Goal: Task Accomplishment & Management: Use online tool/utility

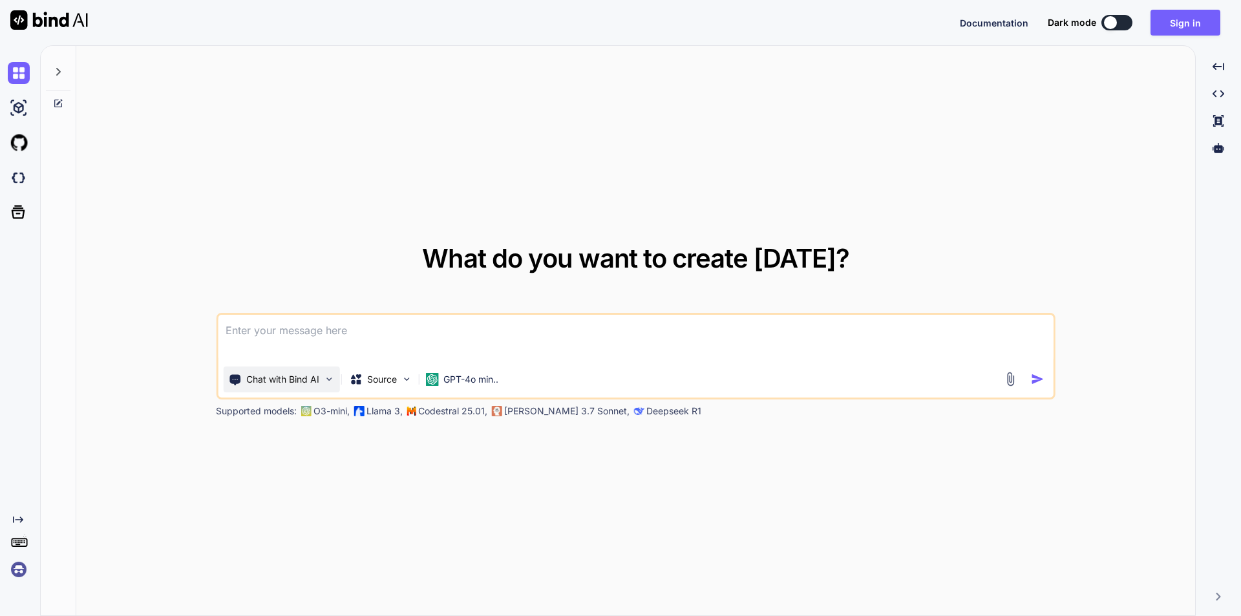
click at [314, 377] on p "Chat with Bind AI" at bounding box center [282, 379] width 73 height 13
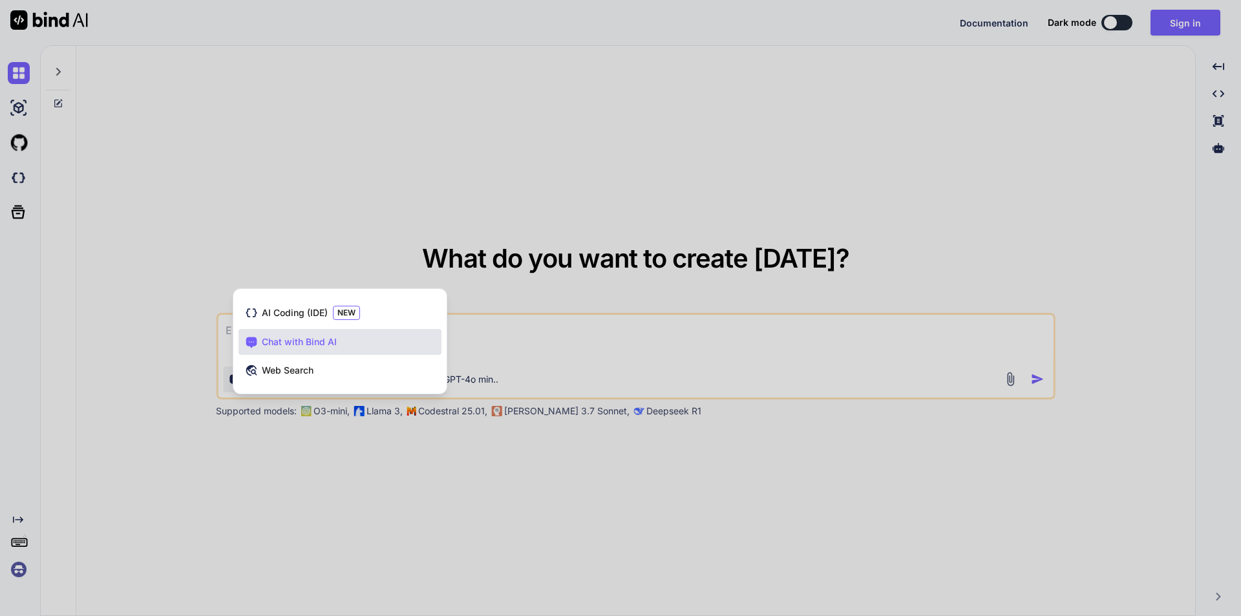
click at [331, 157] on div at bounding box center [620, 308] width 1241 height 616
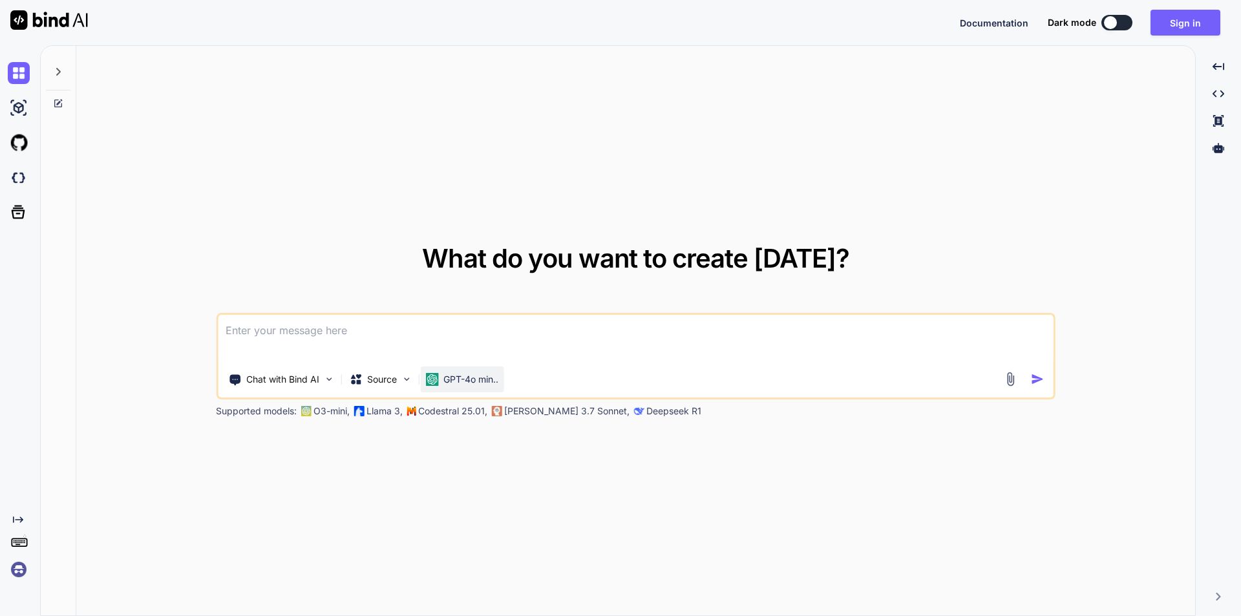
click at [459, 382] on p "GPT-4o min.." at bounding box center [470, 379] width 55 height 13
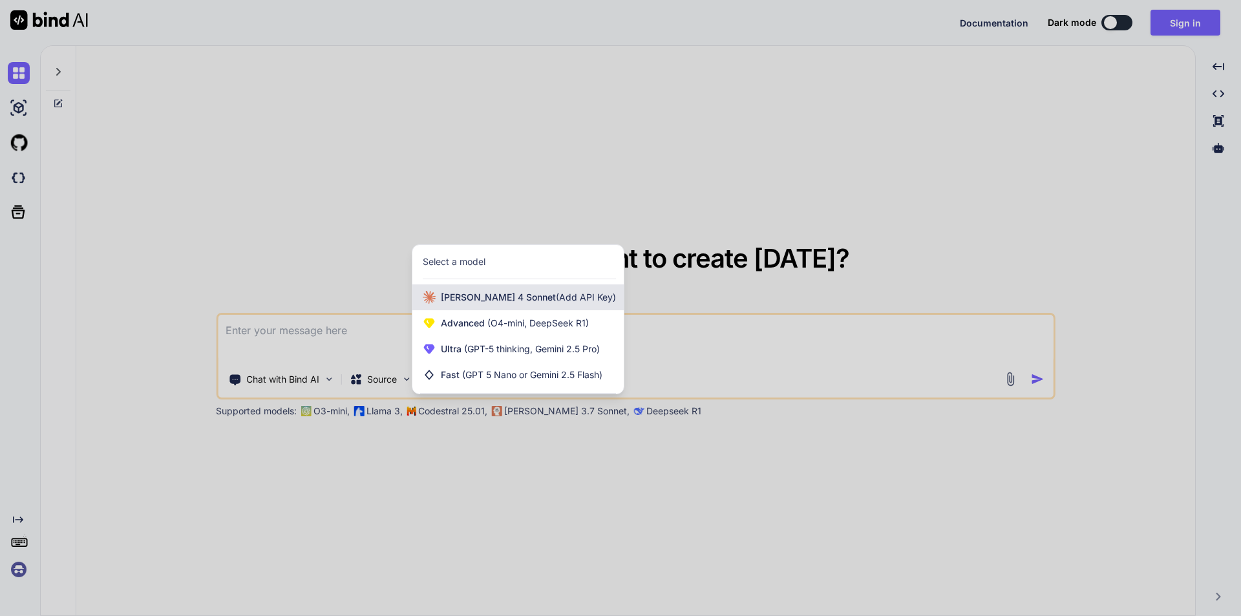
click at [461, 299] on span "Claude 4 Sonnet (Add API Key)" at bounding box center [528, 297] width 175 height 13
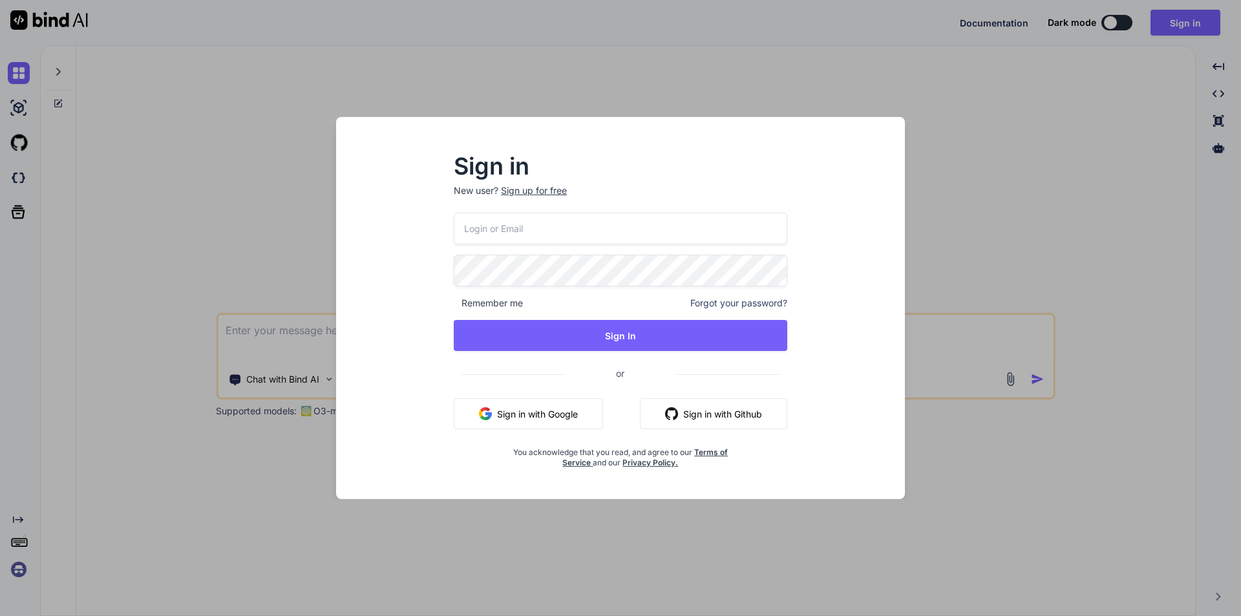
click at [319, 143] on div "Sign in New user? Sign up for free Remember me Forgot your password? Sign In or…" at bounding box center [620, 308] width 620 height 382
click at [801, 531] on div "Sign in New user? Sign up for free Remember me Forgot your password? Sign In or…" at bounding box center [620, 308] width 1241 height 616
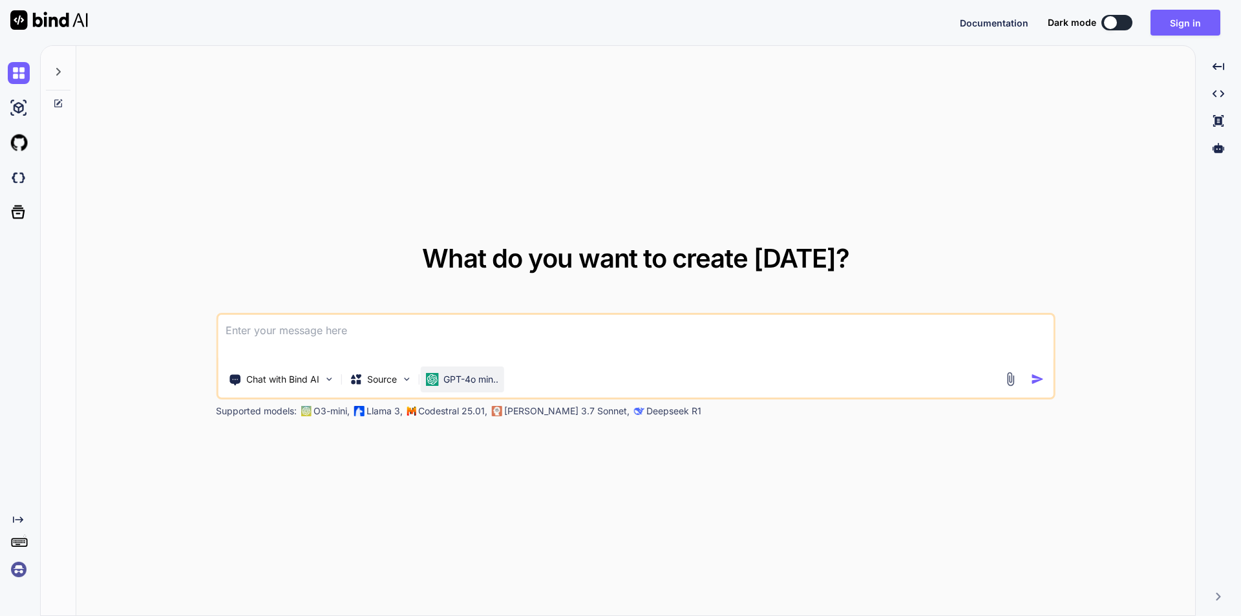
click at [446, 377] on p "GPT-4o min.." at bounding box center [470, 379] width 55 height 13
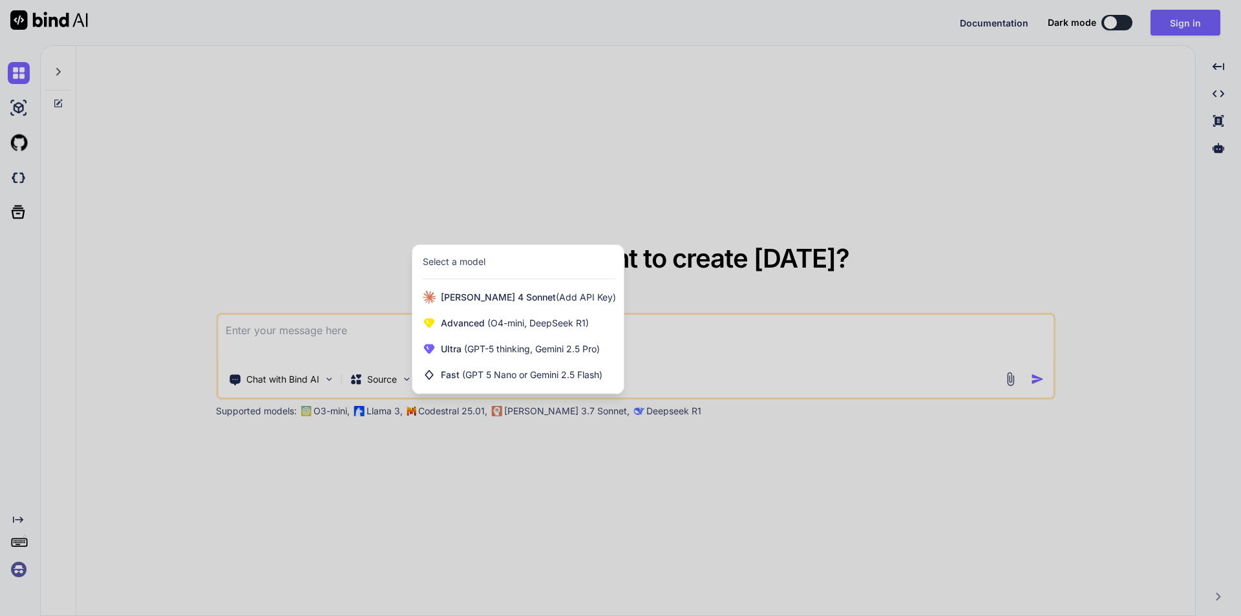
click at [669, 203] on div at bounding box center [620, 308] width 1241 height 616
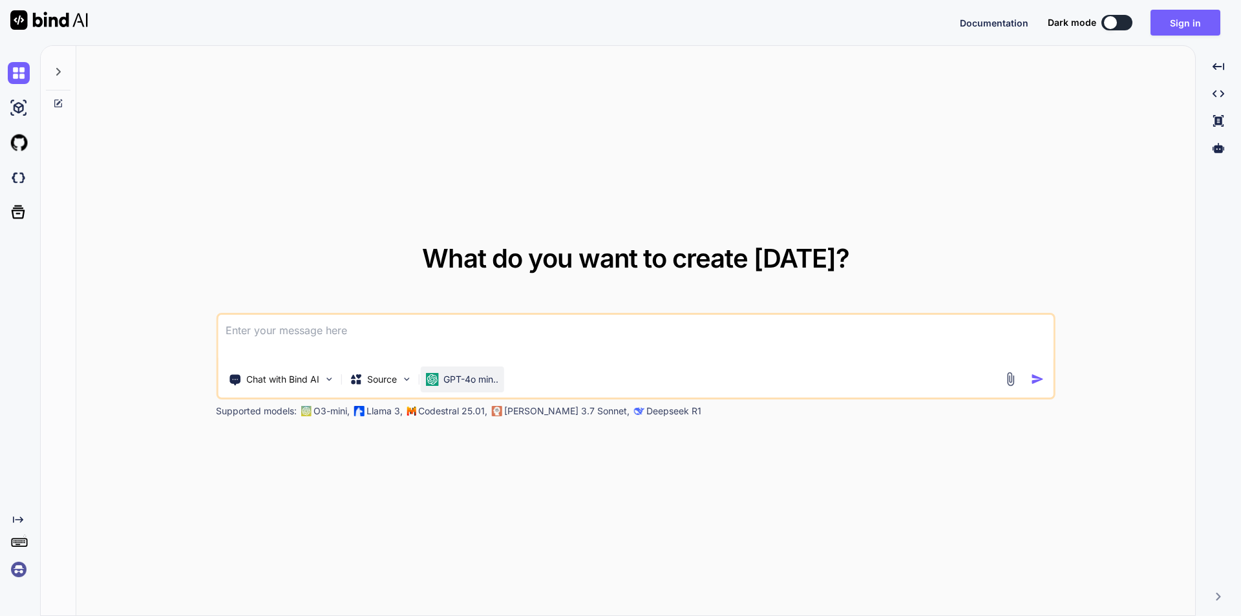
click at [467, 384] on p "GPT-4o min.." at bounding box center [470, 379] width 55 height 13
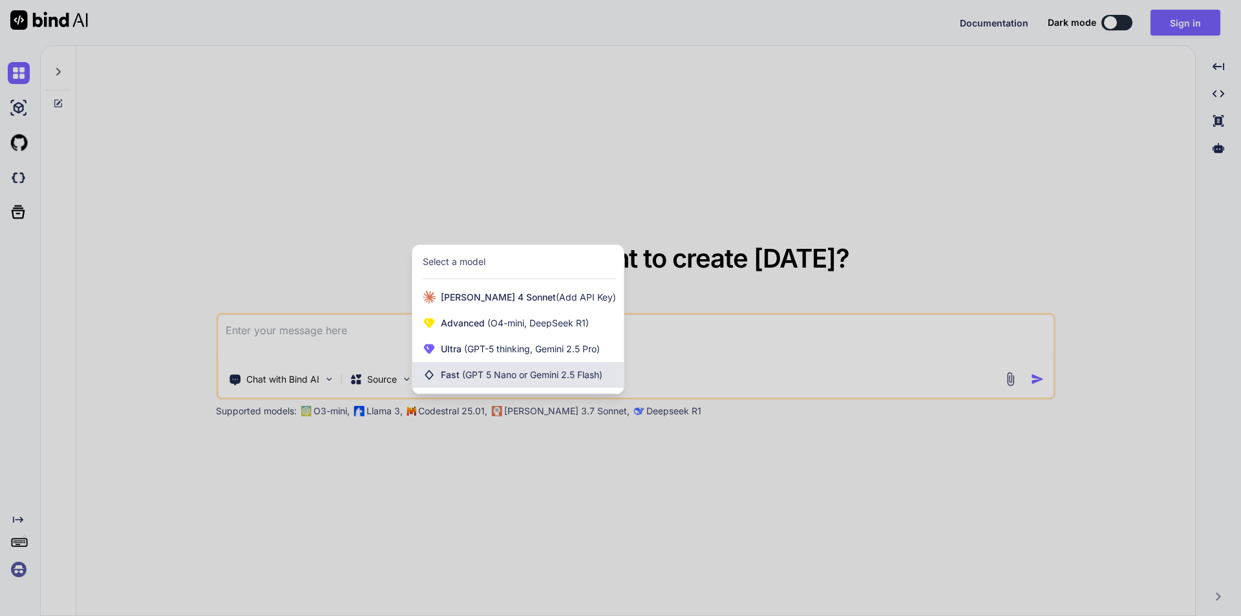
click at [472, 367] on div "Fast (GPT 5 Nano or Gemini 2.5 Flash)" at bounding box center [517, 375] width 211 height 26
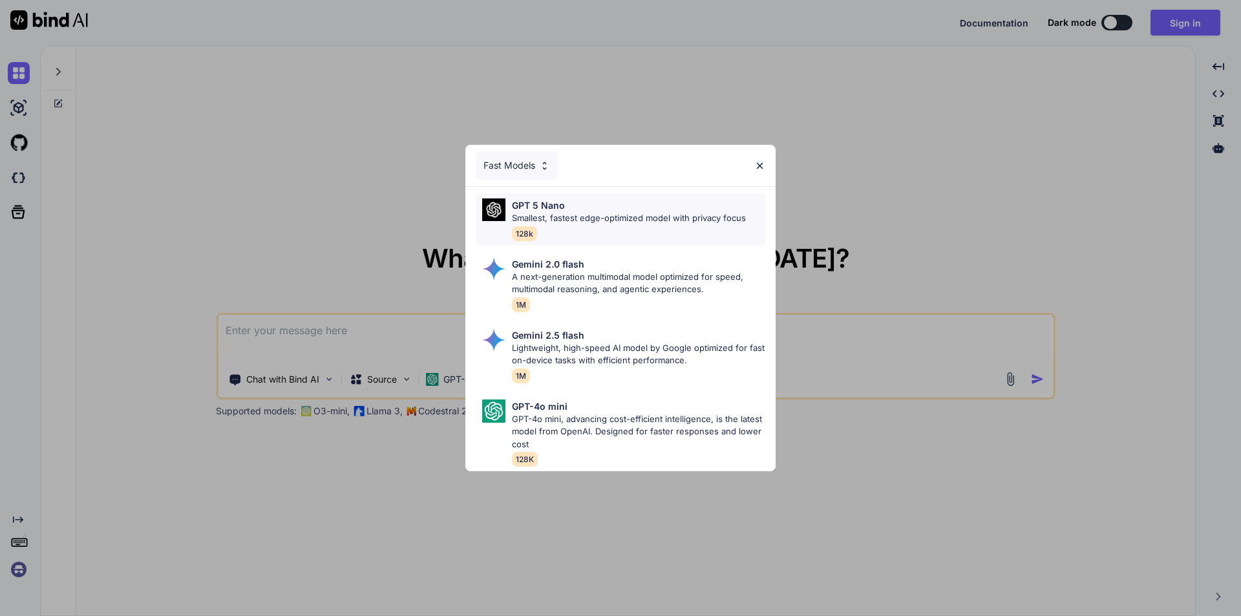
click at [560, 201] on p "GPT 5 Nano" at bounding box center [538, 205] width 53 height 14
type textarea "x"
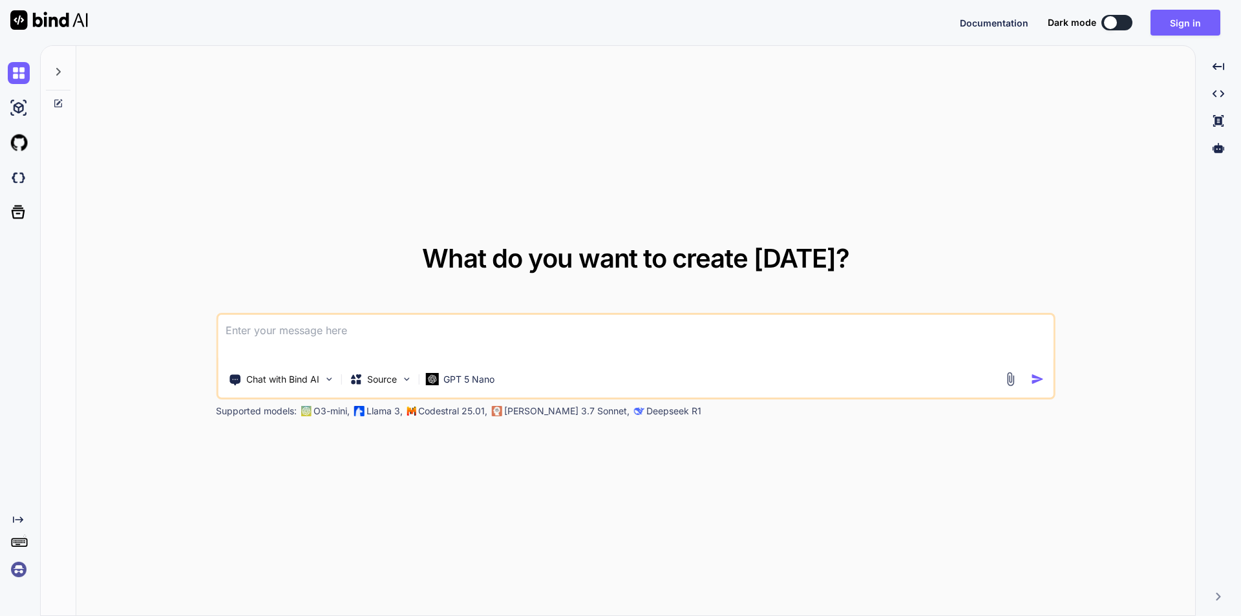
click at [349, 330] on textarea at bounding box center [635, 339] width 835 height 48
click at [280, 330] on textarea at bounding box center [635, 339] width 835 height 48
click at [1007, 377] on img at bounding box center [1010, 379] width 15 height 15
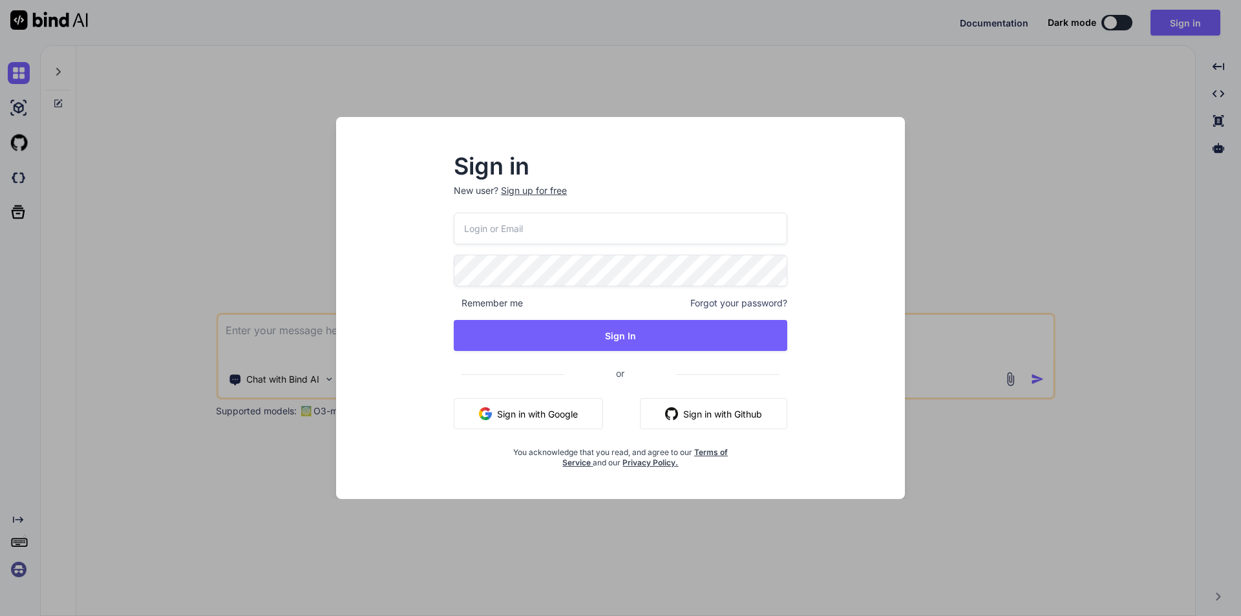
click at [962, 169] on div "Sign in New user? Sign up for free Remember me Forgot your password? Sign In or…" at bounding box center [620, 308] width 1241 height 616
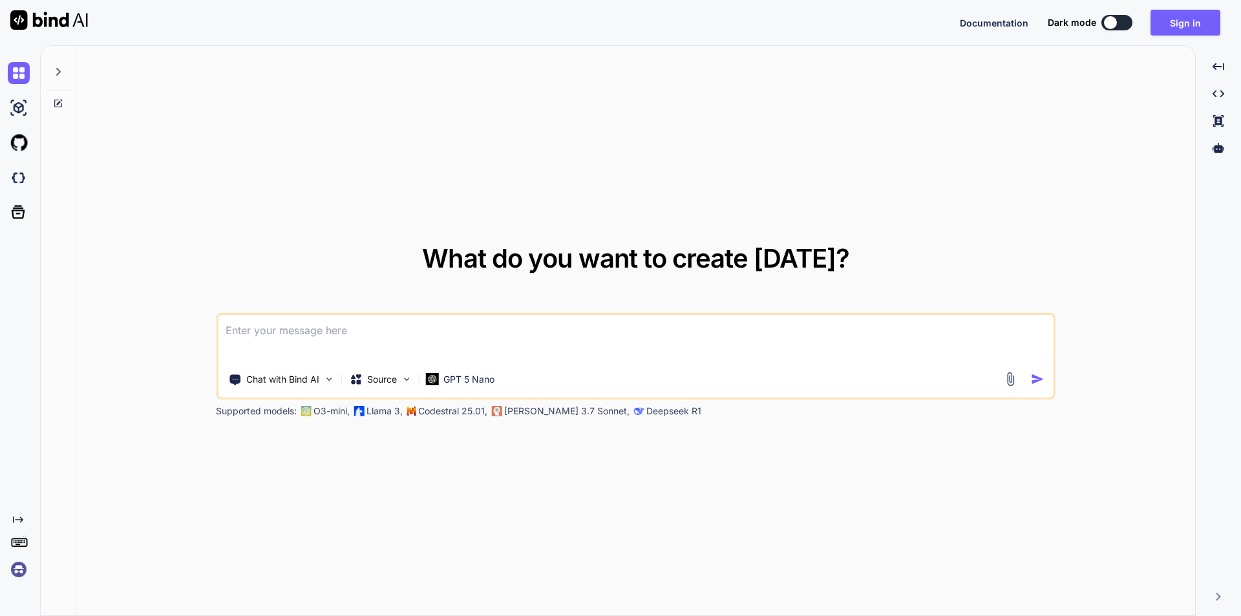
click at [1006, 374] on img at bounding box center [1010, 379] width 15 height 15
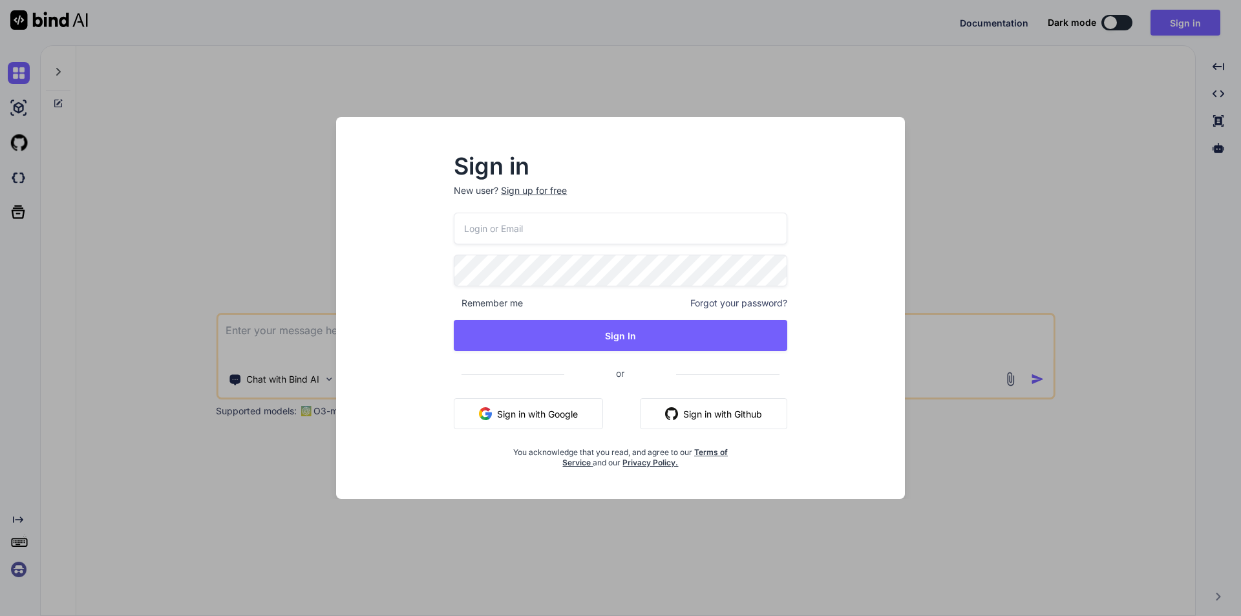
click at [512, 423] on button "Sign in with Google" at bounding box center [528, 413] width 149 height 31
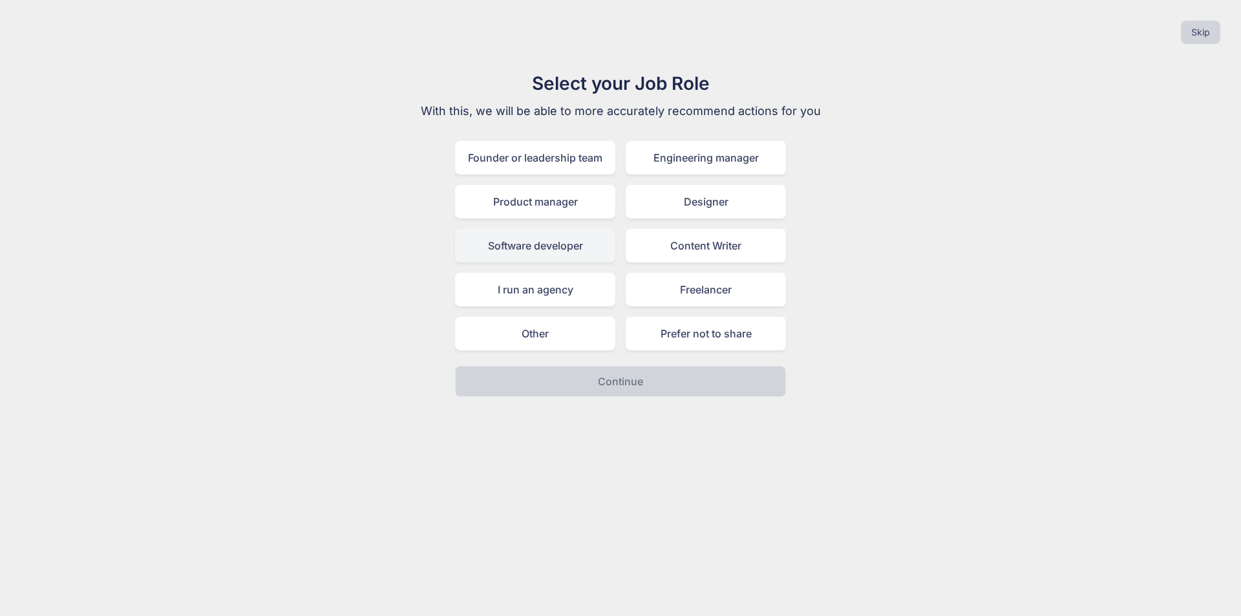
click at [580, 252] on div "Software developer" at bounding box center [535, 246] width 160 height 34
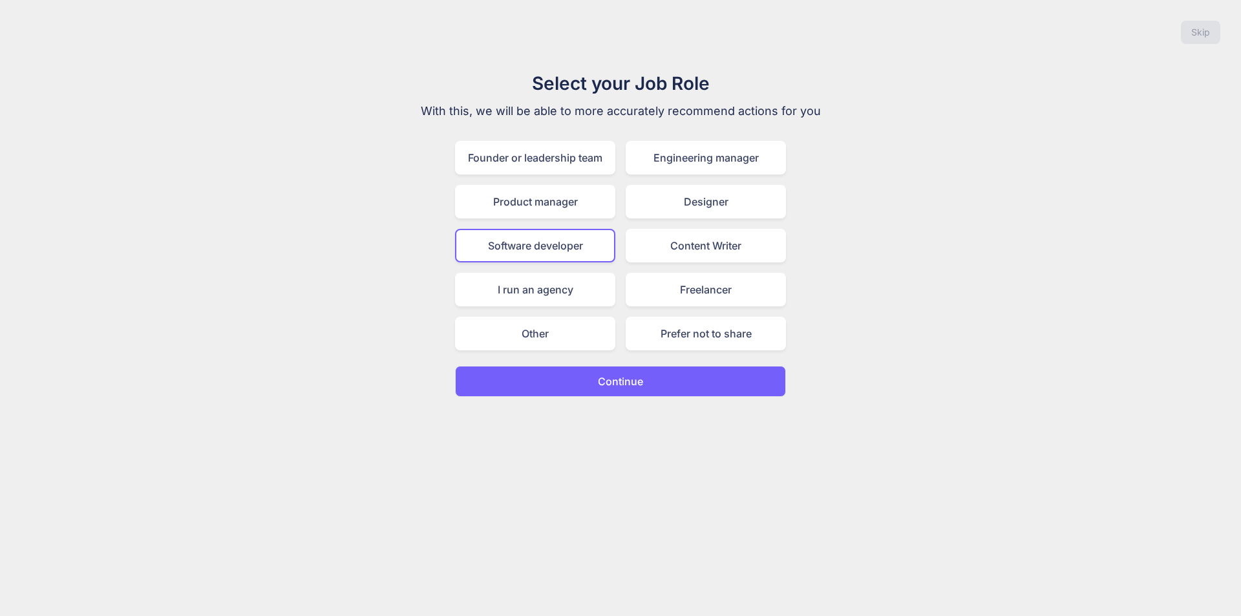
click at [613, 380] on p "Continue" at bounding box center [620, 381] width 45 height 16
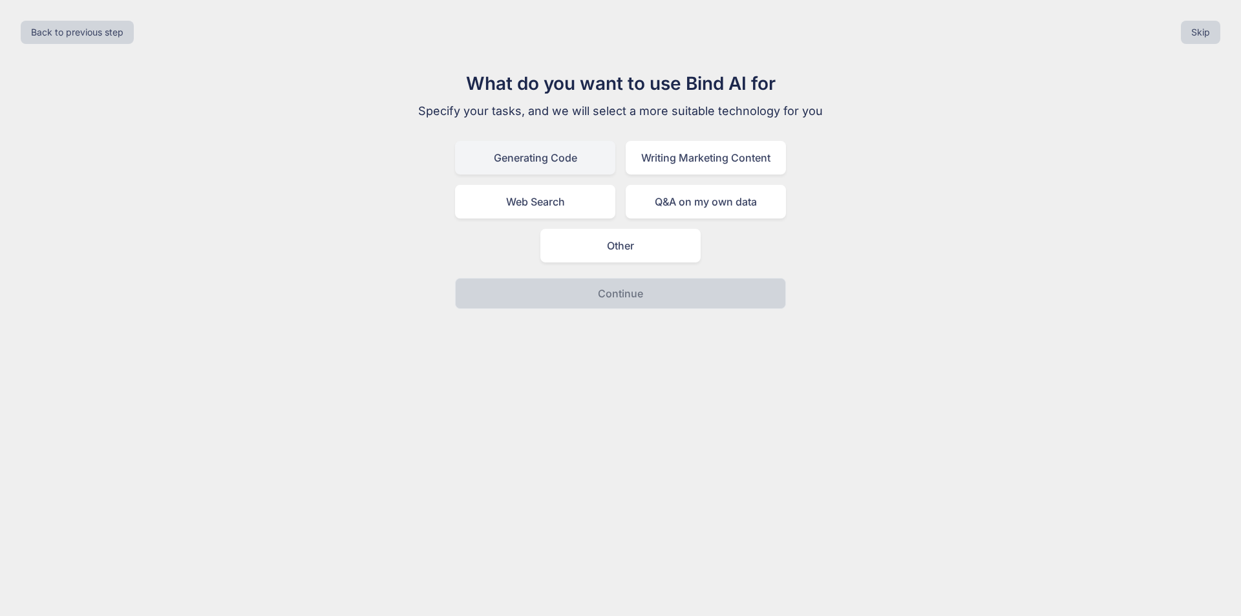
click at [587, 159] on div "Generating Code" at bounding box center [535, 158] width 160 height 34
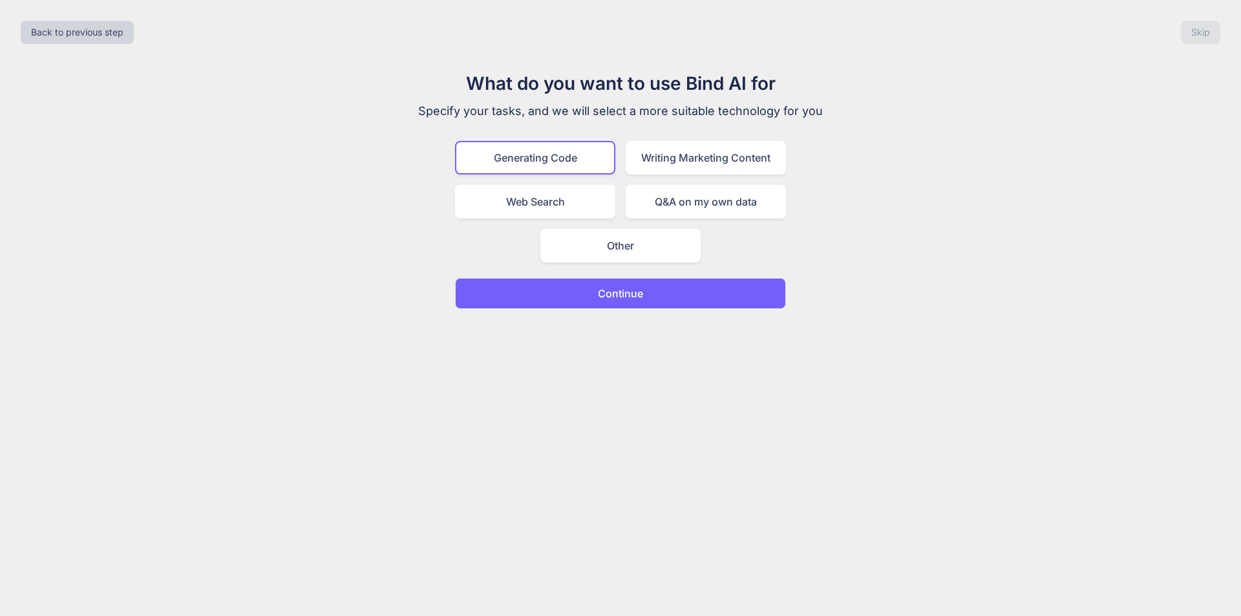
click at [632, 282] on button "Continue" at bounding box center [620, 293] width 331 height 31
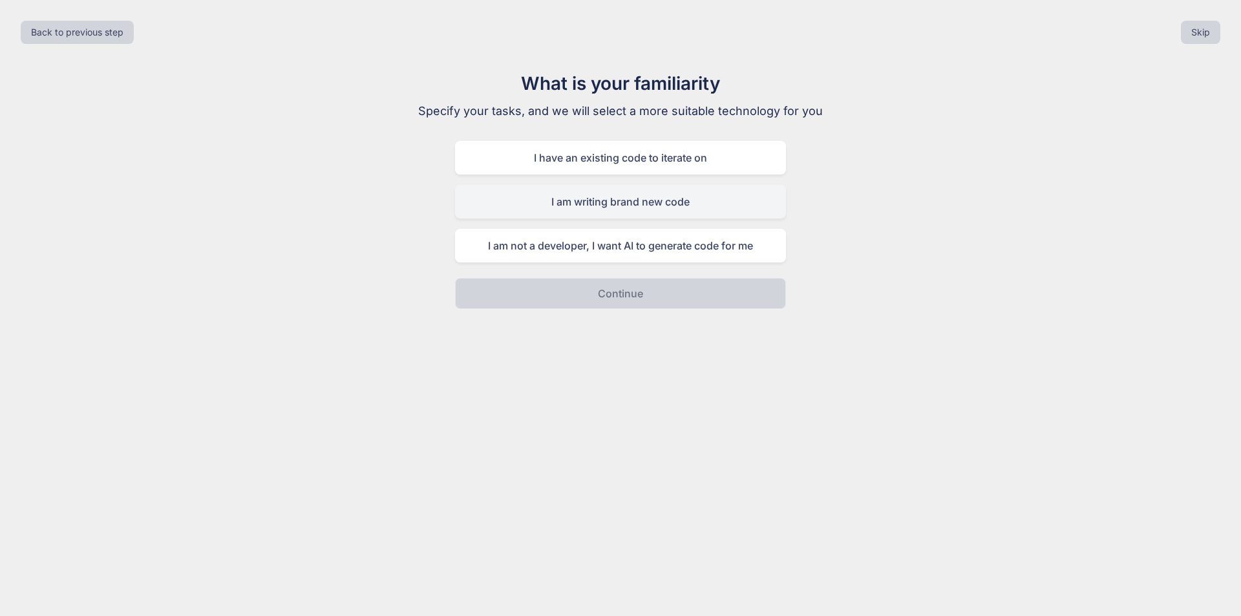
click at [598, 205] on div "I am writing brand new code" at bounding box center [620, 202] width 331 height 34
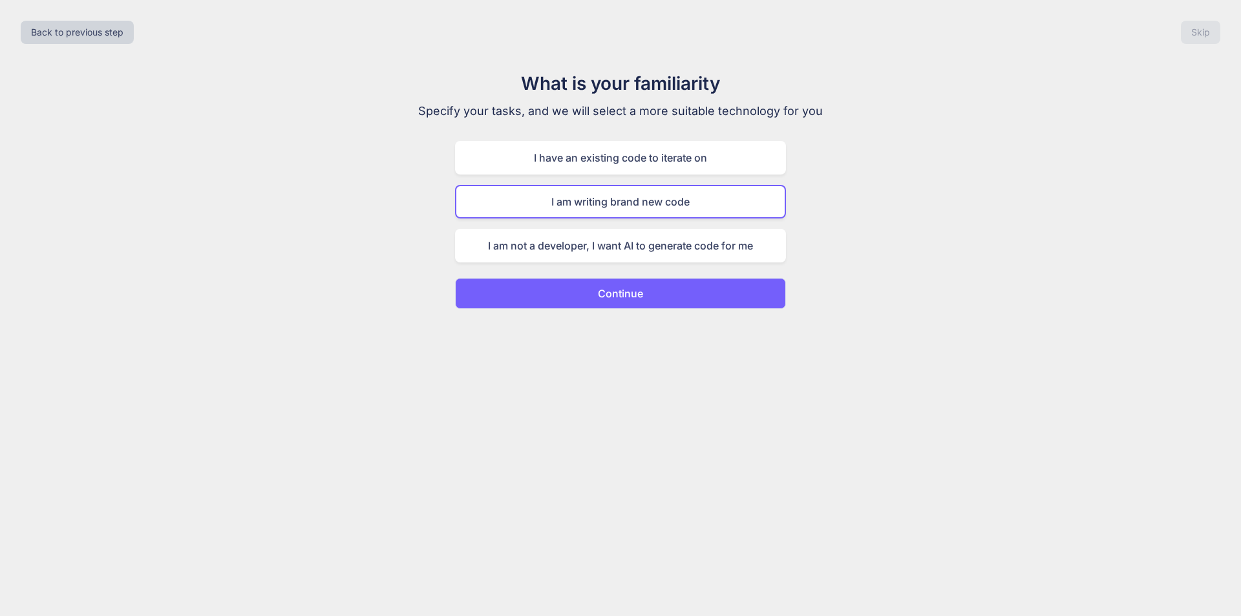
click at [625, 300] on p "Continue" at bounding box center [620, 294] width 45 height 16
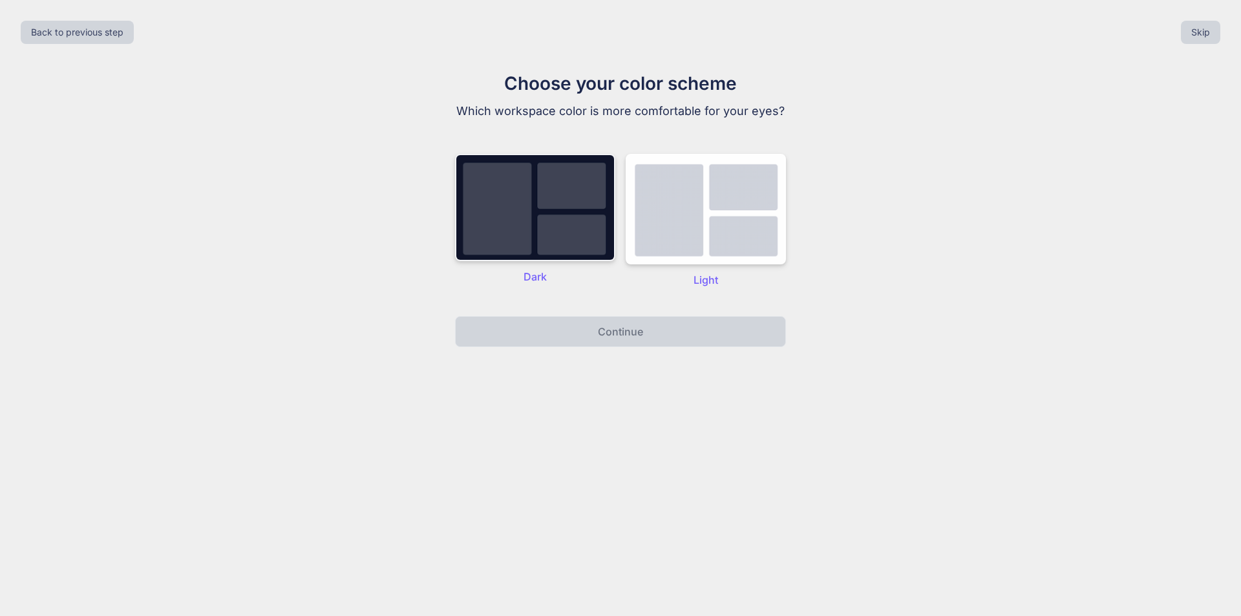
click at [569, 246] on img at bounding box center [535, 207] width 160 height 107
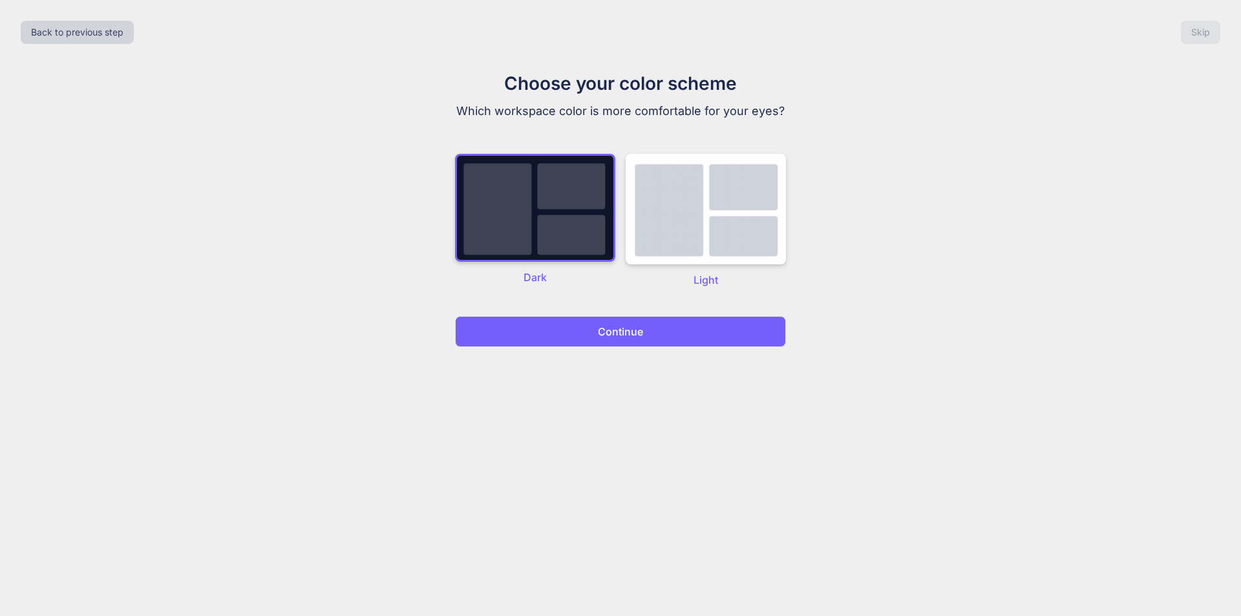
click at [618, 333] on p "Continue" at bounding box center [620, 332] width 45 height 16
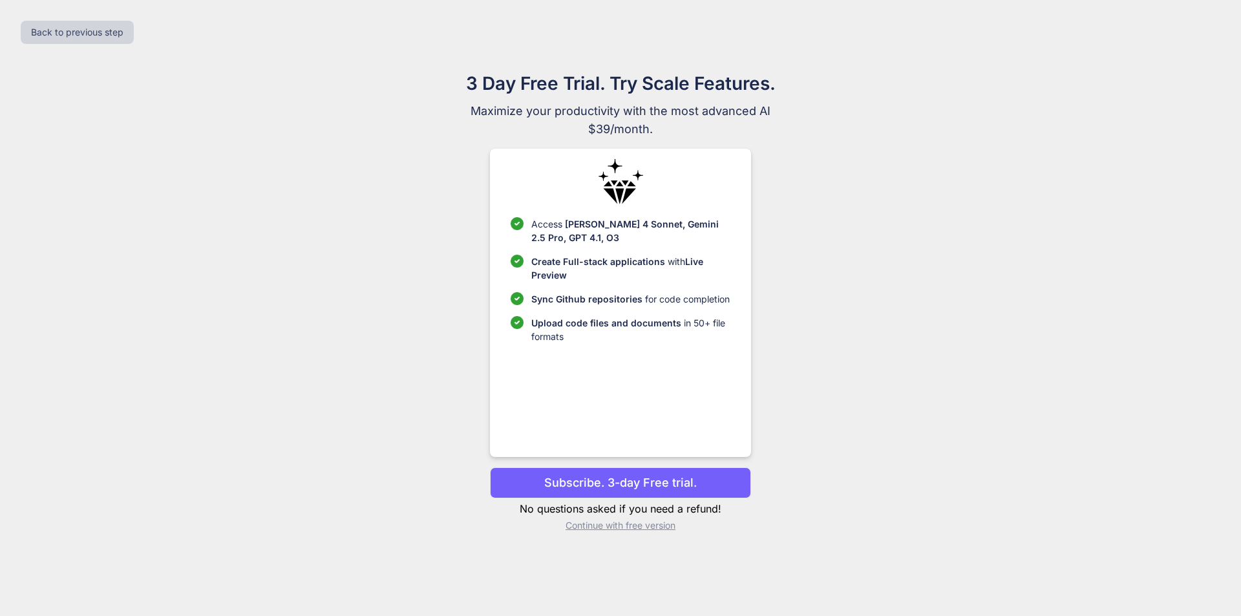
click at [601, 481] on p "Subscribe. 3-day Free trial." at bounding box center [620, 482] width 152 height 17
click at [625, 527] on p "Continue with free version" at bounding box center [620, 525] width 260 height 13
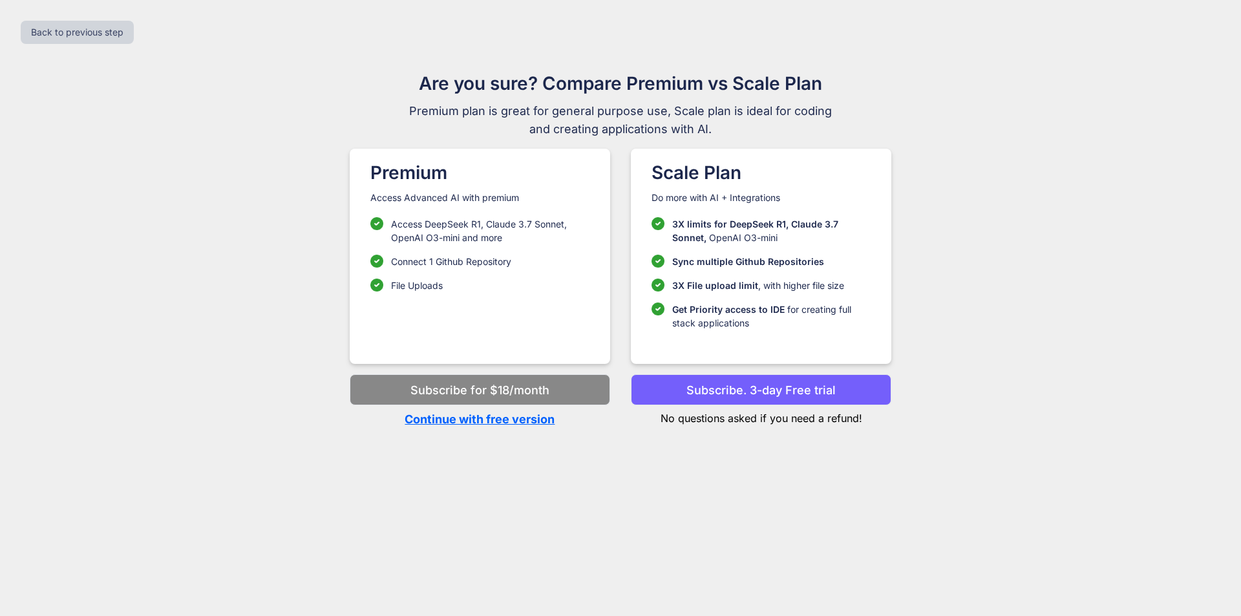
click at [469, 419] on p "Continue with free version" at bounding box center [480, 418] width 260 height 17
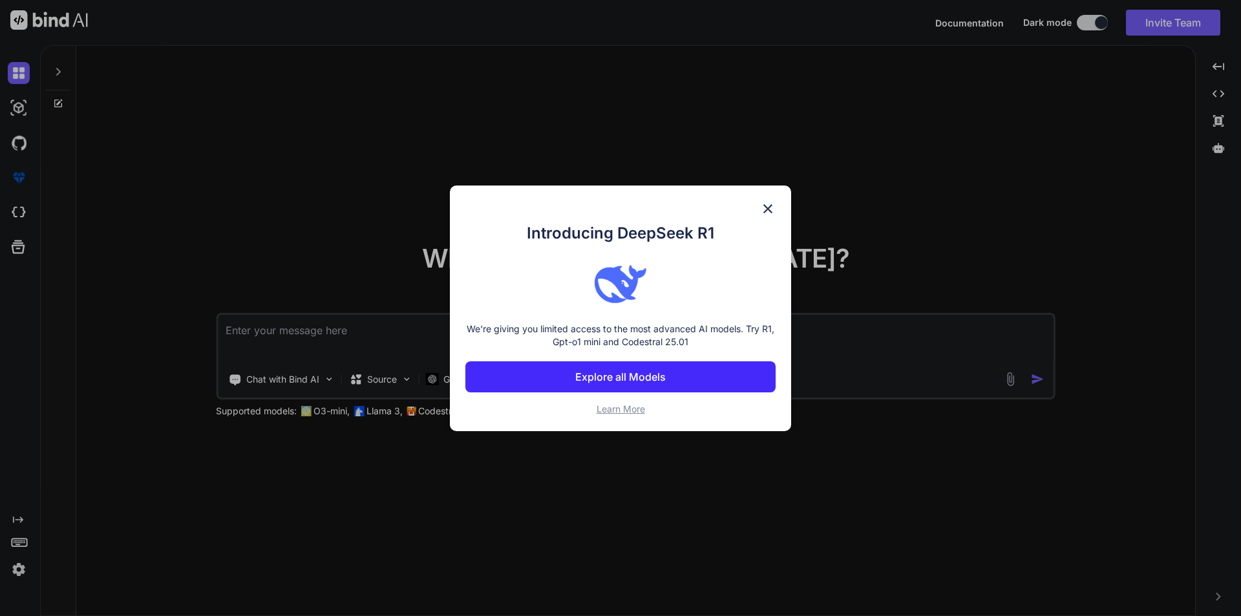
click at [767, 210] on img at bounding box center [768, 209] width 16 height 16
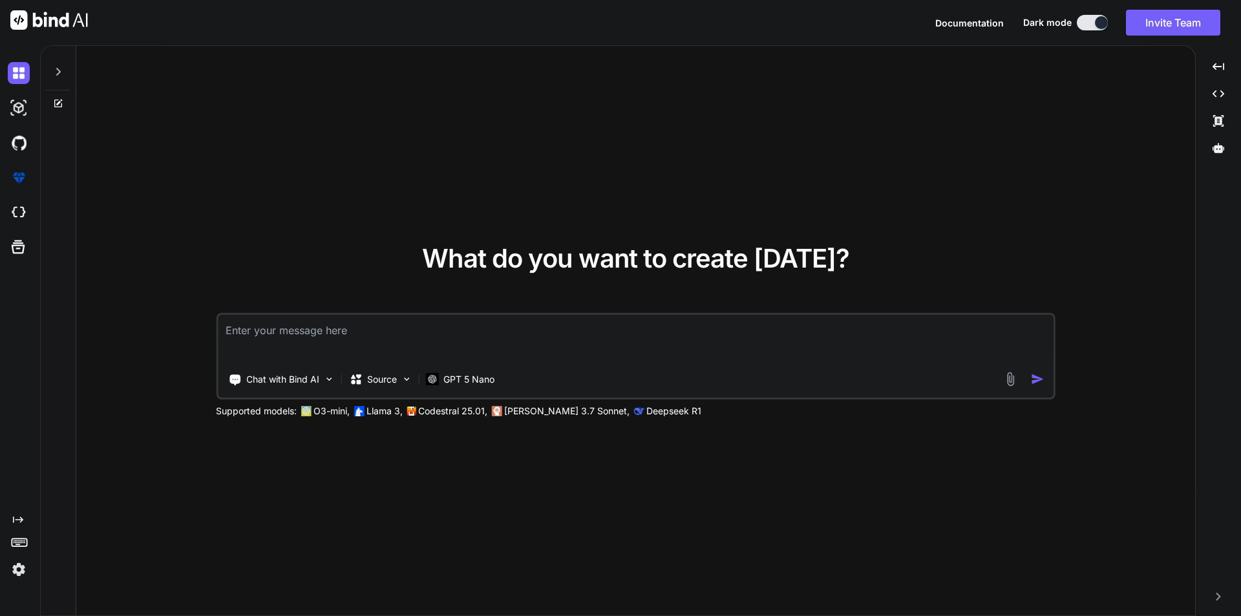
click at [1011, 382] on img at bounding box center [1010, 379] width 15 height 15
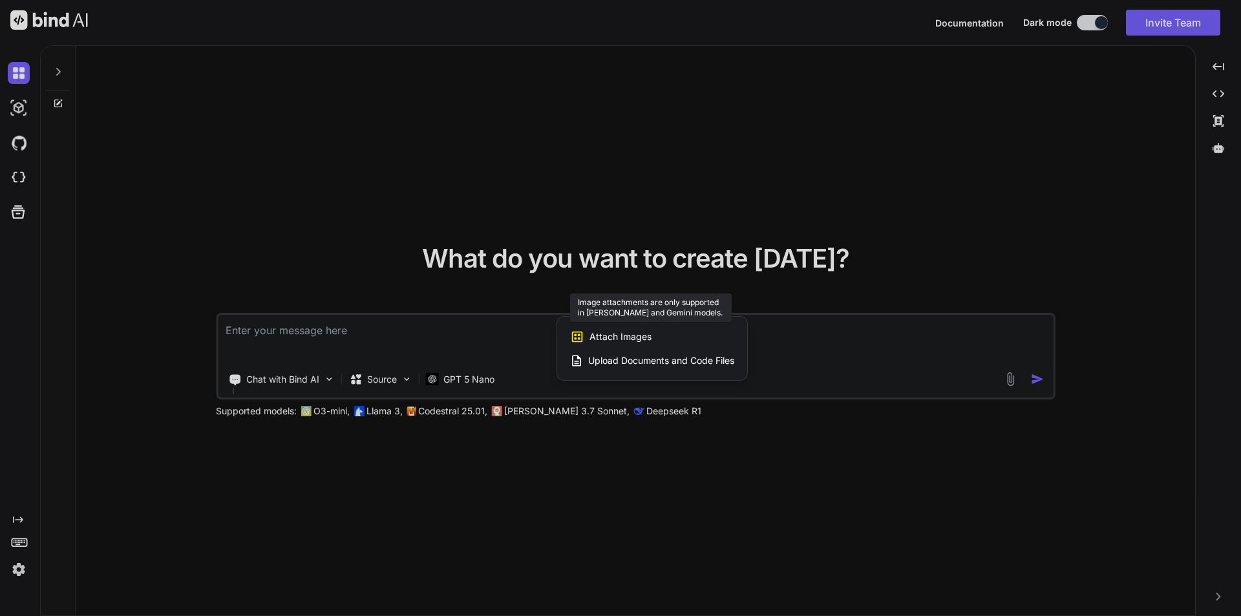
click at [613, 337] on span "Attach Images" at bounding box center [620, 336] width 62 height 13
click at [613, 333] on span "Attach Images" at bounding box center [620, 336] width 62 height 13
click at [575, 332] on icon at bounding box center [577, 336] width 11 height 11
click at [457, 377] on div at bounding box center [620, 308] width 1241 height 616
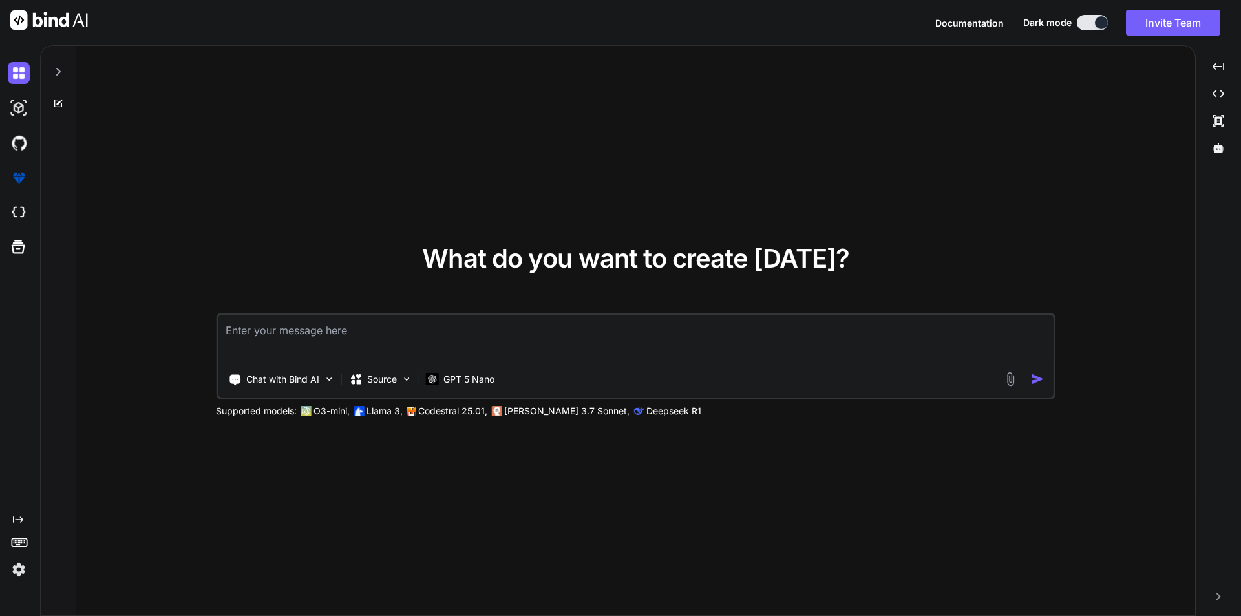
click at [457, 377] on p "GPT 5 Nano" at bounding box center [468, 379] width 51 height 13
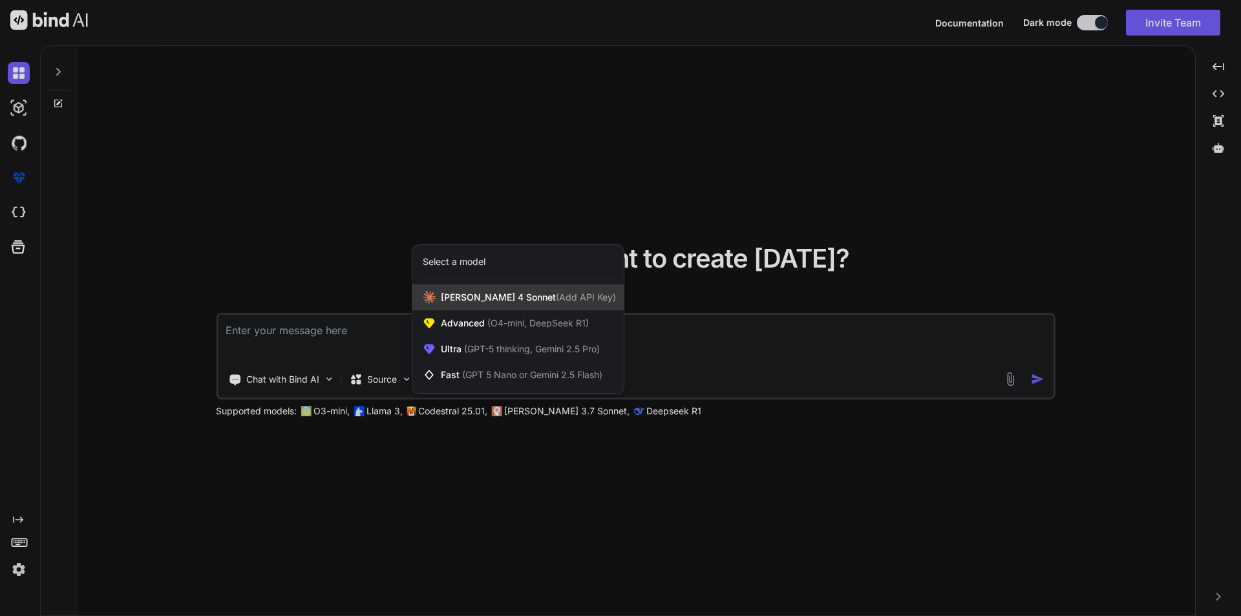
click at [461, 304] on div "Claude 4 Sonnet (Add API Key)" at bounding box center [517, 297] width 211 height 26
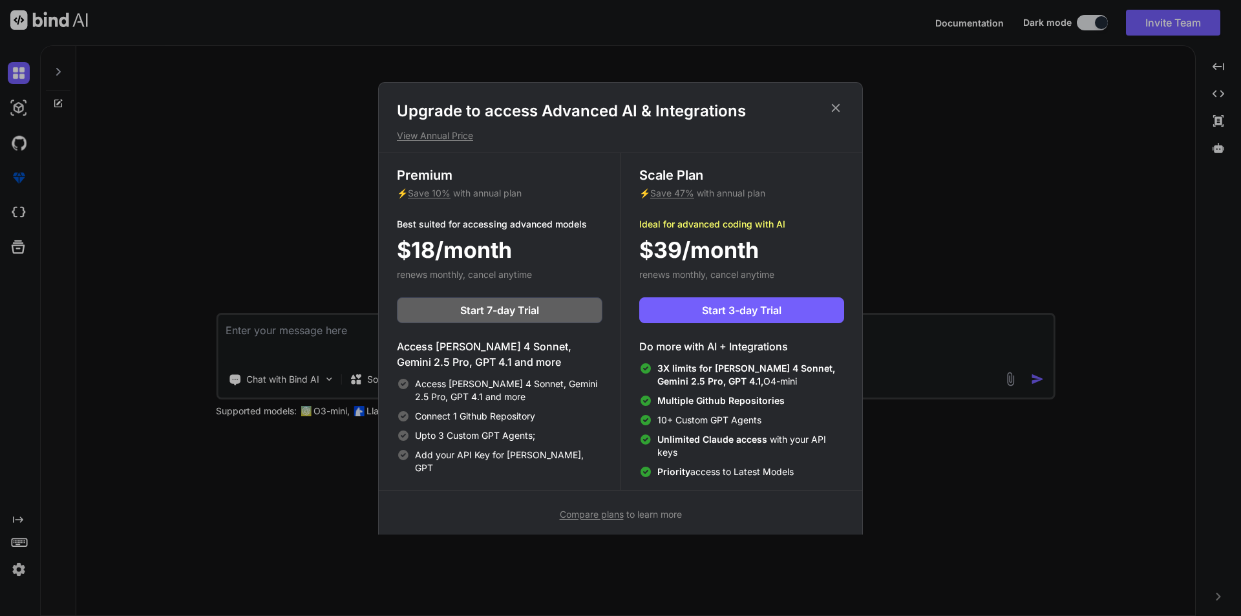
click at [833, 107] on icon at bounding box center [835, 108] width 14 height 14
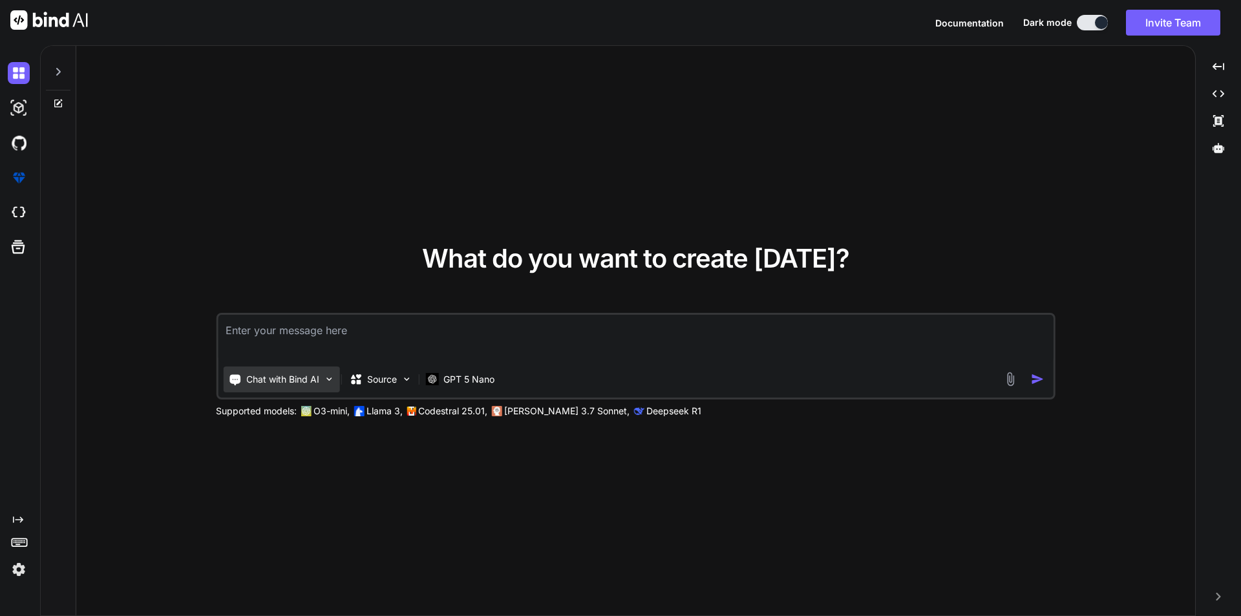
click at [306, 373] on p "Chat with Bind AI" at bounding box center [282, 379] width 73 height 13
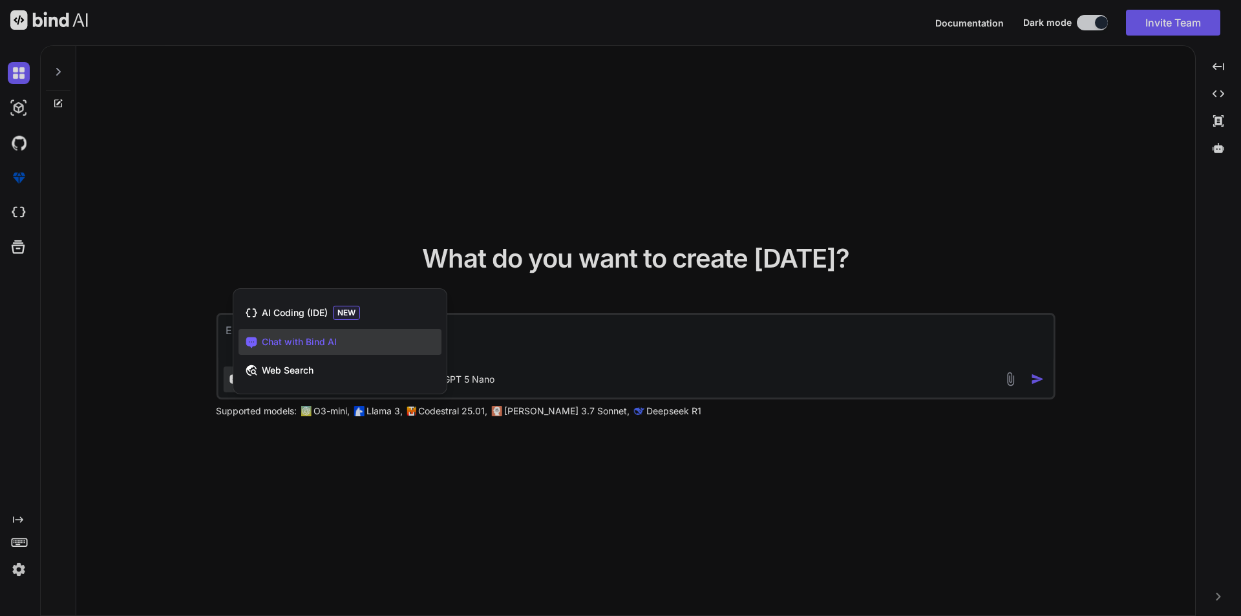
click at [567, 319] on div at bounding box center [620, 308] width 1241 height 616
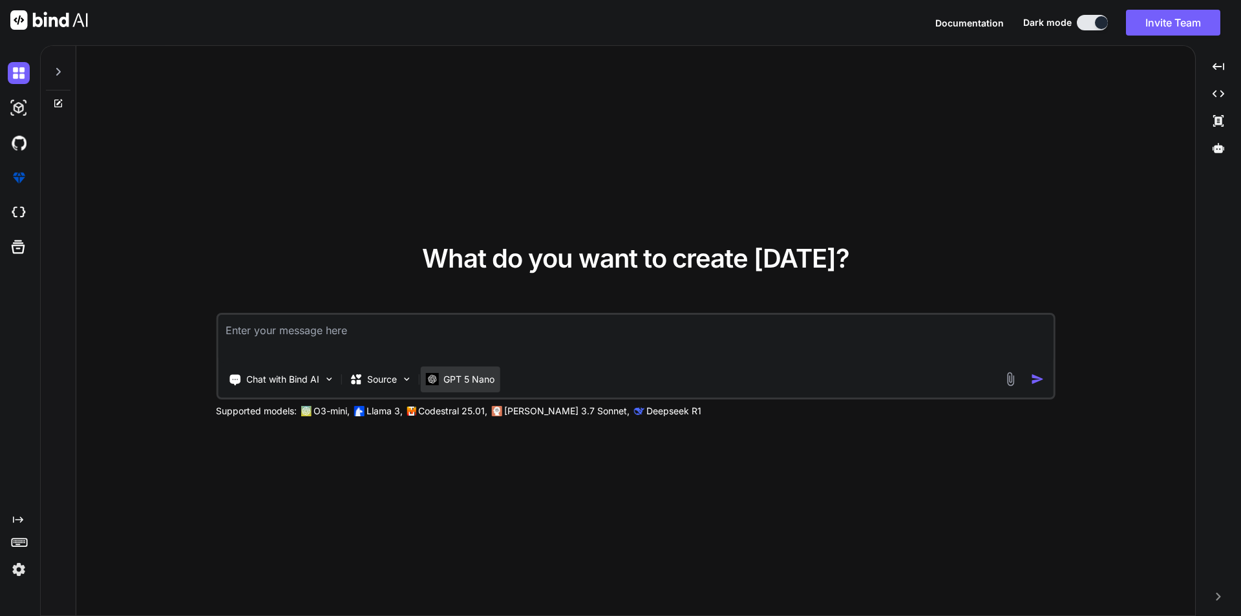
click at [452, 380] on p "GPT 5 Nano" at bounding box center [468, 379] width 51 height 13
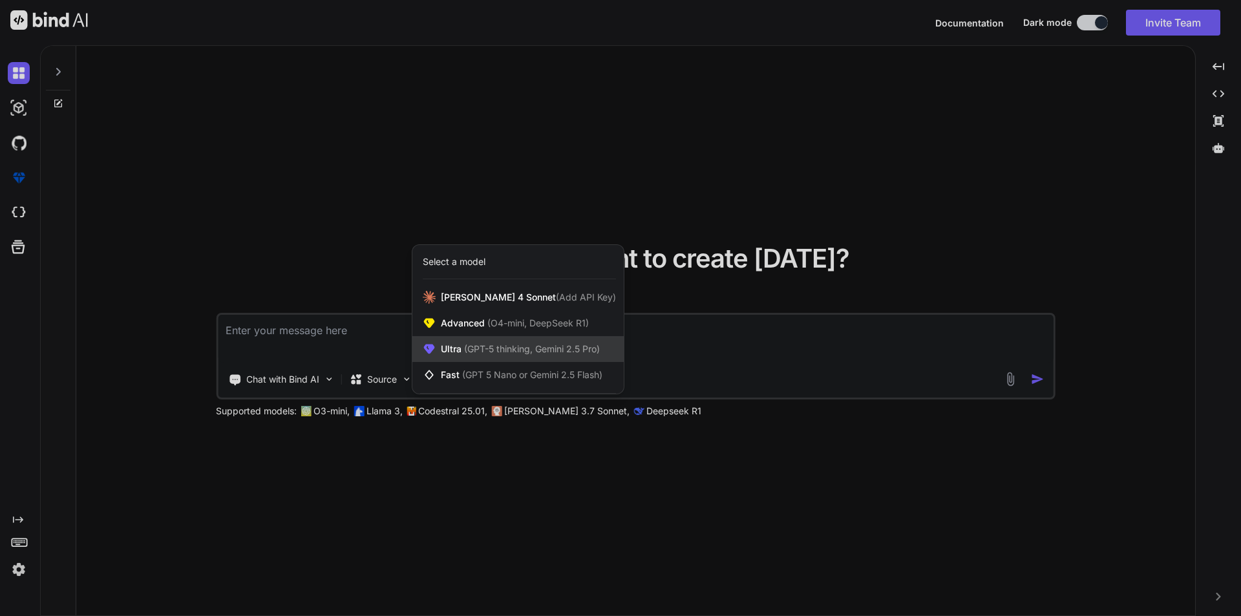
click at [457, 347] on span "Ultra (GPT-5 thinking, Gemini 2.5 Pro)" at bounding box center [520, 348] width 159 height 13
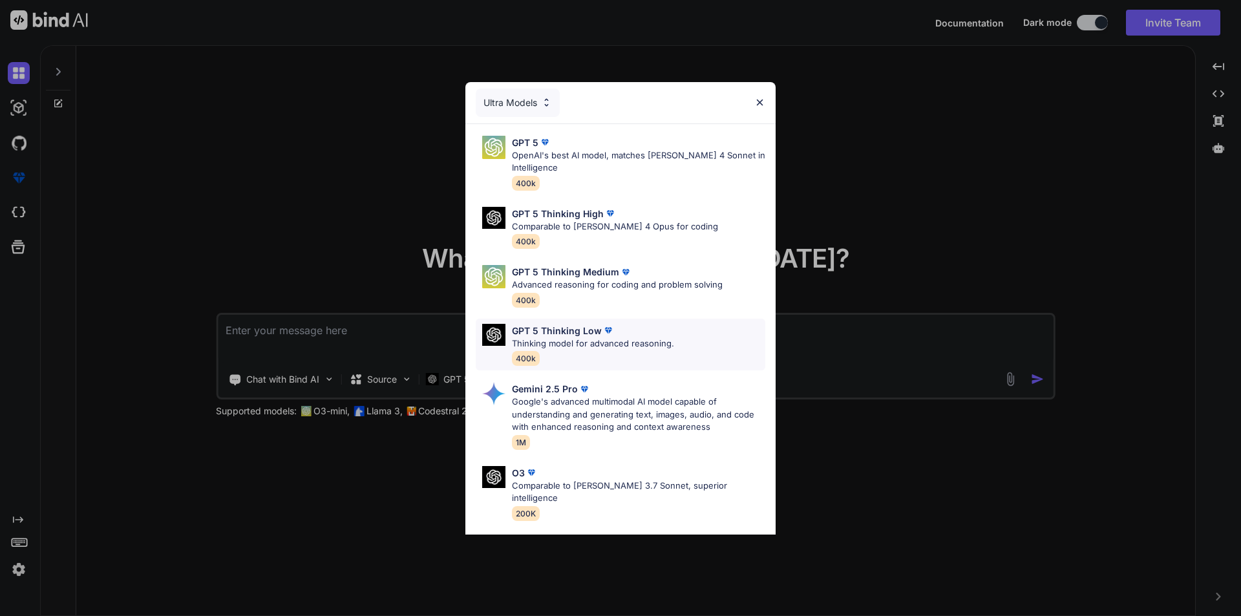
scroll to position [105, 0]
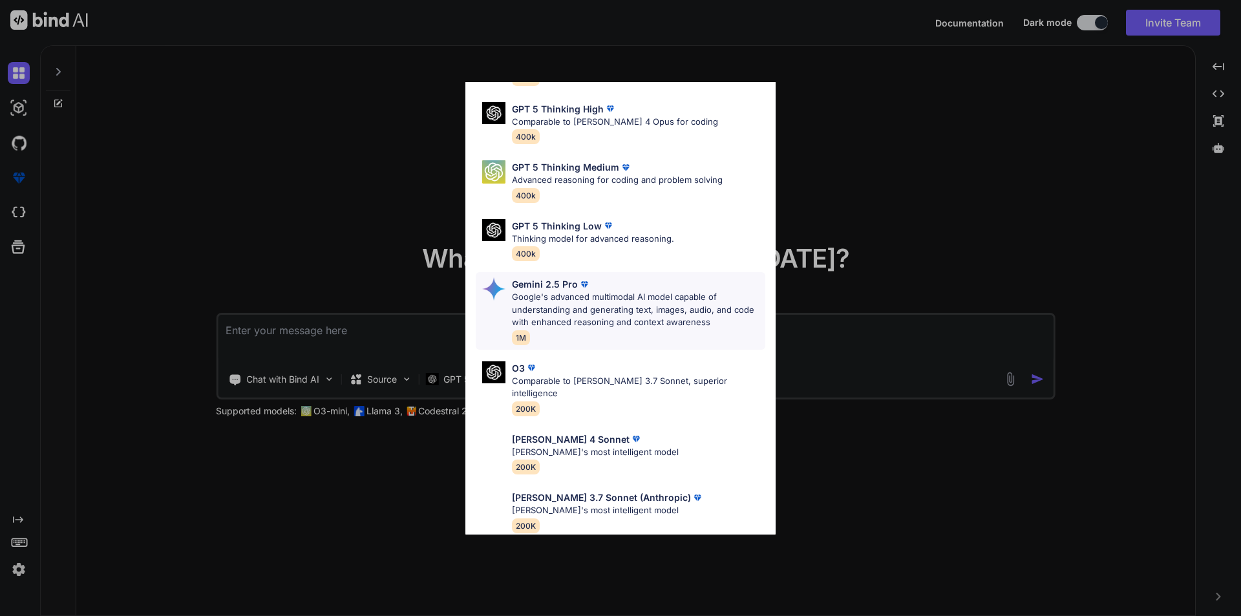
click at [553, 305] on p "Google's advanced multimodal AI model capable of understanding and generating t…" at bounding box center [638, 310] width 253 height 38
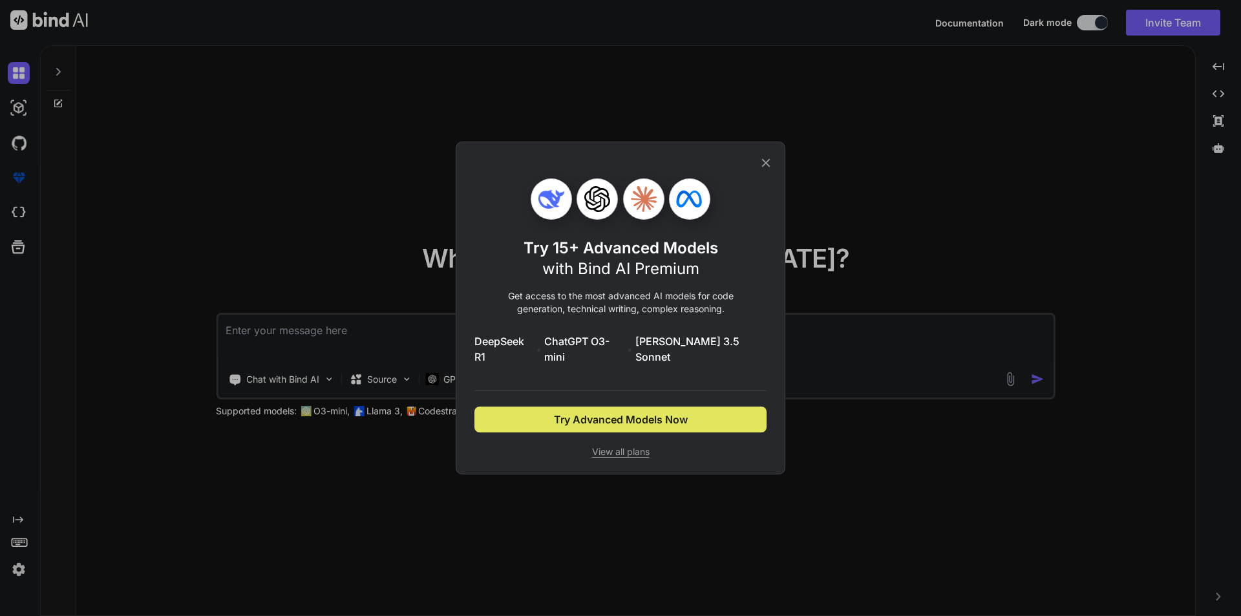
click at [611, 415] on span "Try Advanced Models Now" at bounding box center [621, 420] width 134 height 16
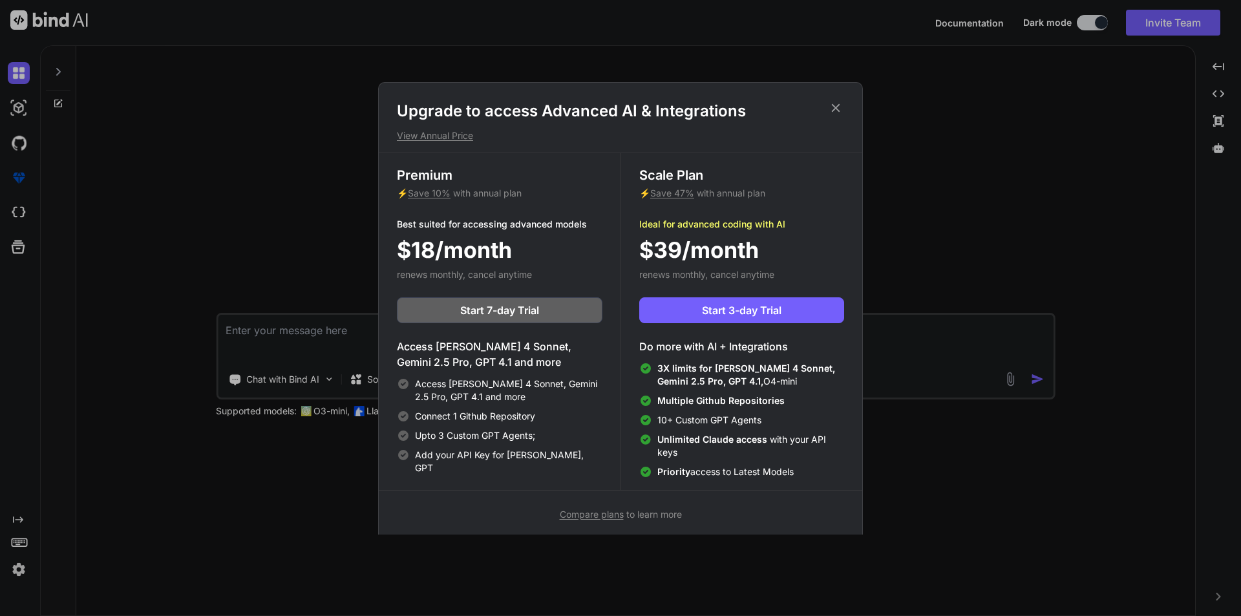
click at [839, 101] on icon at bounding box center [835, 108] width 14 height 14
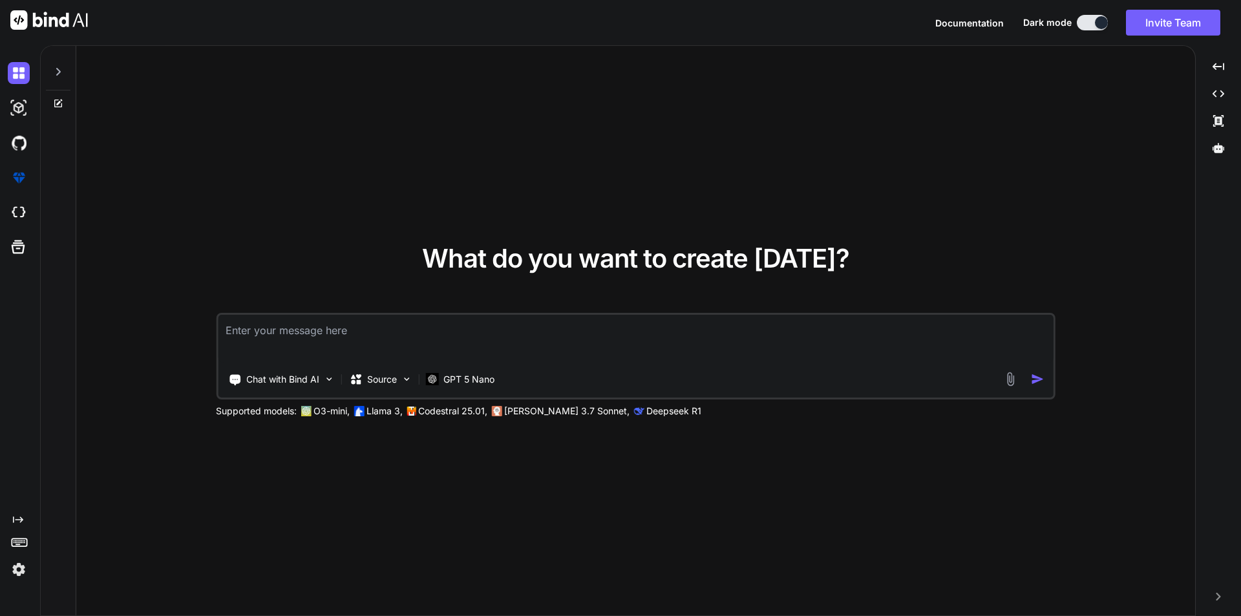
click at [345, 340] on textarea at bounding box center [635, 339] width 835 height 48
click at [1015, 377] on img at bounding box center [1010, 379] width 15 height 15
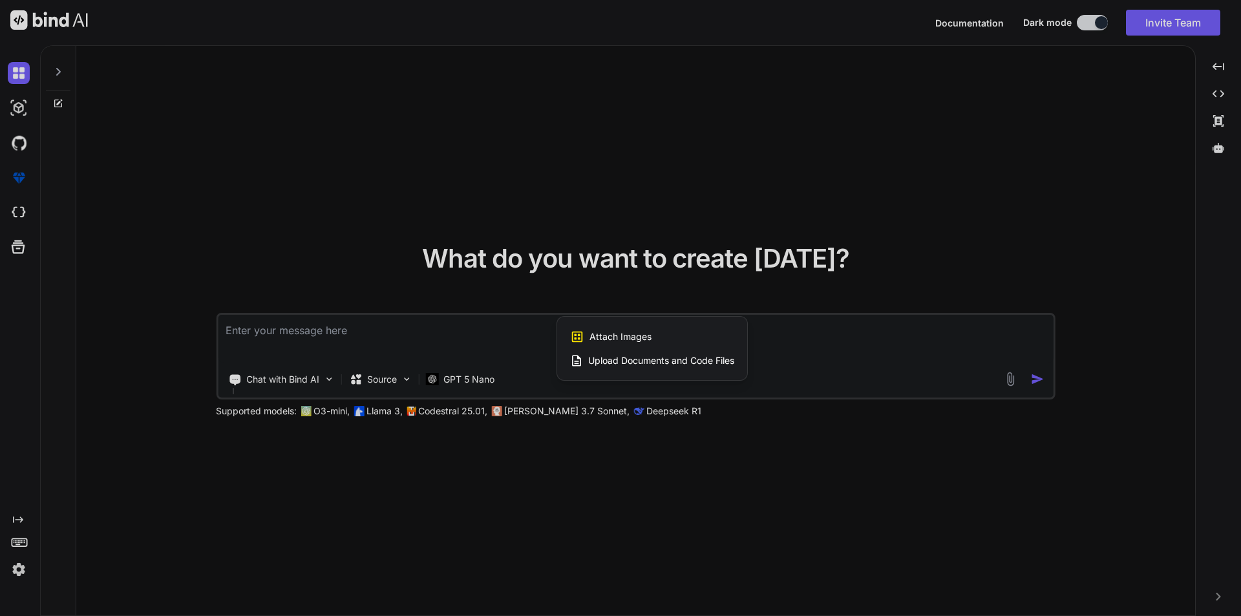
click at [631, 361] on span "Upload Documents and Code Files" at bounding box center [661, 360] width 146 height 13
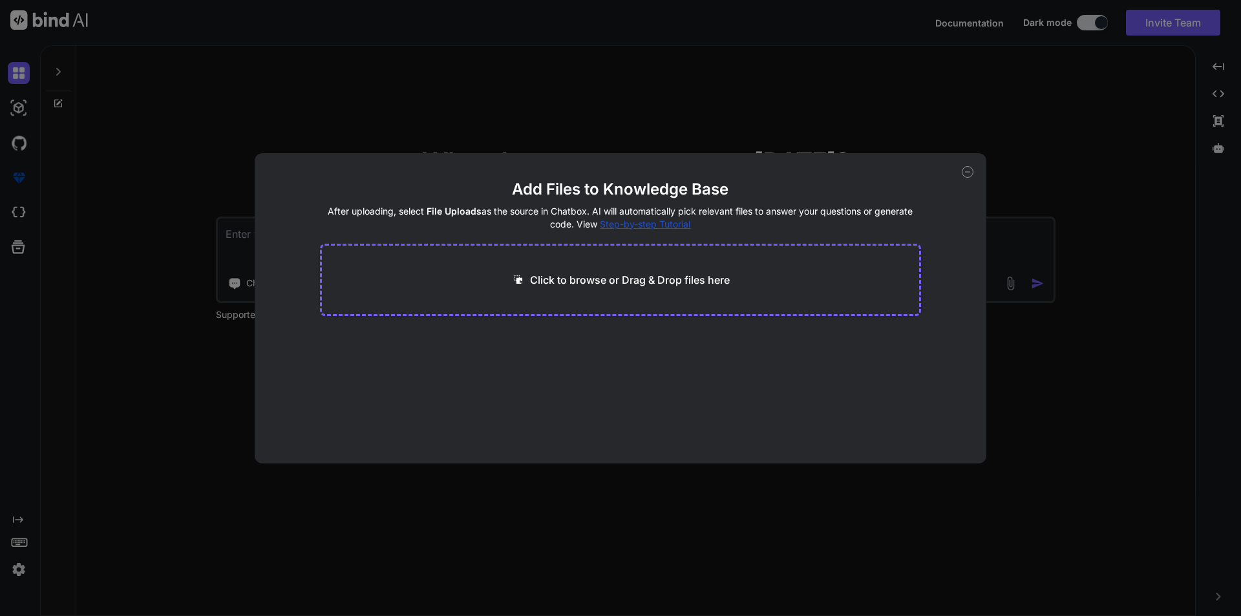
click at [546, 280] on p "Click to browse or Drag & Drop files here" at bounding box center [630, 280] width 200 height 16
click at [972, 171] on icon at bounding box center [967, 172] width 12 height 12
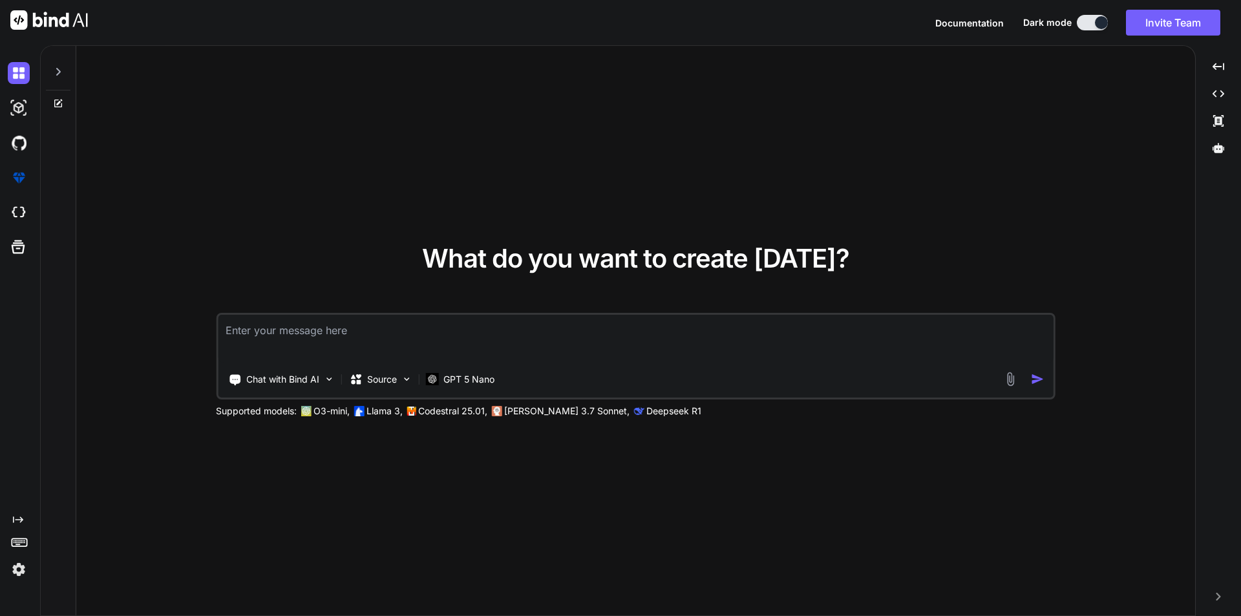
click at [1014, 379] on img at bounding box center [1010, 379] width 15 height 15
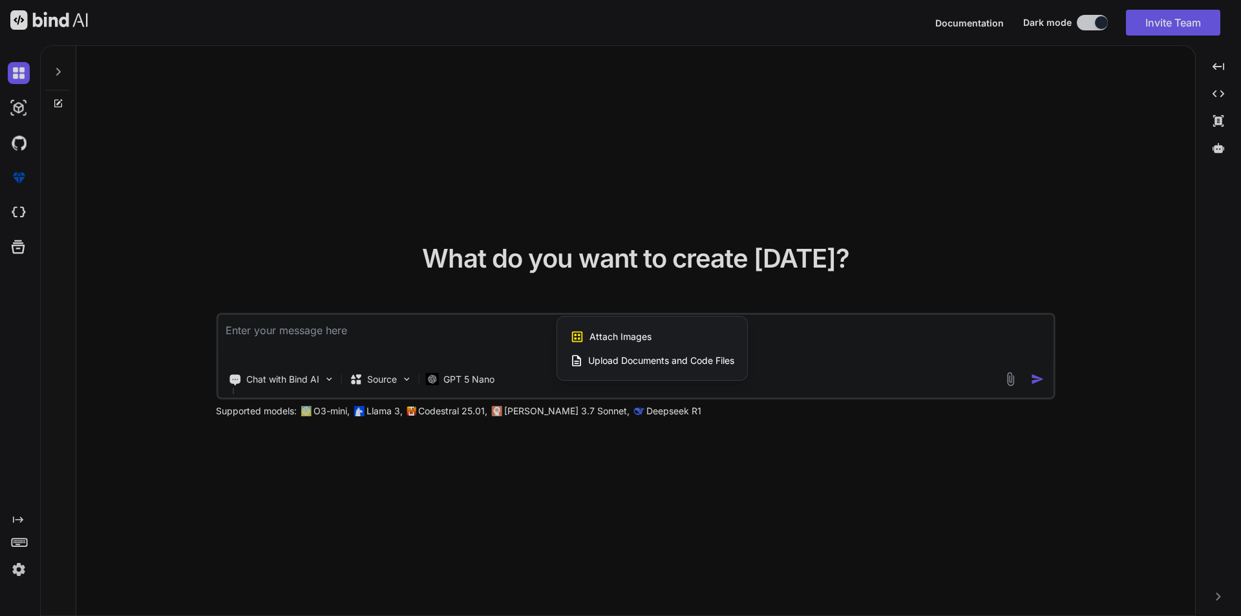
click at [568, 338] on div "Attach Images Image attachments are only supported in Claude and Gemini models.…" at bounding box center [652, 348] width 190 height 63
click at [609, 338] on span "Attach Images" at bounding box center [620, 336] width 62 height 13
click at [618, 483] on div at bounding box center [620, 308] width 1241 height 616
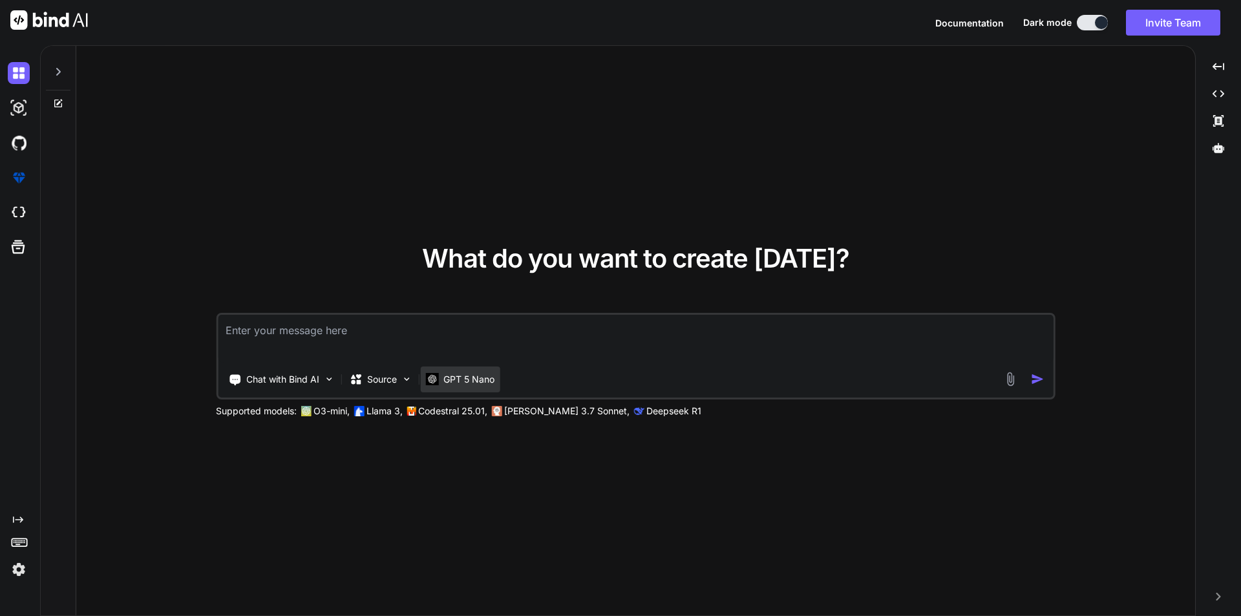
click at [453, 373] on p "GPT 5 Nano" at bounding box center [468, 379] width 51 height 13
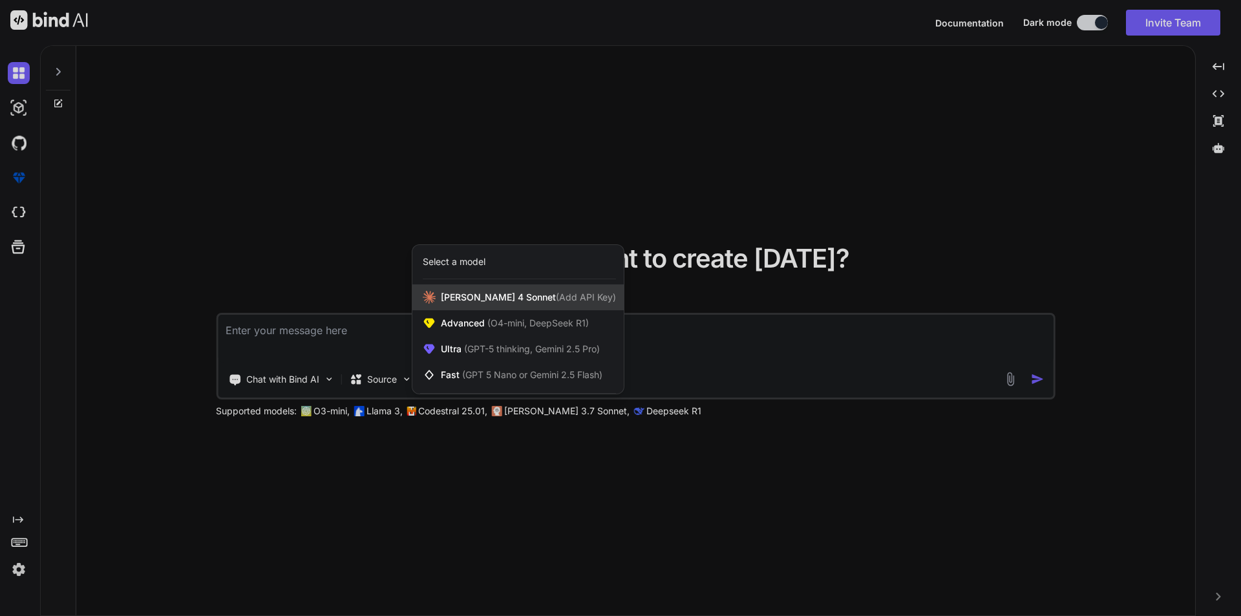
click at [450, 299] on span "Claude 4 Sonnet (Add API Key)" at bounding box center [528, 297] width 175 height 13
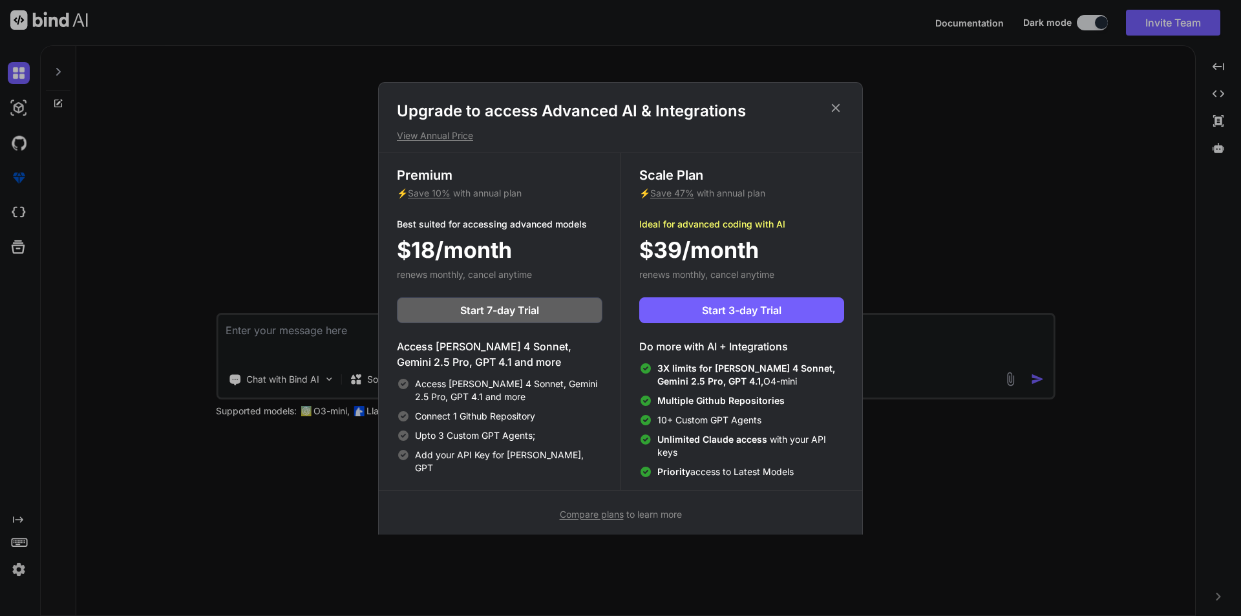
click at [828, 104] on icon at bounding box center [835, 108] width 14 height 14
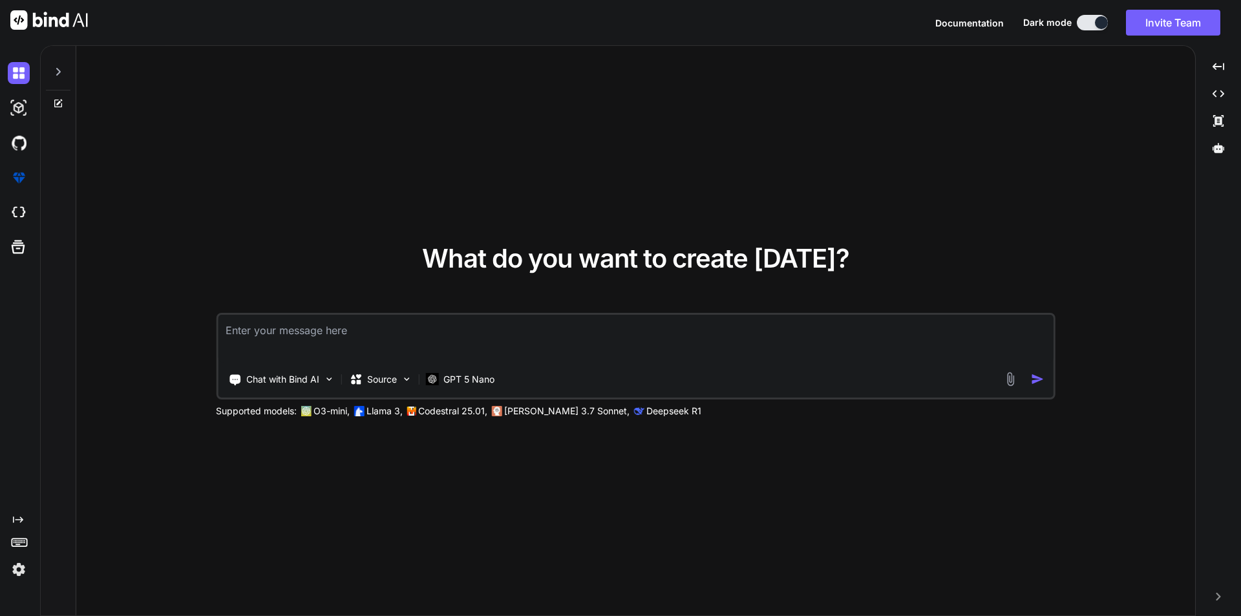
click at [266, 333] on textarea at bounding box center [635, 339] width 835 height 48
paste textarea "a luxury skin care website with a full-width image and text slider. Each slide …"
type textarea "Loremi d sita consect adi e seddoe temp inci utlabor etdo m aliq-enima minim ve…"
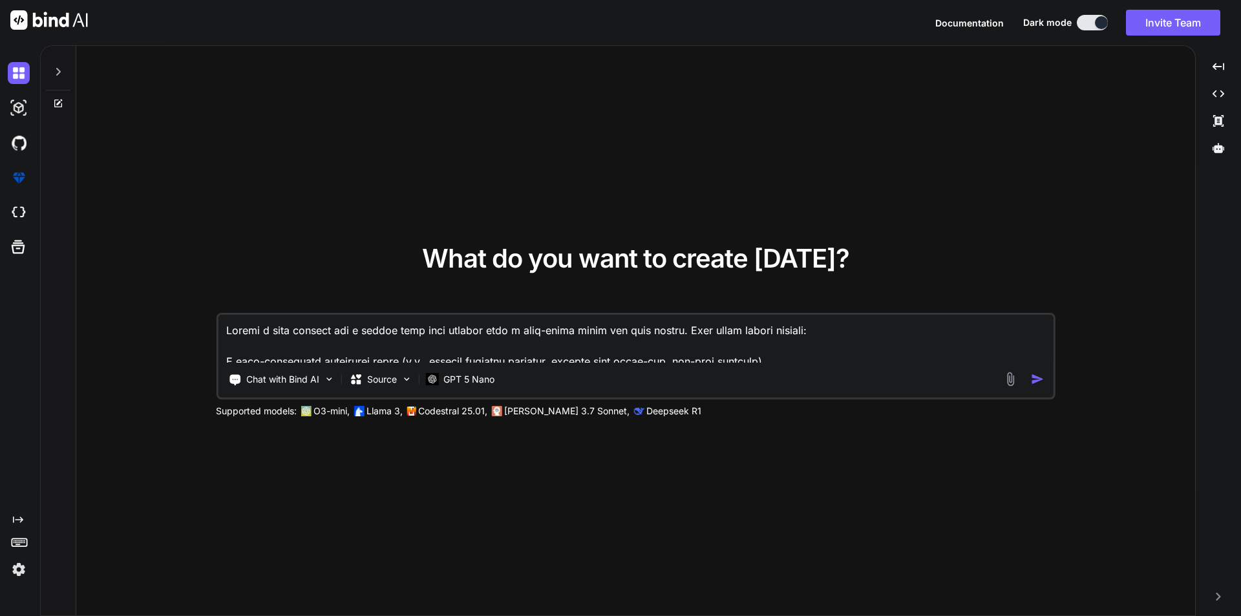
scroll to position [204, 0]
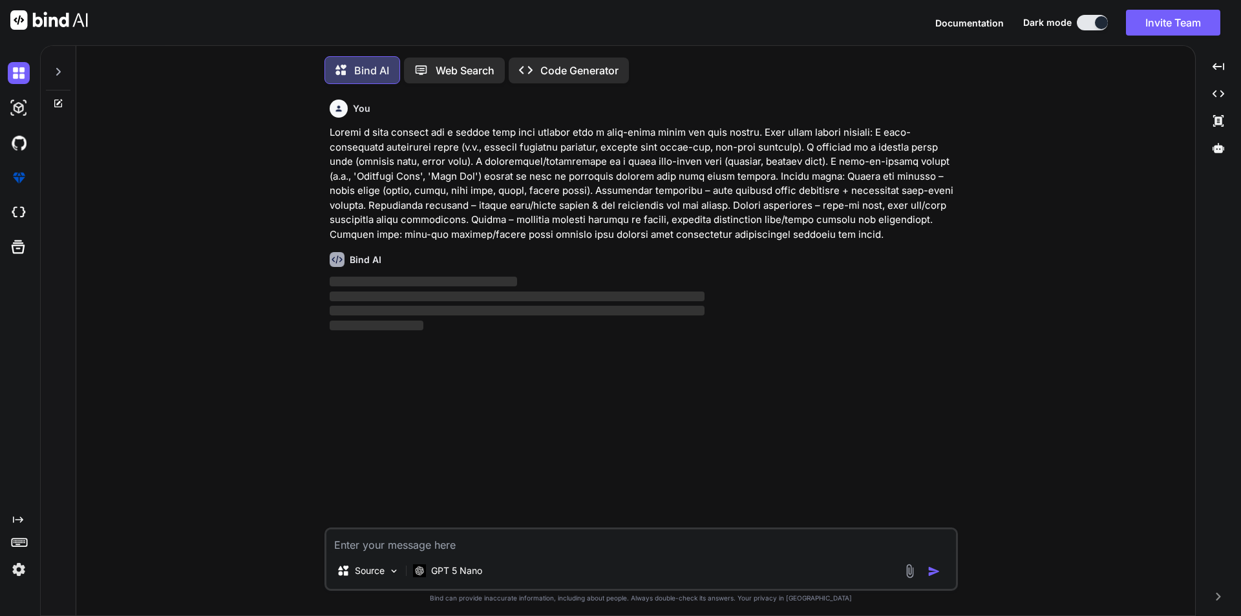
scroll to position [6, 0]
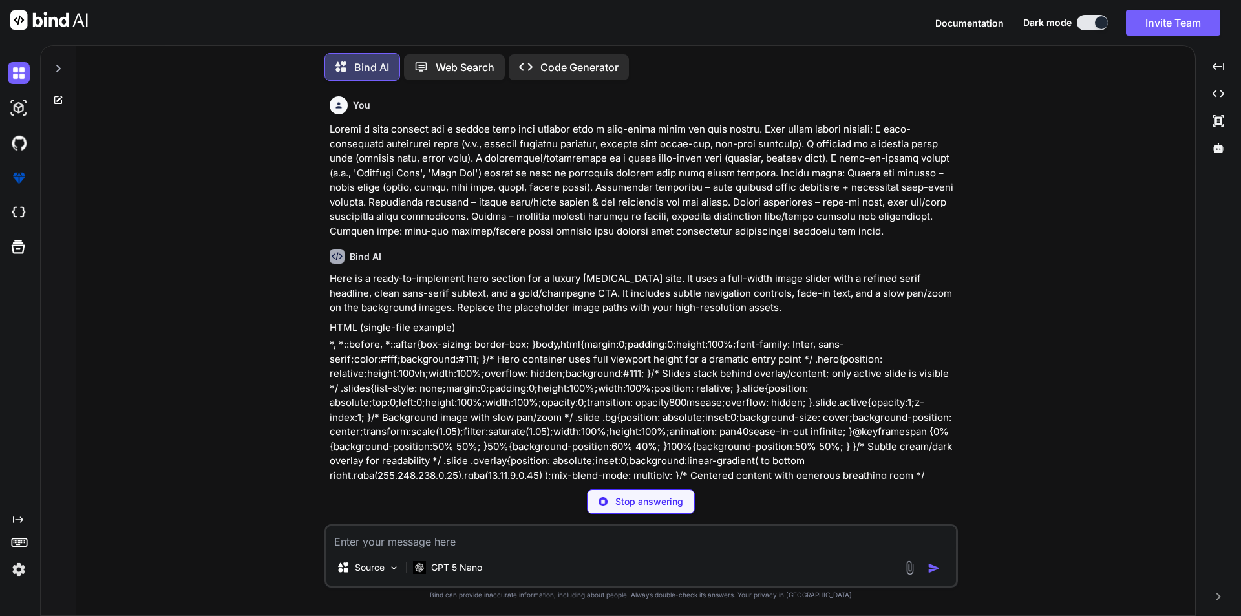
click at [570, 59] on p "Code Generator" at bounding box center [579, 67] width 78 height 16
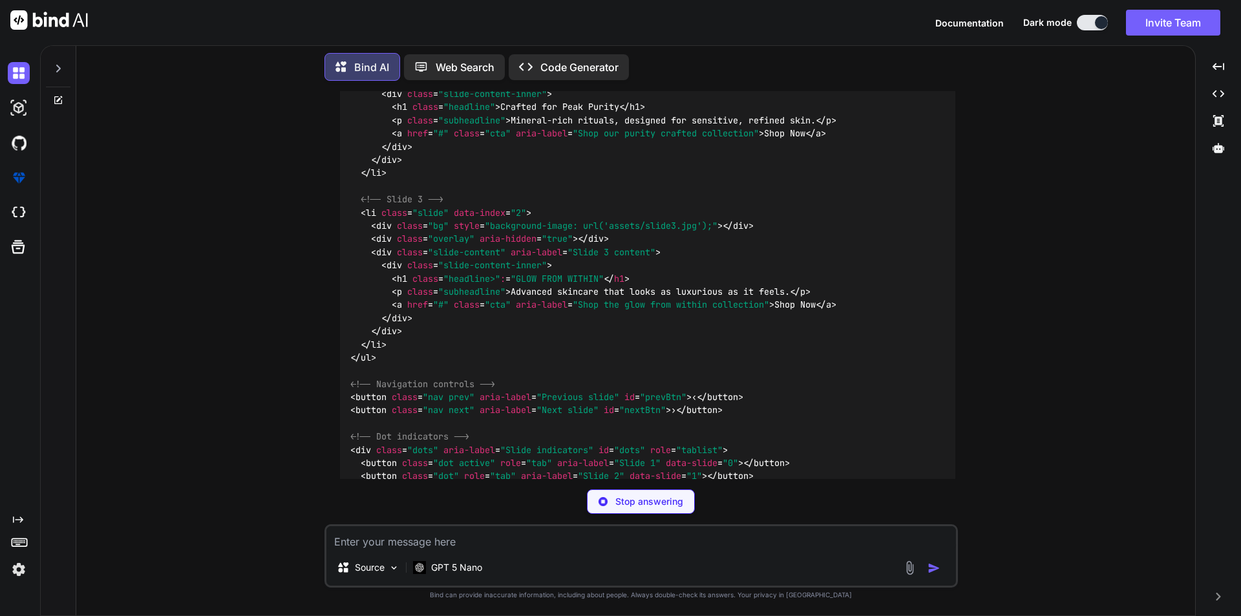
scroll to position [1000, 0]
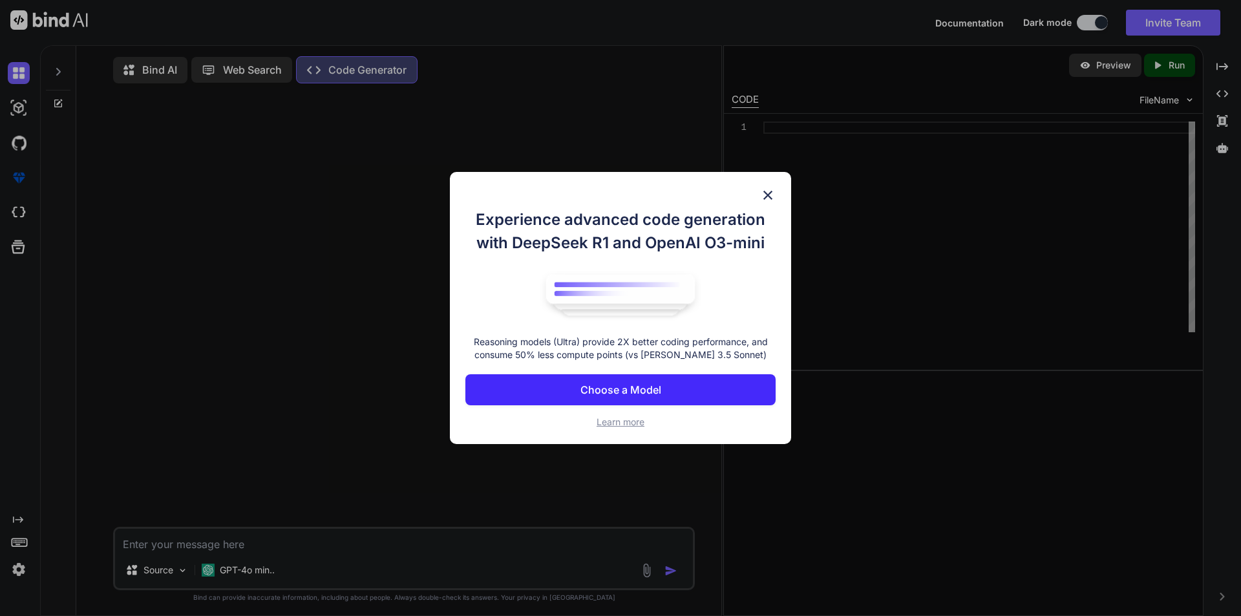
click at [764, 204] on div "Experience advanced code generation with DeepSeek R1 and OpenAI O3-mini Reasoni…" at bounding box center [620, 308] width 341 height 273
click at [768, 191] on img at bounding box center [768, 195] width 16 height 16
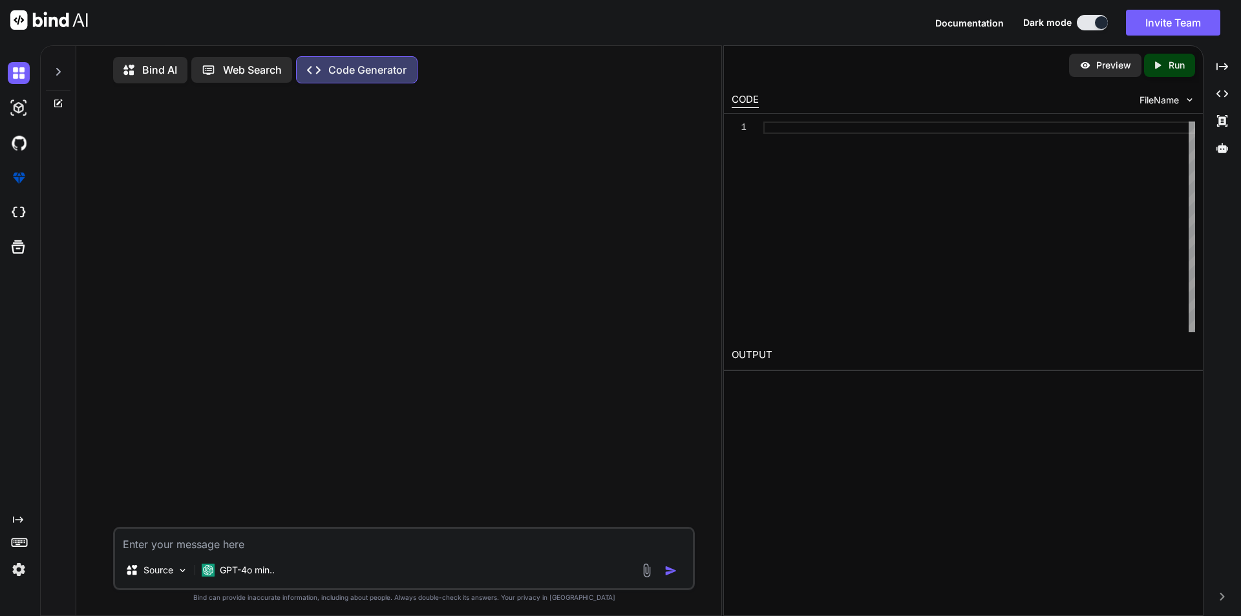
click at [132, 60] on div "Bind AI" at bounding box center [150, 70] width 74 height 26
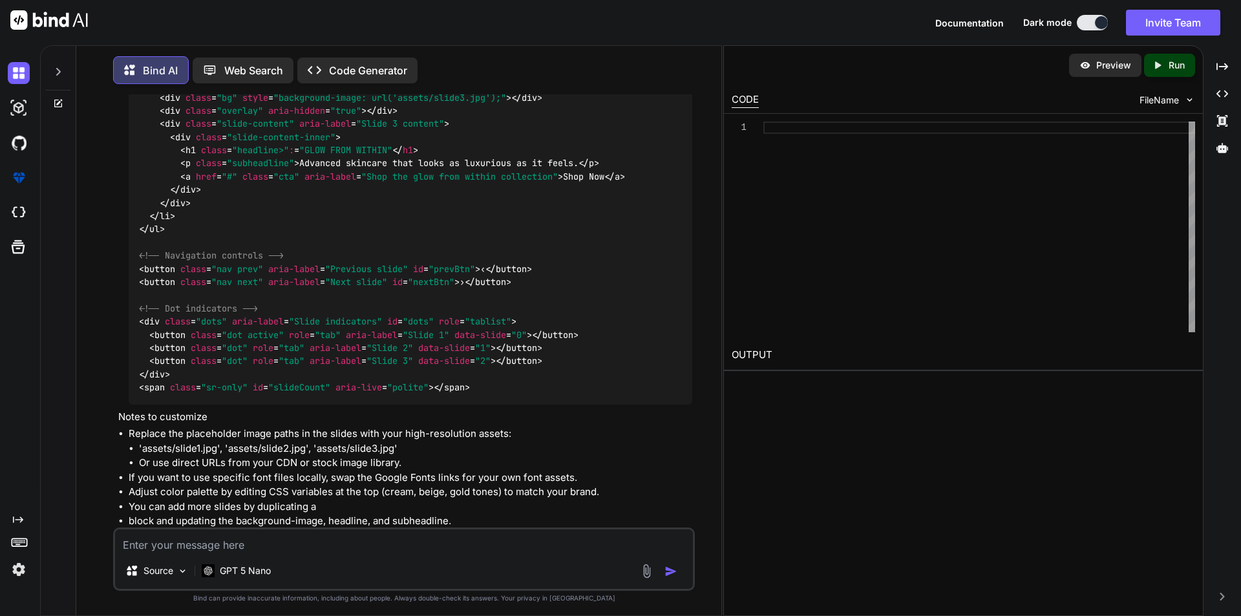
scroll to position [1171, 0]
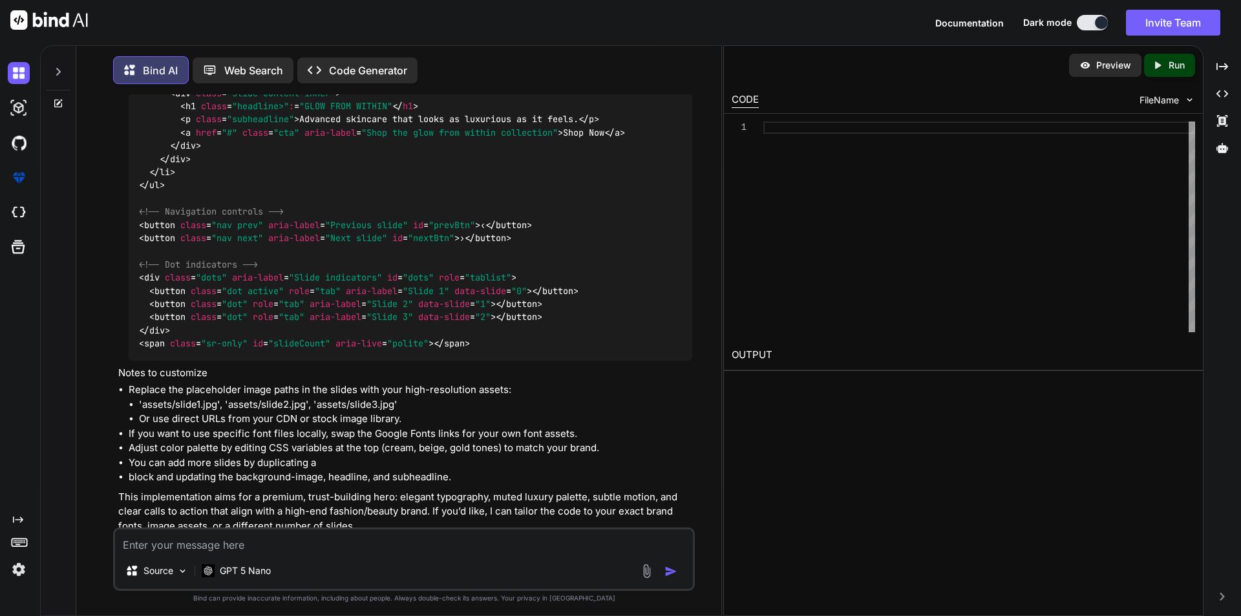
click at [151, 543] on p "Open in Editor" at bounding box center [160, 549] width 61 height 13
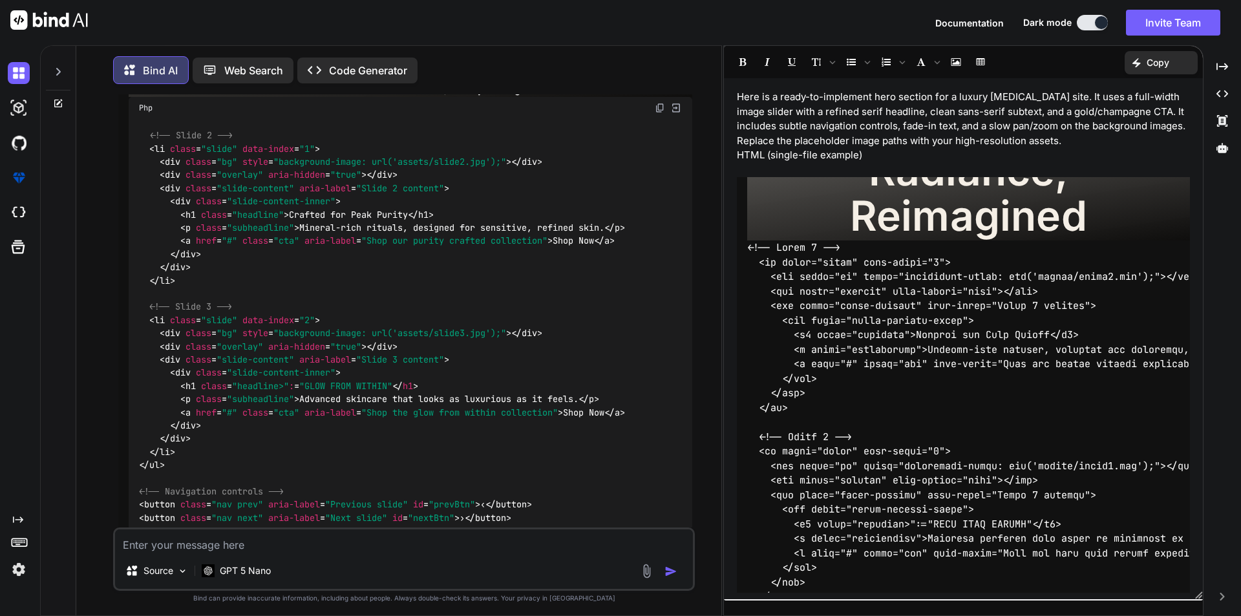
scroll to position [654, 0]
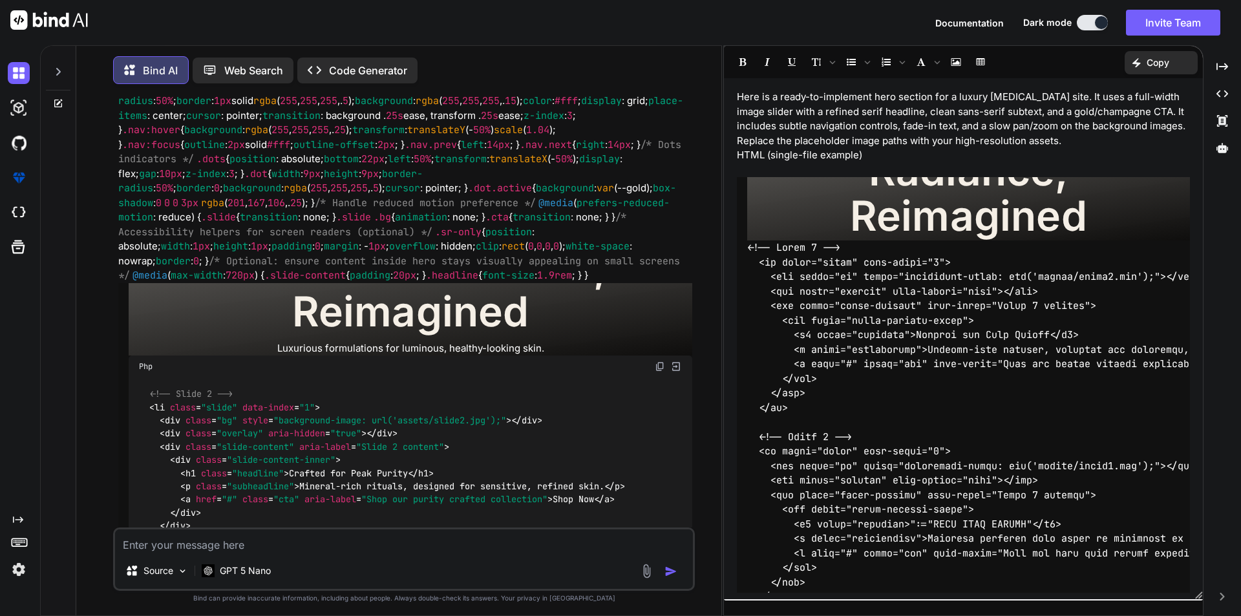
click at [674, 361] on img "Hero slides" at bounding box center [676, 367] width 12 height 12
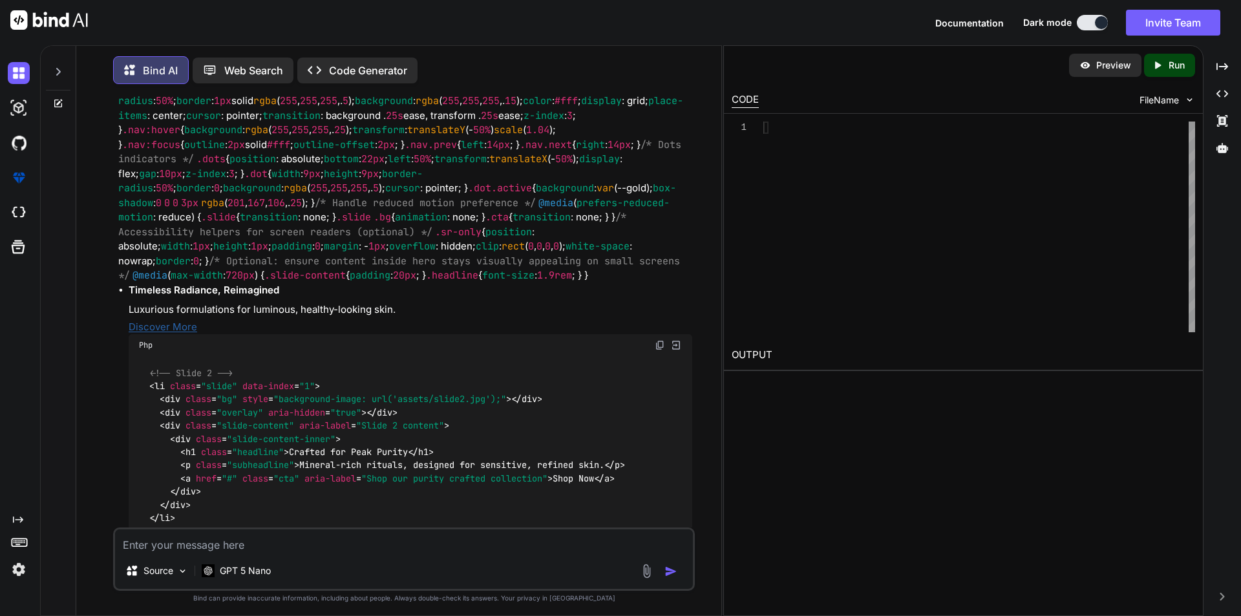
click at [653, 334] on div "Php" at bounding box center [410, 345] width 563 height 22
click at [658, 340] on img "Hero slides" at bounding box center [660, 345] width 10 height 10
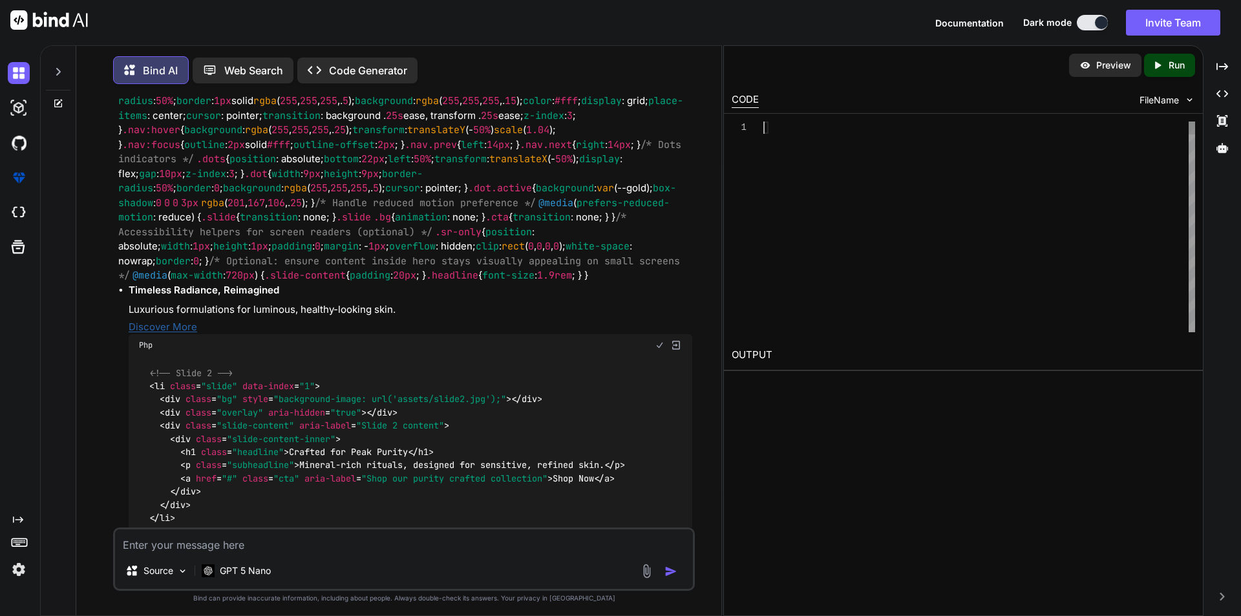
type textarea "</div> <span class="sr-only" id="slideCount" aria-live="polite"></span> <li cla…"
click at [1166, 105] on span "FileName" at bounding box center [1158, 100] width 39 height 13
click at [1178, 103] on span "FileName" at bounding box center [1158, 100] width 39 height 13
click at [1175, 65] on p "Run" at bounding box center [1176, 65] width 16 height 13
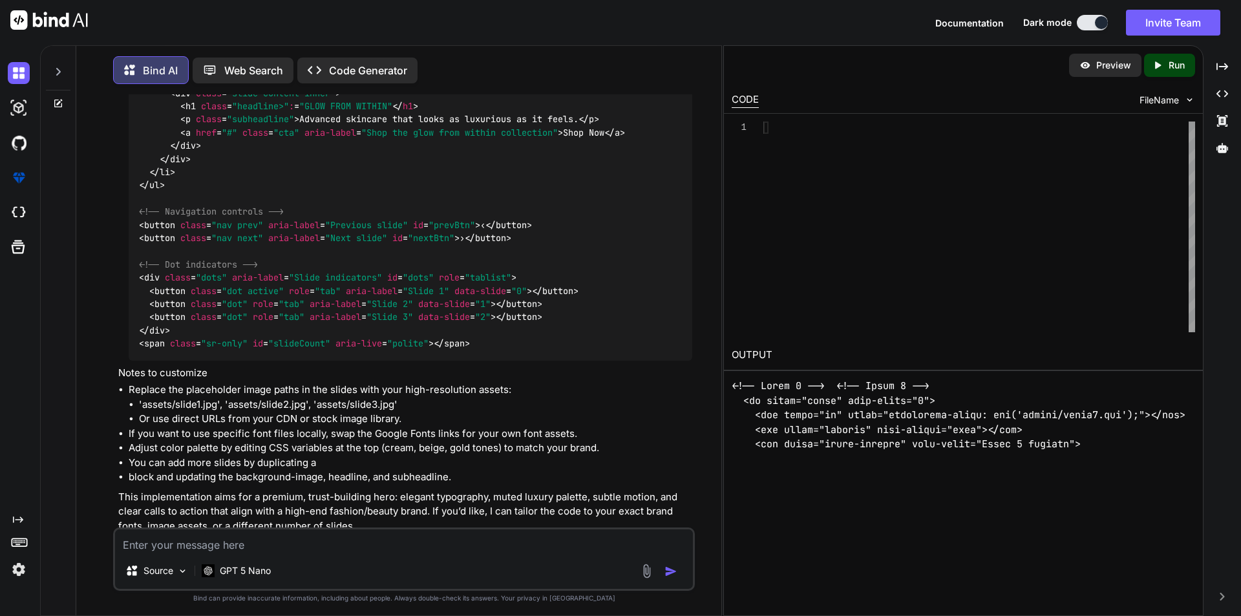
scroll to position [395, 0]
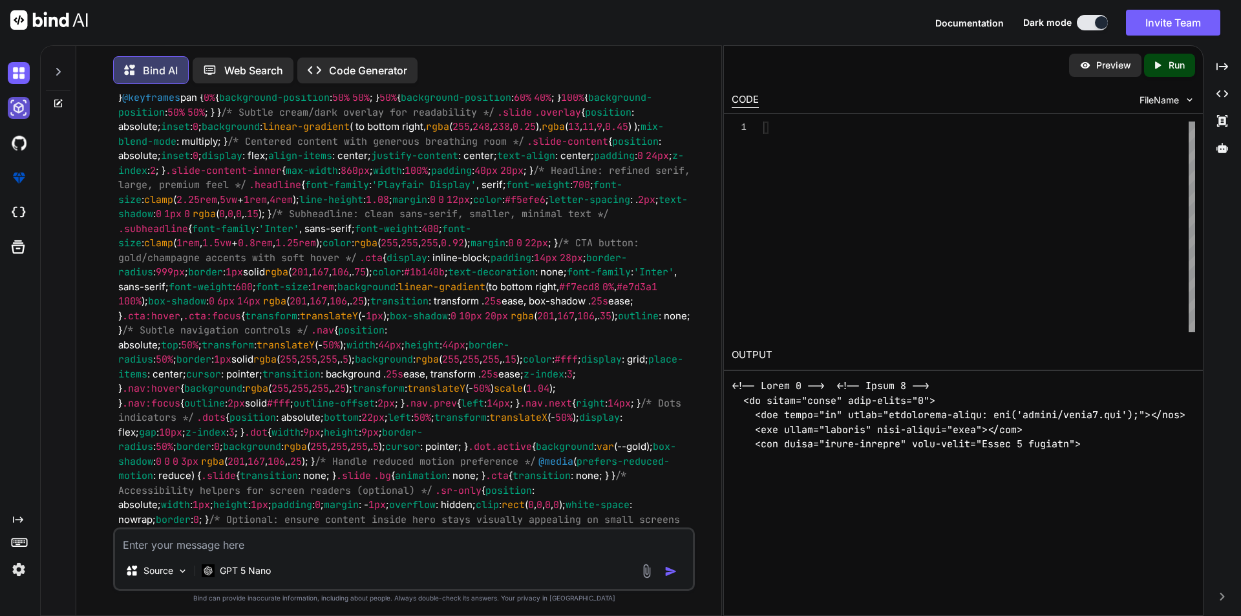
click at [17, 105] on img at bounding box center [19, 108] width 22 height 22
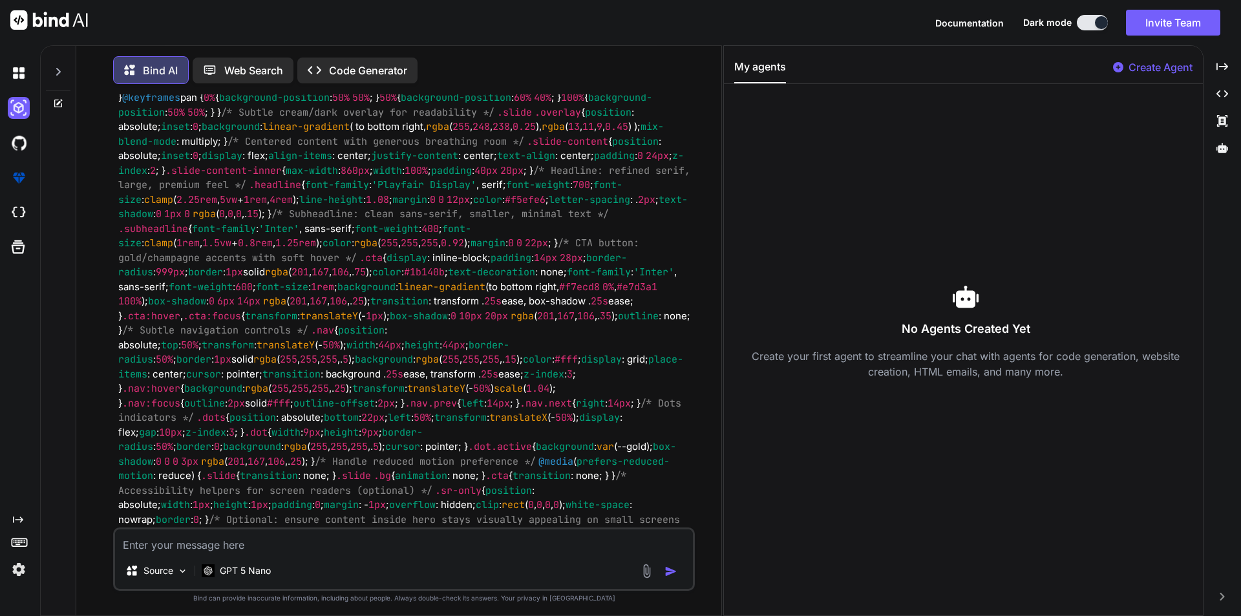
click at [1153, 59] on p "Create Agent" at bounding box center [1160, 67] width 64 height 16
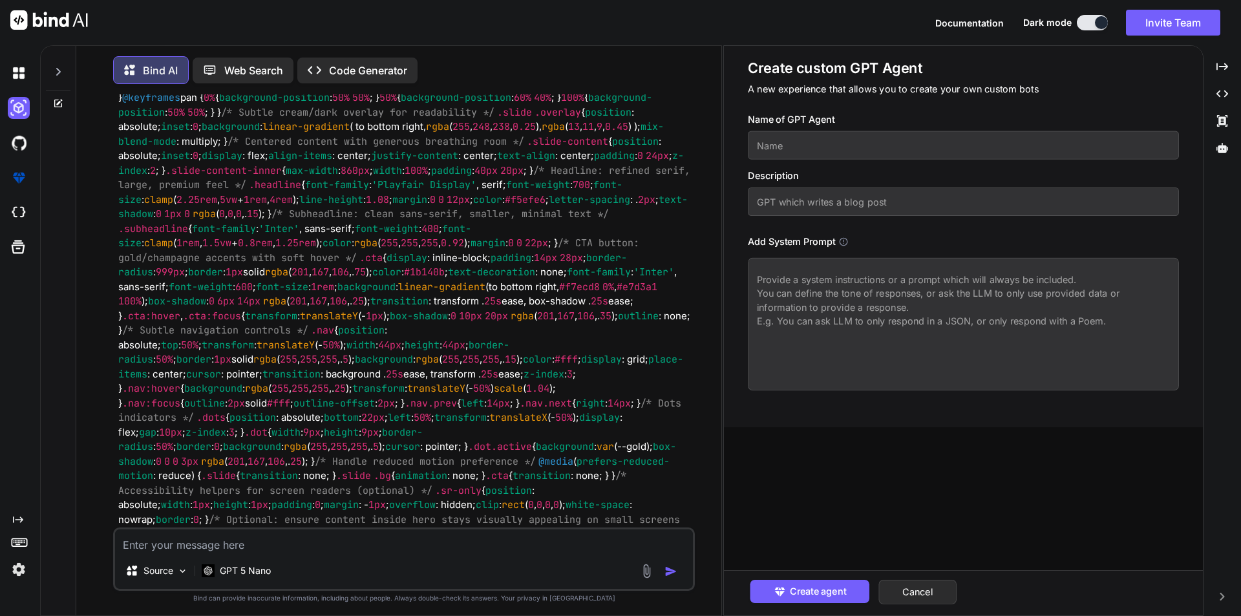
click at [806, 576] on div "Create agent Cancel" at bounding box center [963, 592] width 479 height 45
click at [805, 587] on span "Create agent" at bounding box center [817, 591] width 56 height 14
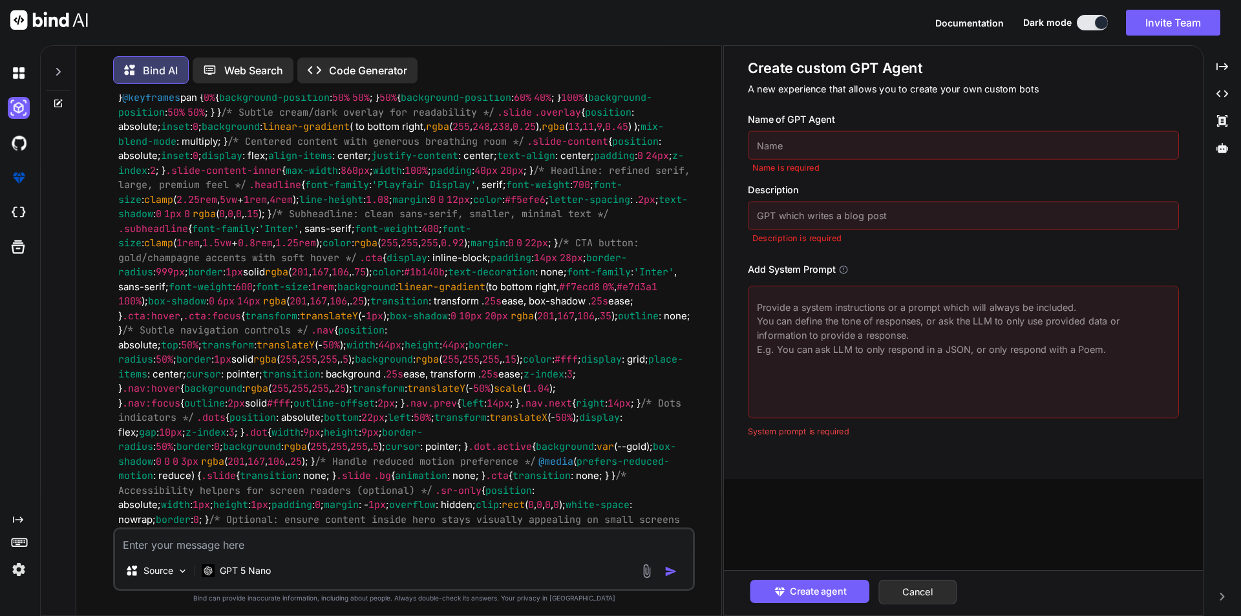
click at [813, 483] on div "Create custom GPT Agent A new experience that allows you to create your own cus…" at bounding box center [963, 330] width 479 height 569
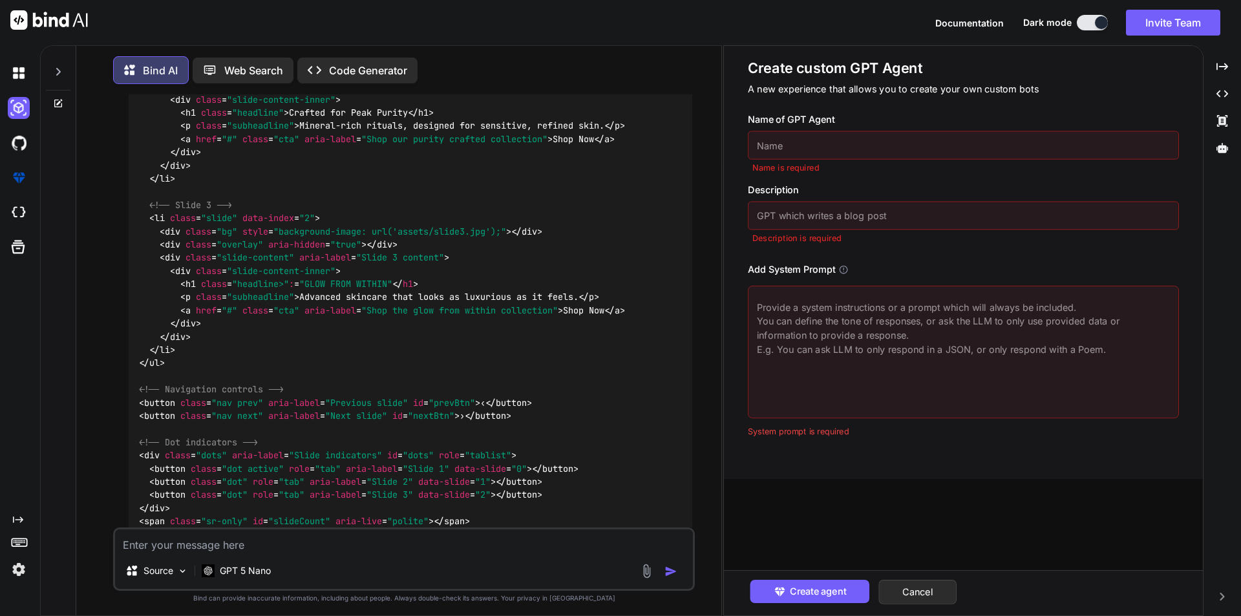
scroll to position [1171, 0]
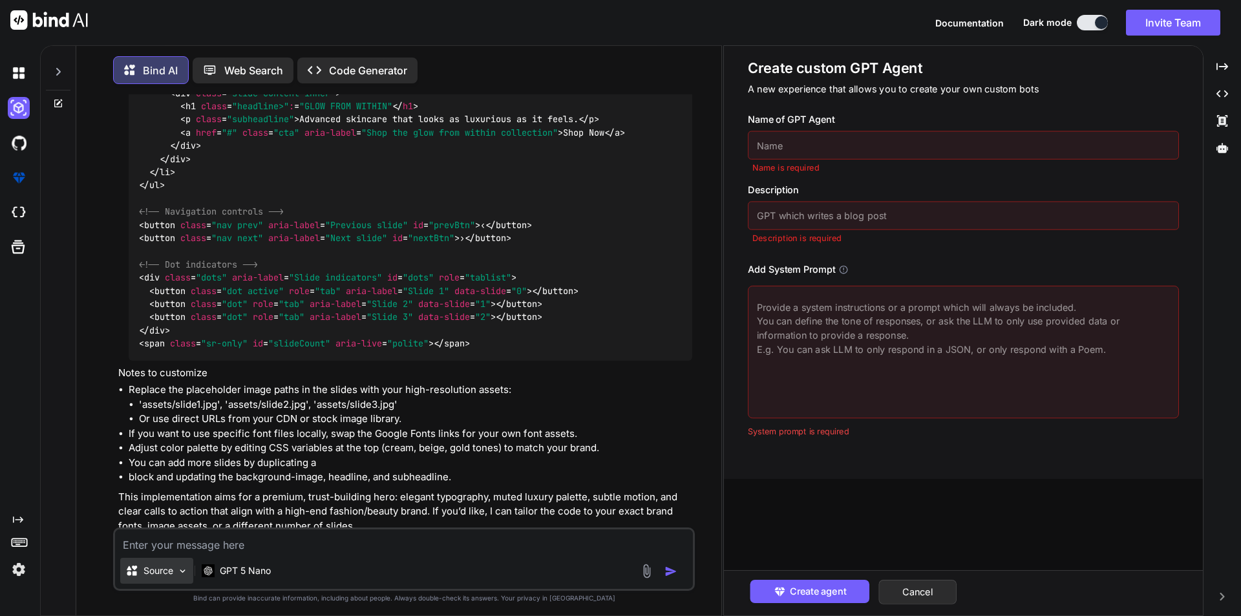
click at [170, 568] on p "Source" at bounding box center [158, 570] width 30 height 13
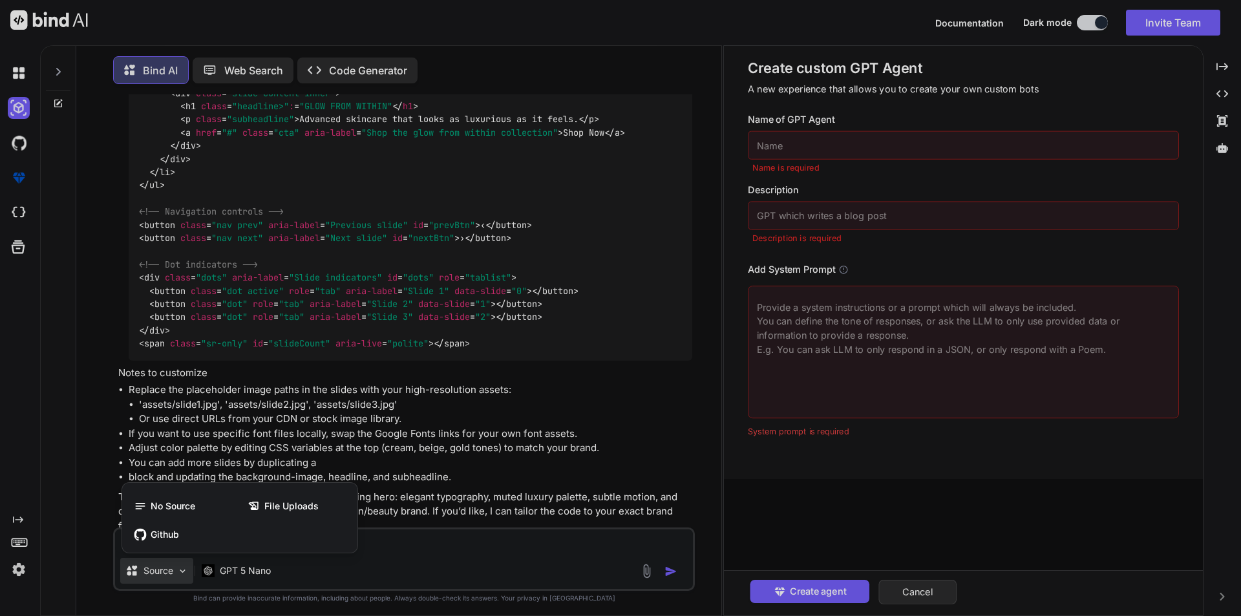
click at [308, 357] on div at bounding box center [620, 308] width 1241 height 616
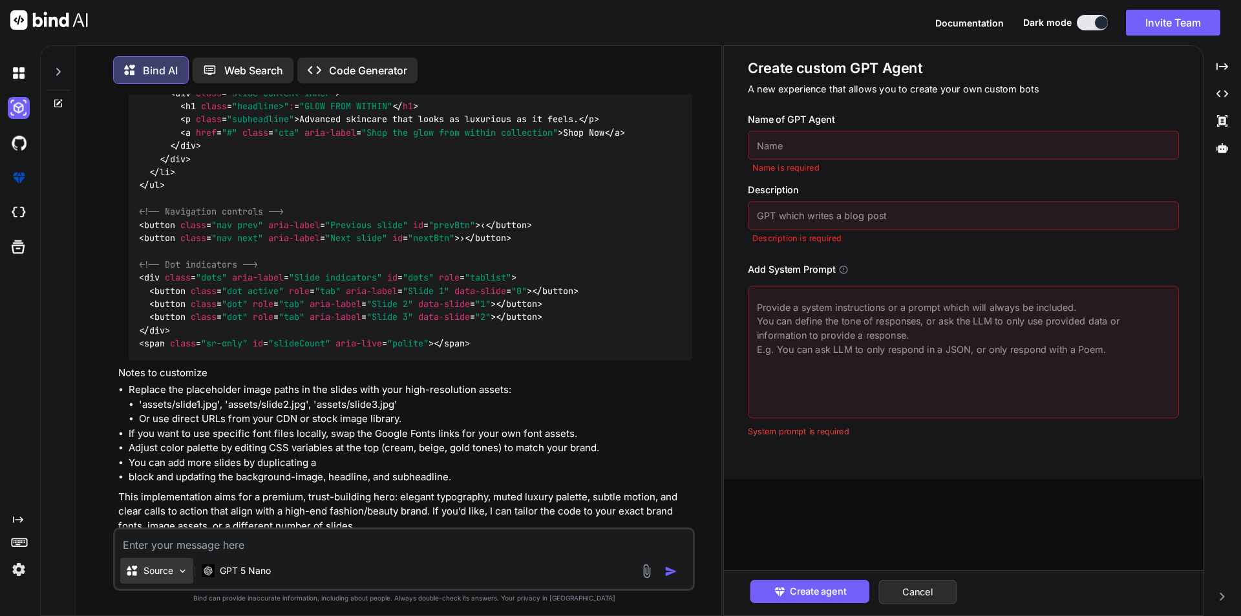
click at [174, 574] on div "Source" at bounding box center [156, 571] width 73 height 26
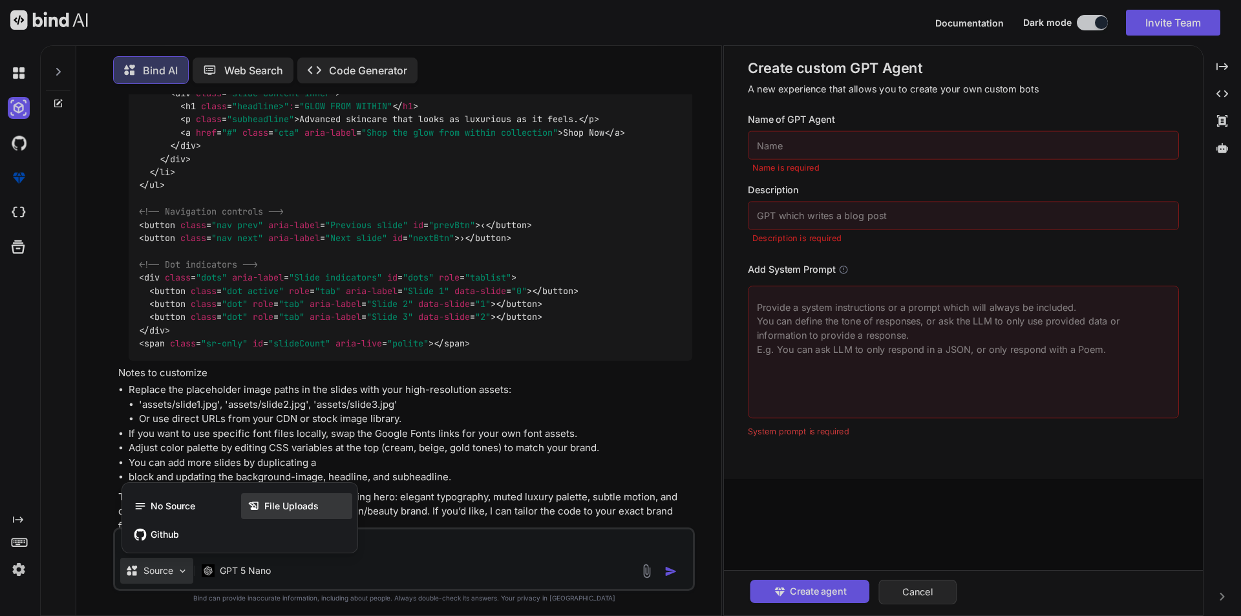
click at [289, 503] on span "File Uploads" at bounding box center [291, 505] width 54 height 13
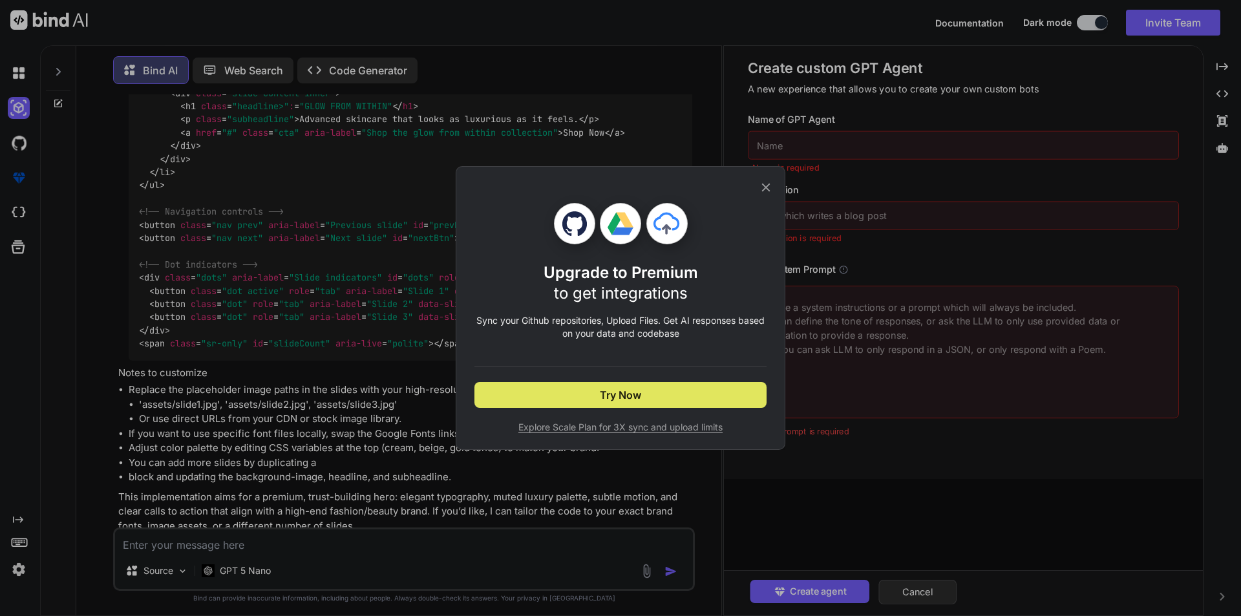
click at [585, 398] on button "Try Now" at bounding box center [620, 395] width 292 height 26
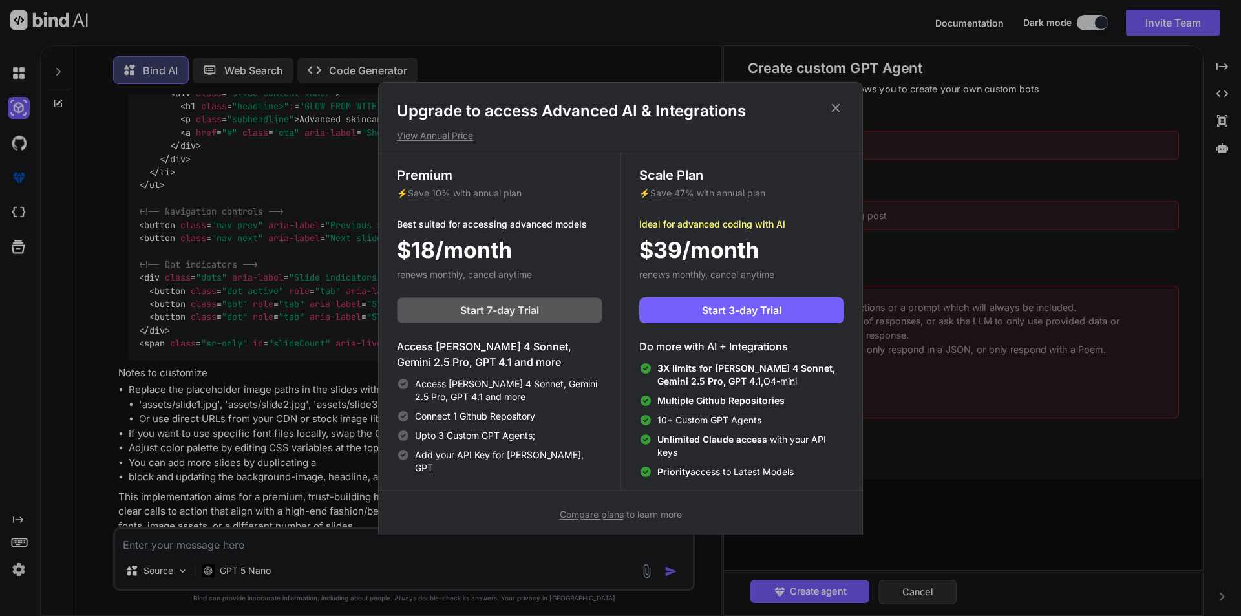
click at [488, 301] on button "Start 7-day Trial" at bounding box center [499, 310] width 205 height 26
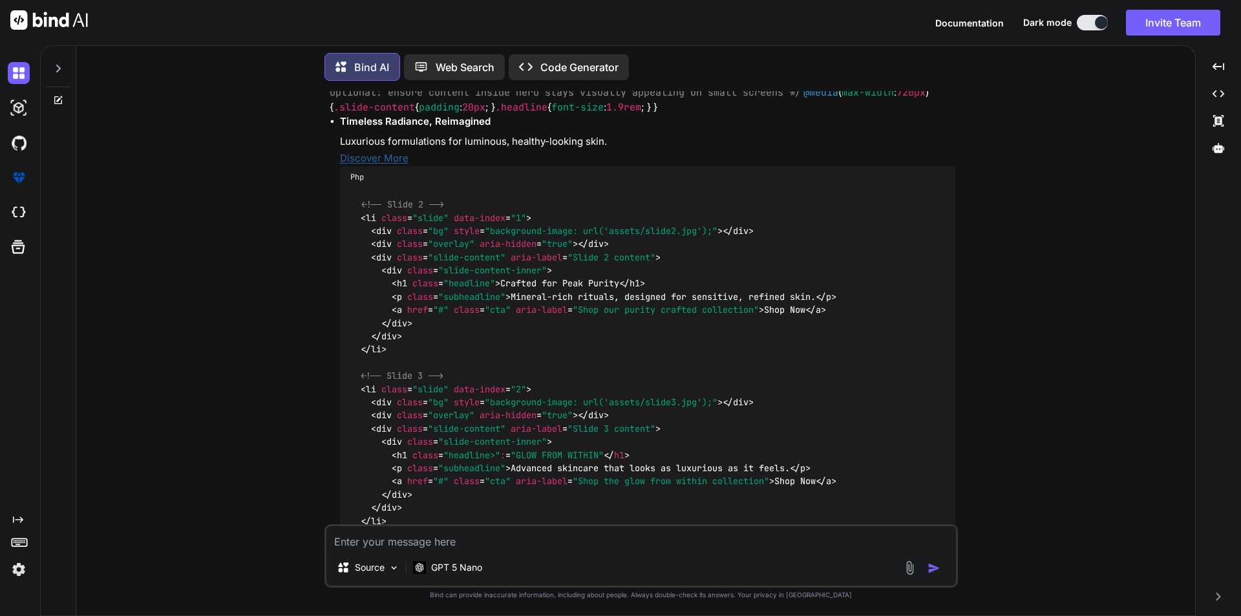
scroll to position [1127, 0]
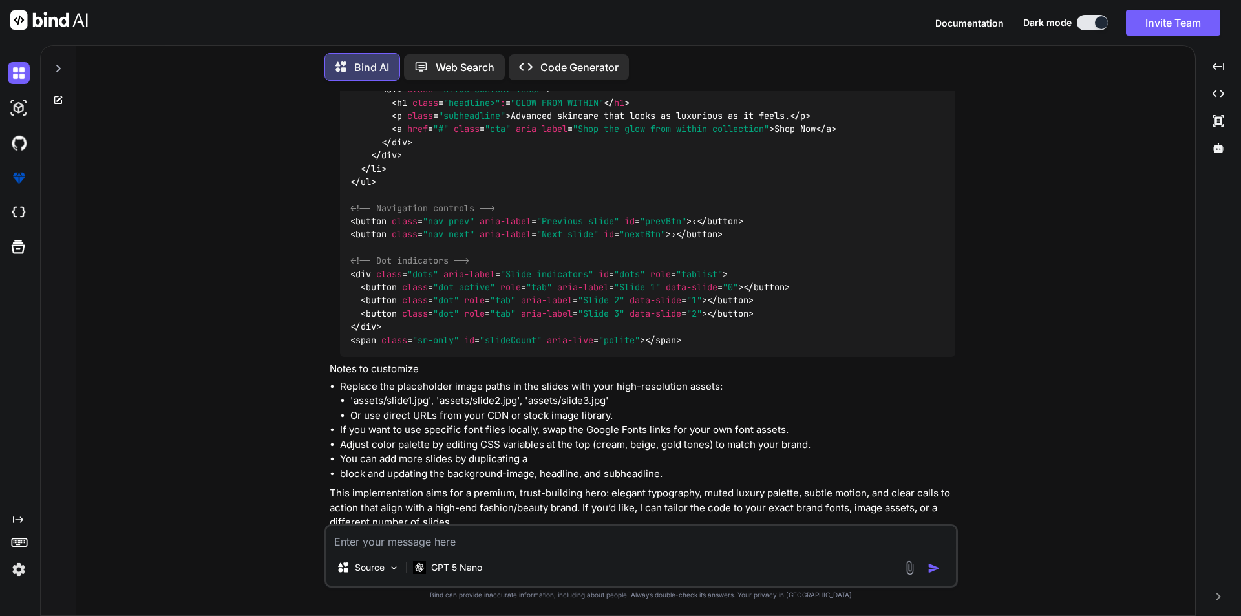
click at [377, 540] on p "Open in Editor" at bounding box center [370, 546] width 61 height 13
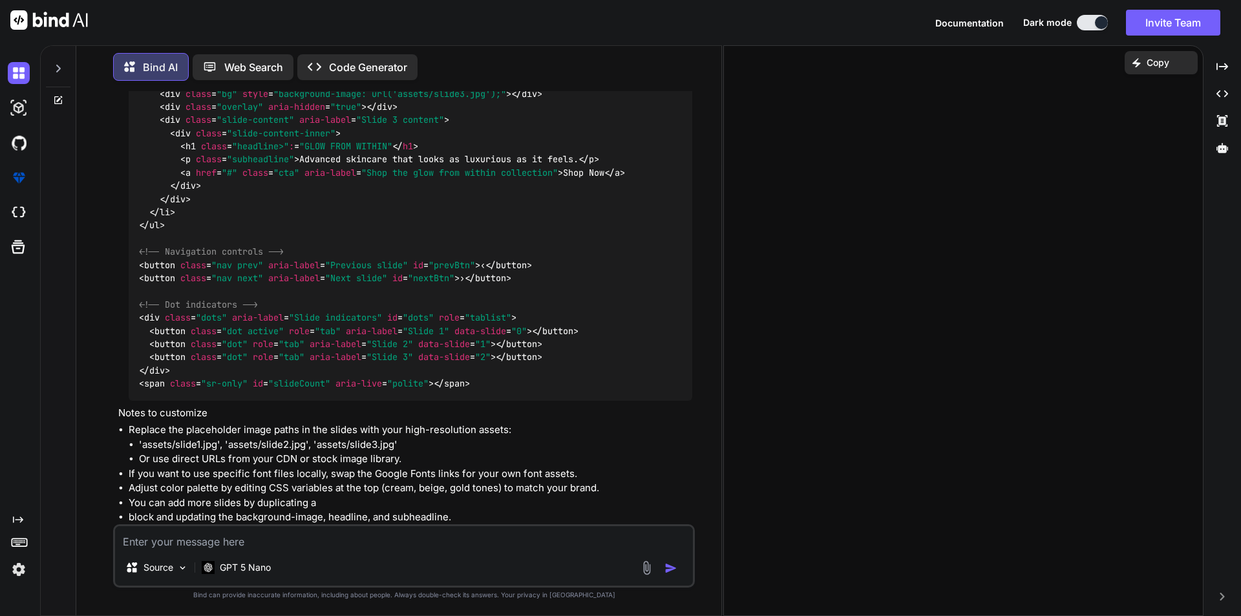
scroll to position [1171, 0]
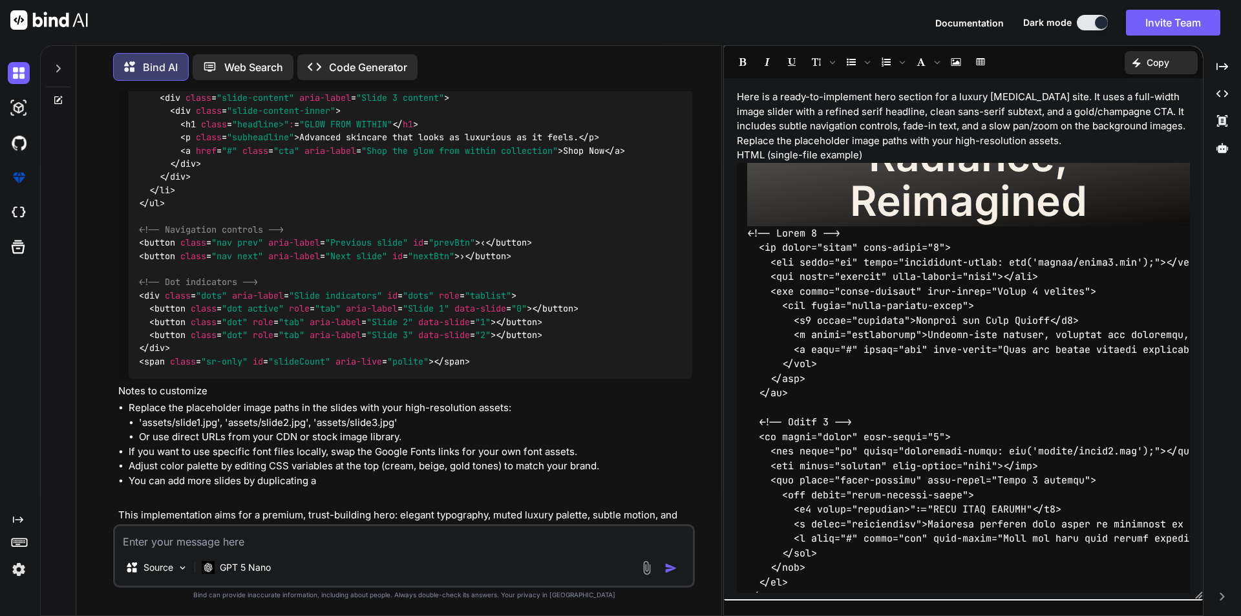
type textarea "x"
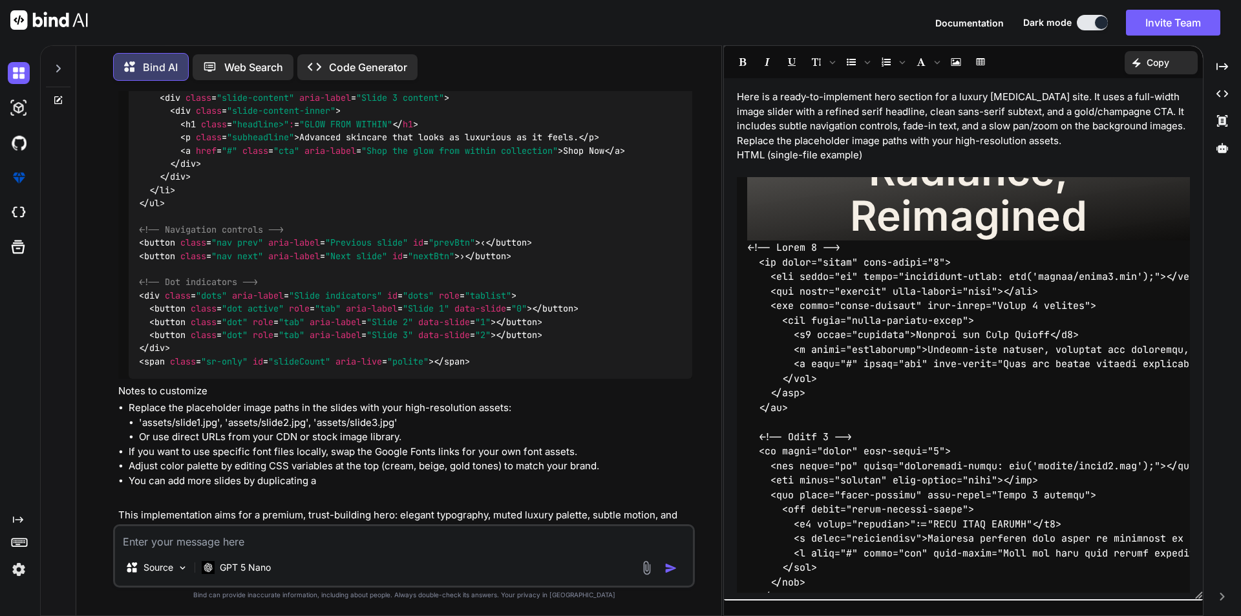
click at [1144, 54] on div "Created with Pixso. Copy" at bounding box center [1160, 62] width 73 height 23
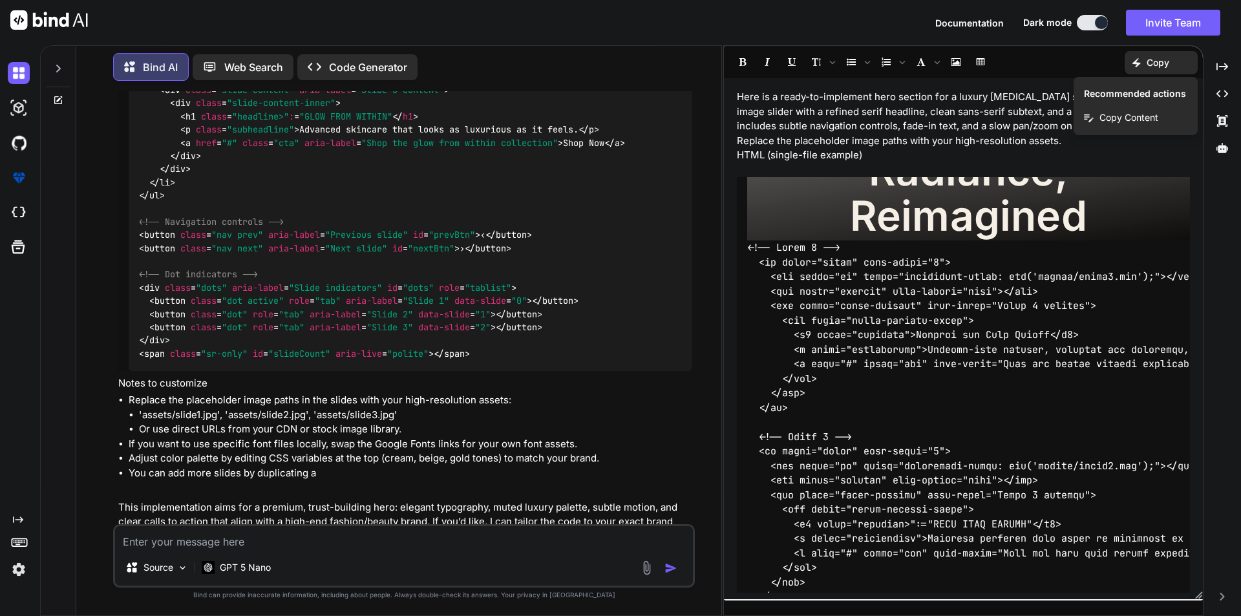
scroll to position [1192, 0]
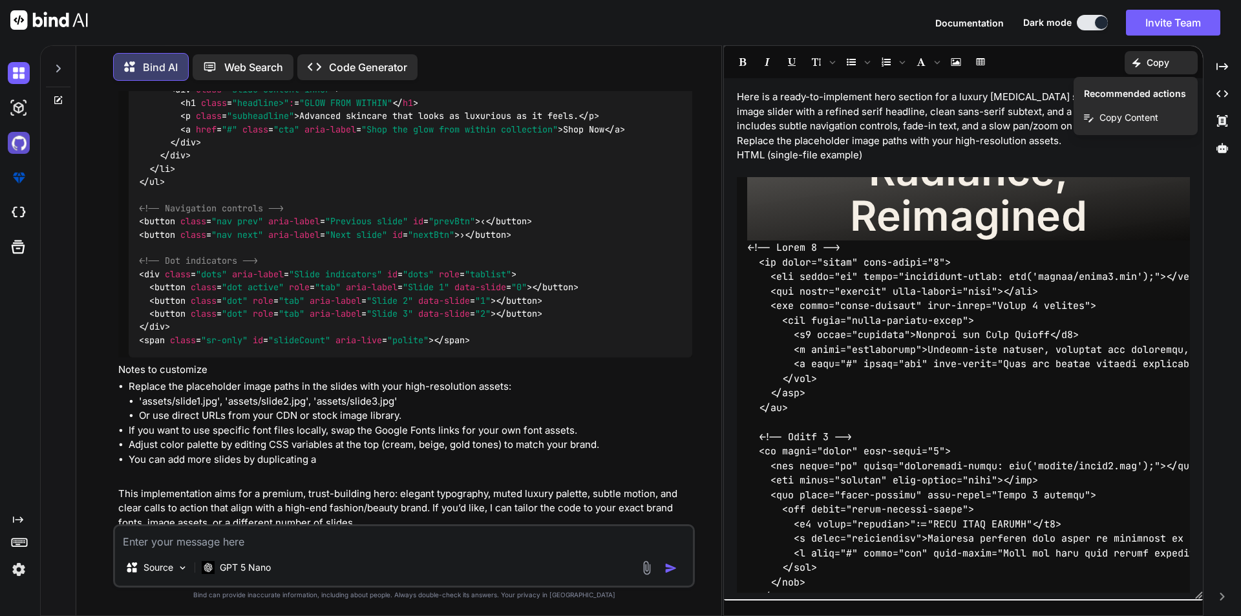
click at [18, 147] on img at bounding box center [19, 143] width 22 height 22
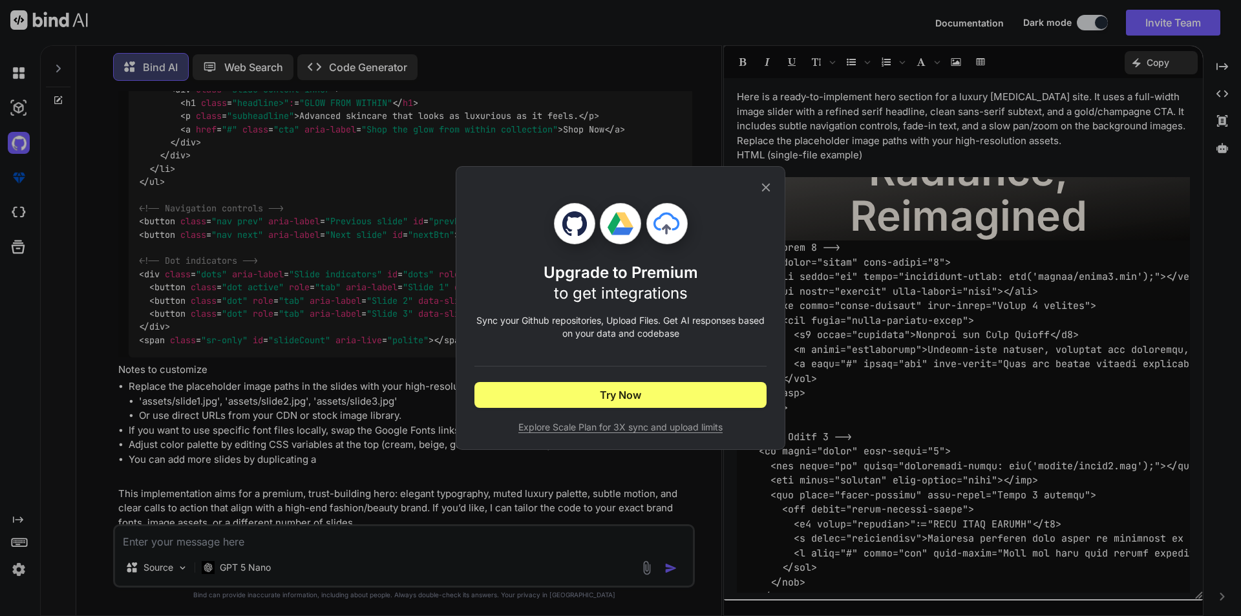
click at [763, 183] on icon at bounding box center [766, 187] width 14 height 14
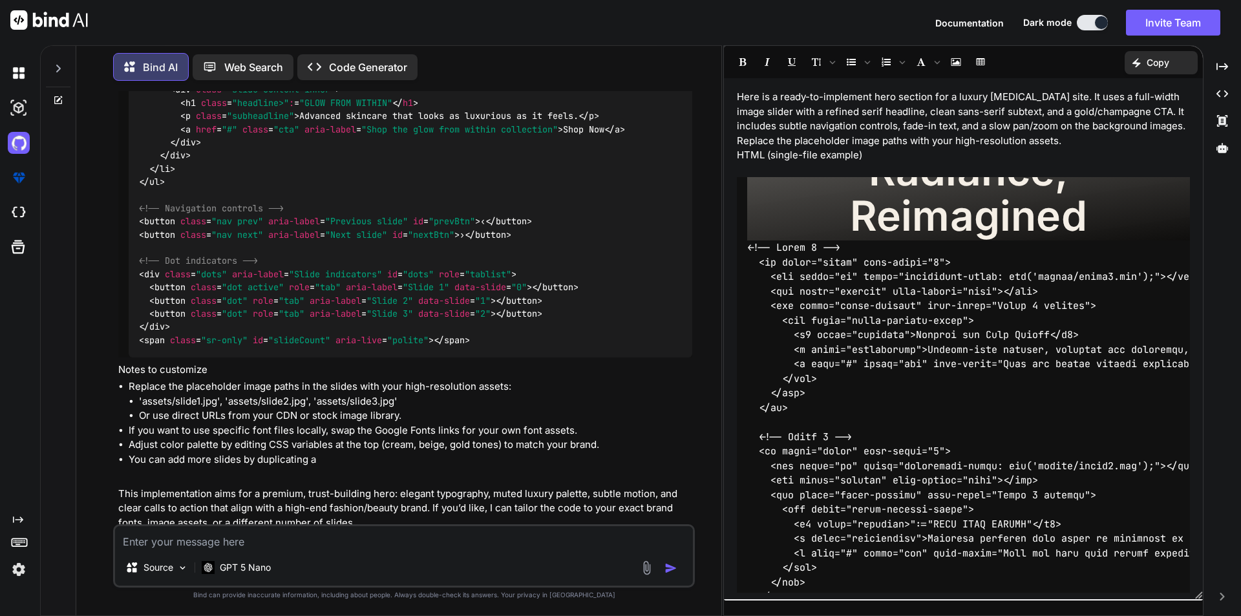
click at [145, 534] on textarea at bounding box center [404, 537] width 578 height 23
click at [16, 569] on img at bounding box center [19, 569] width 22 height 22
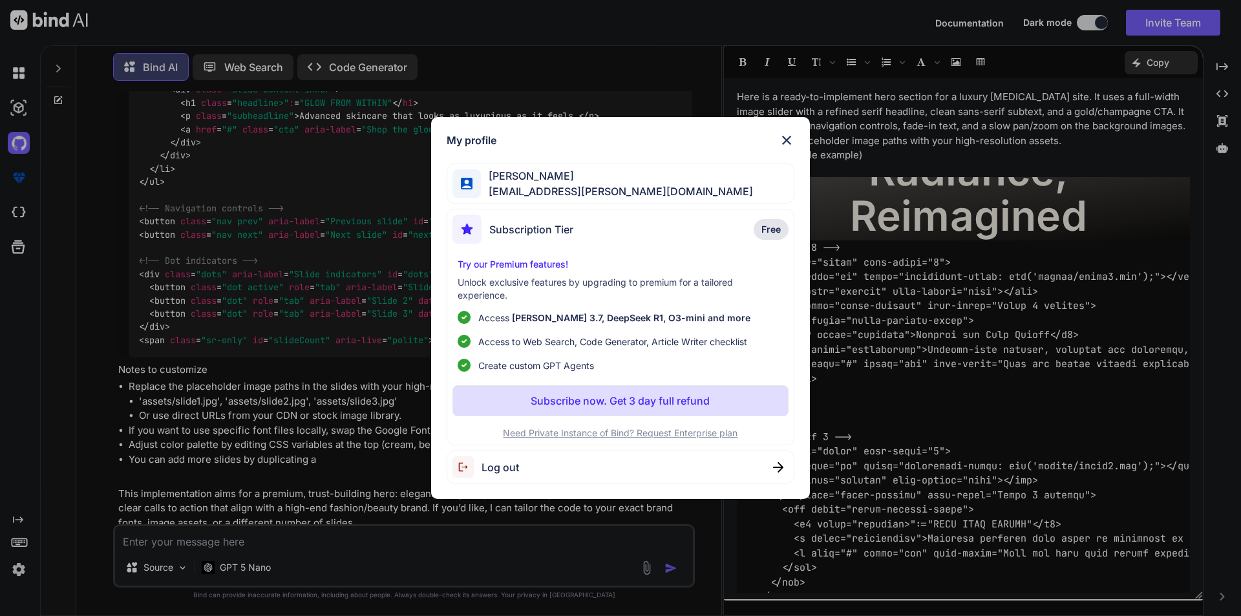
click at [613, 406] on p "Subscribe now. Get 3 day full refund" at bounding box center [619, 401] width 179 height 16
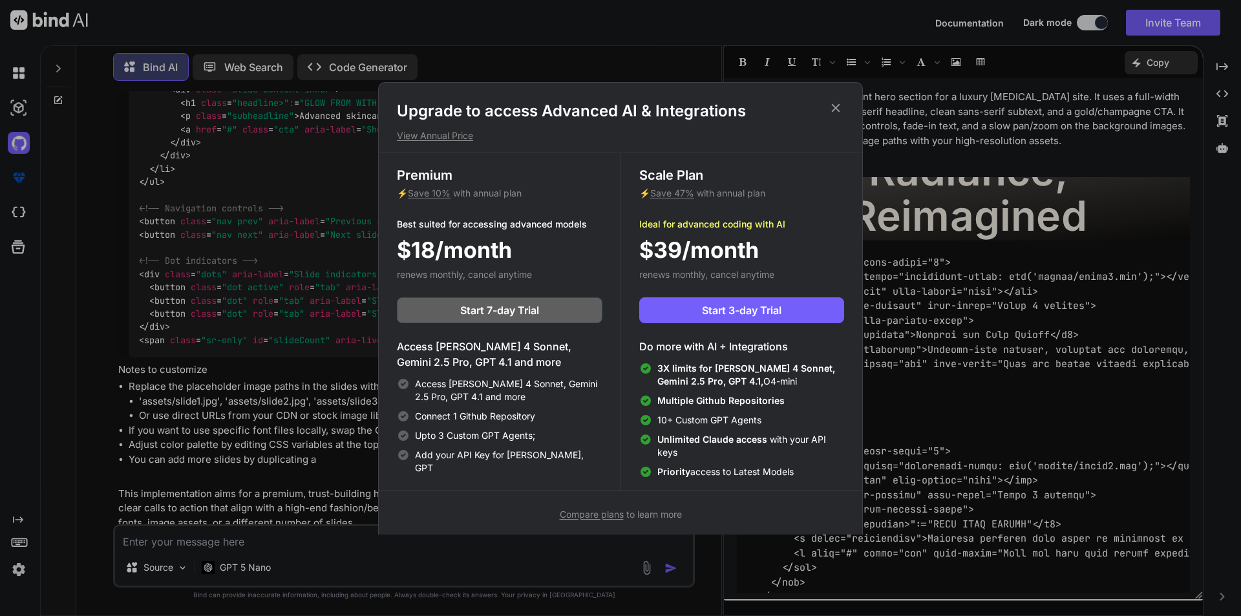
click at [833, 101] on icon at bounding box center [835, 108] width 14 height 14
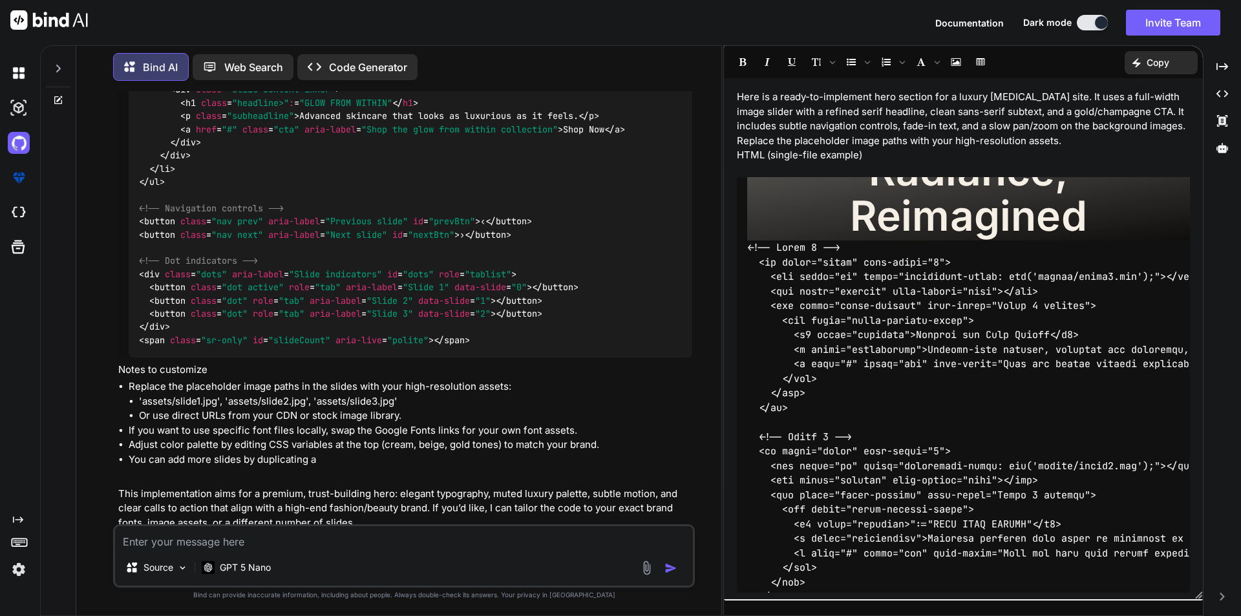
scroll to position [417, 0]
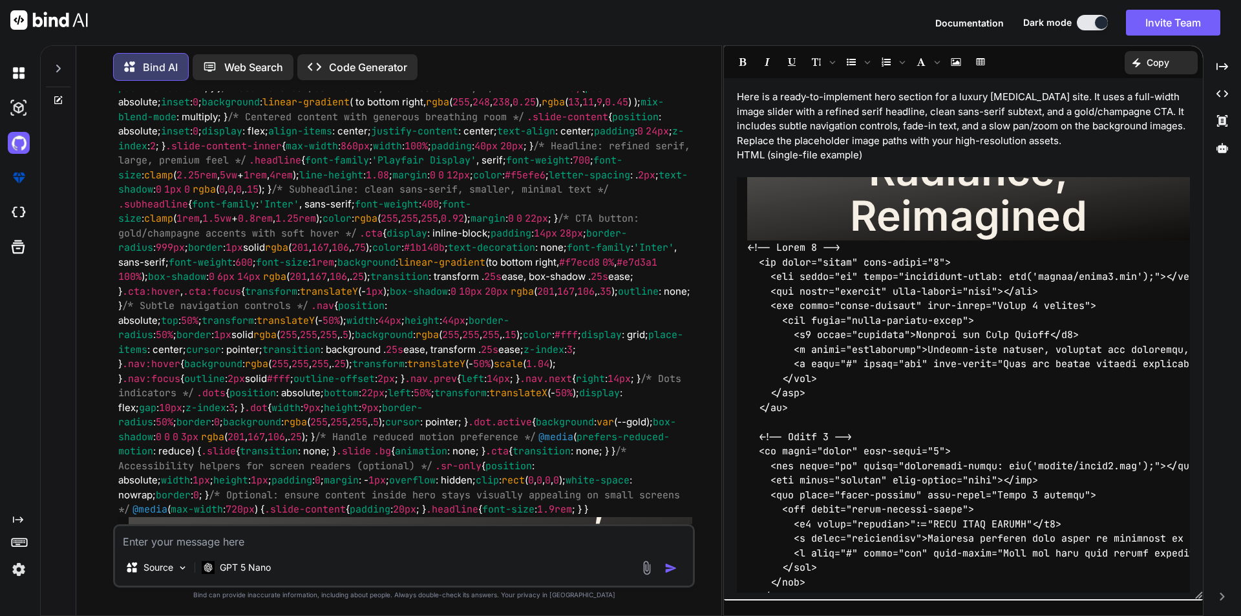
click at [231, 74] on div "Web Search" at bounding box center [243, 67] width 101 height 26
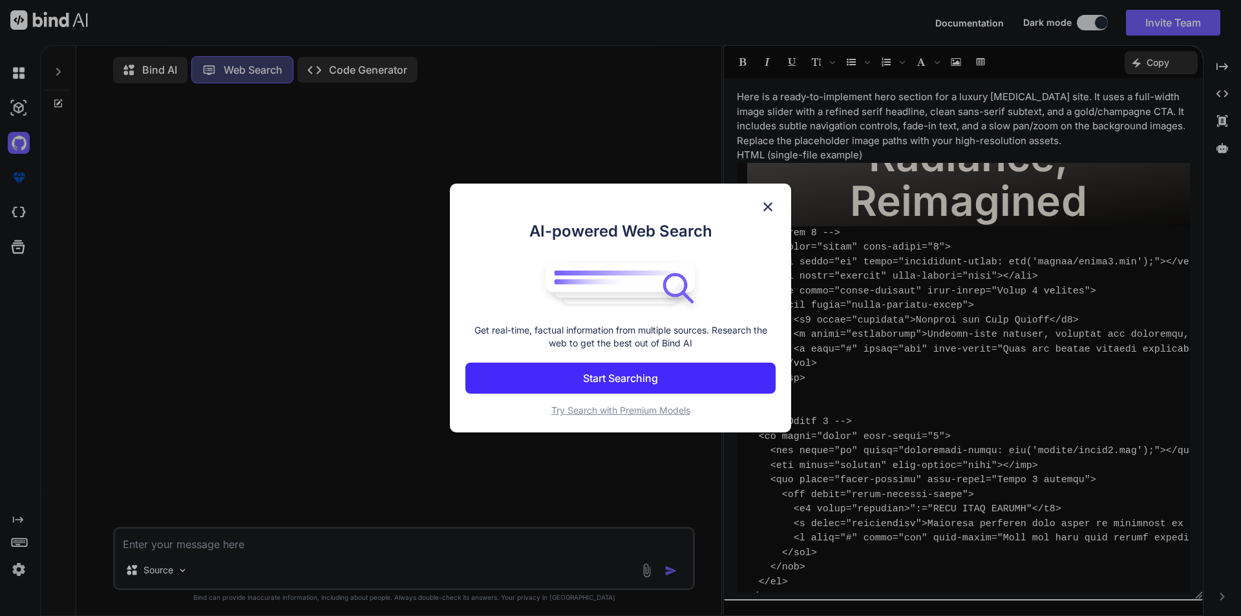
scroll to position [6, 0]
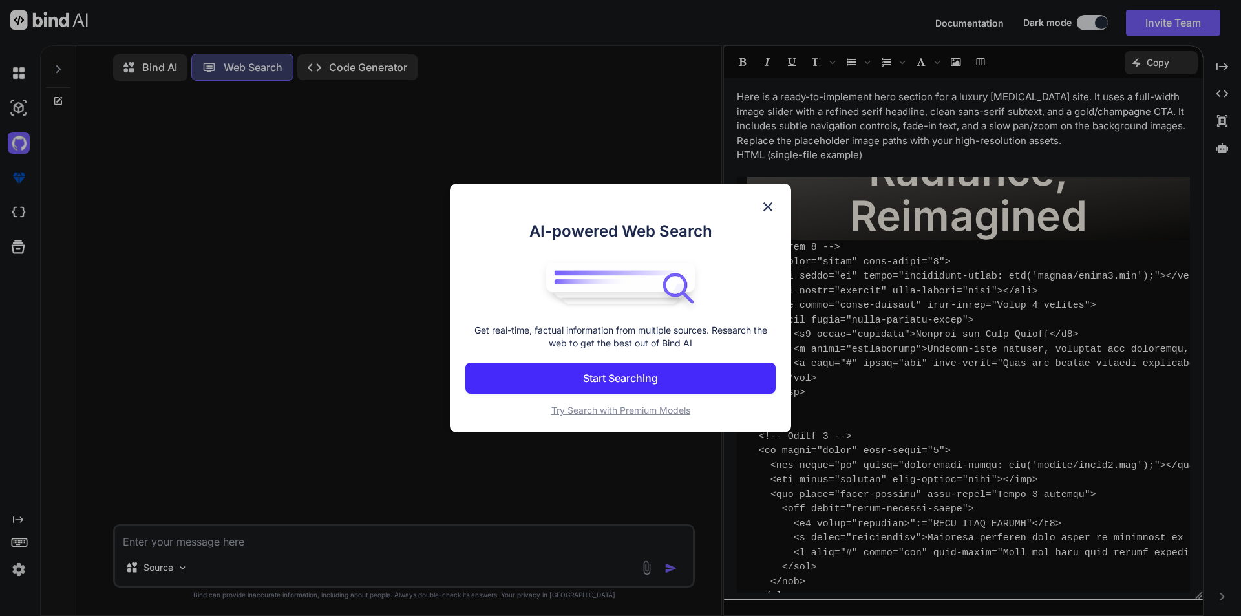
click at [623, 375] on p "Start Searching" at bounding box center [620, 378] width 75 height 16
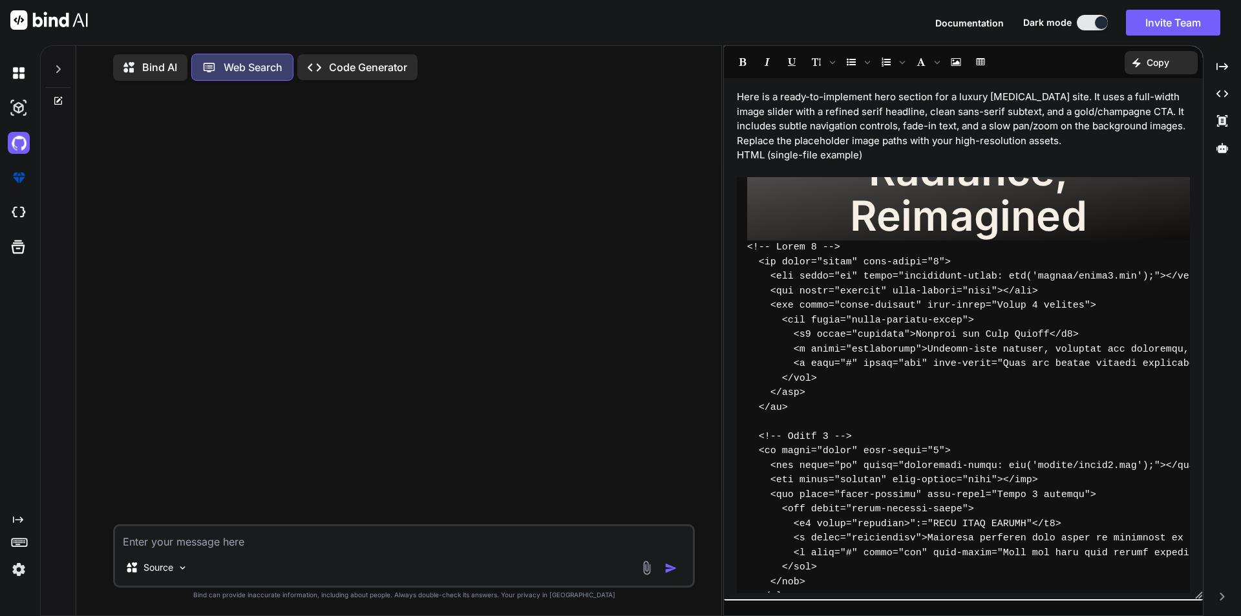
click at [326, 61] on icon "Created with Pixso." at bounding box center [318, 68] width 21 height 14
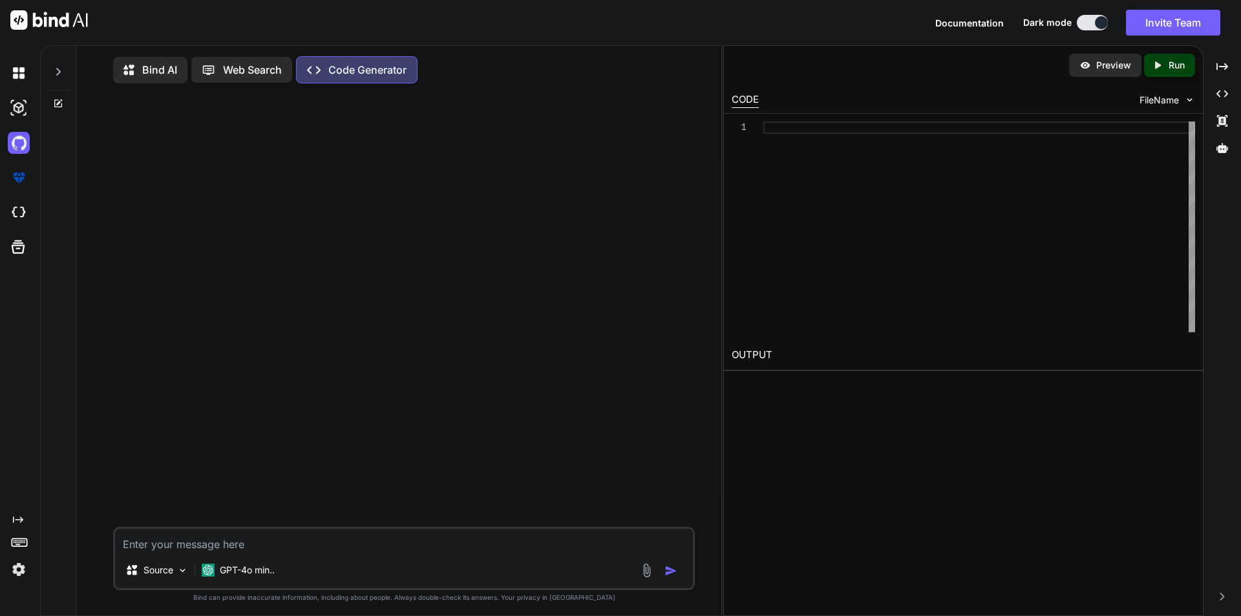
click at [158, 541] on textarea at bounding box center [404, 540] width 578 height 23
type textarea "Loremi d sita consect adi e seddoe temp inci utlabor etdo m aliq-enima minim ve…"
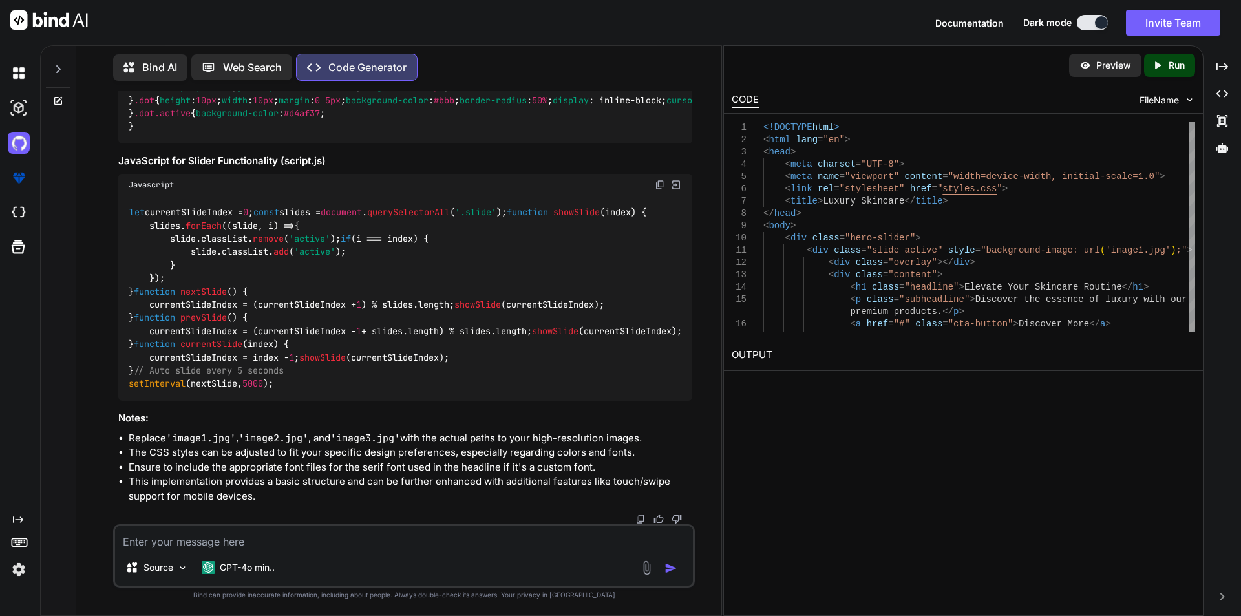
scroll to position [2543, 0]
click at [753, 359] on h2 "OUTPUT" at bounding box center [963, 355] width 479 height 30
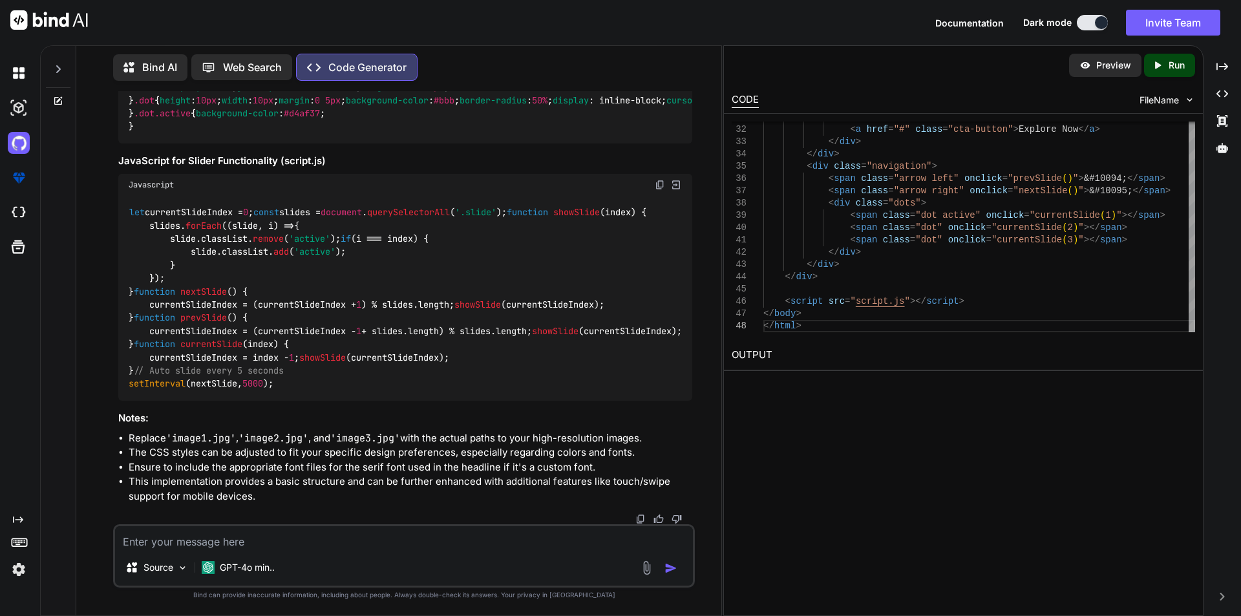
click at [1164, 58] on div "Created with Pixso. Run" at bounding box center [1169, 65] width 51 height 23
click at [821, 380] on link "[URL][DOMAIN_NAME]" at bounding box center [783, 385] width 105 height 12
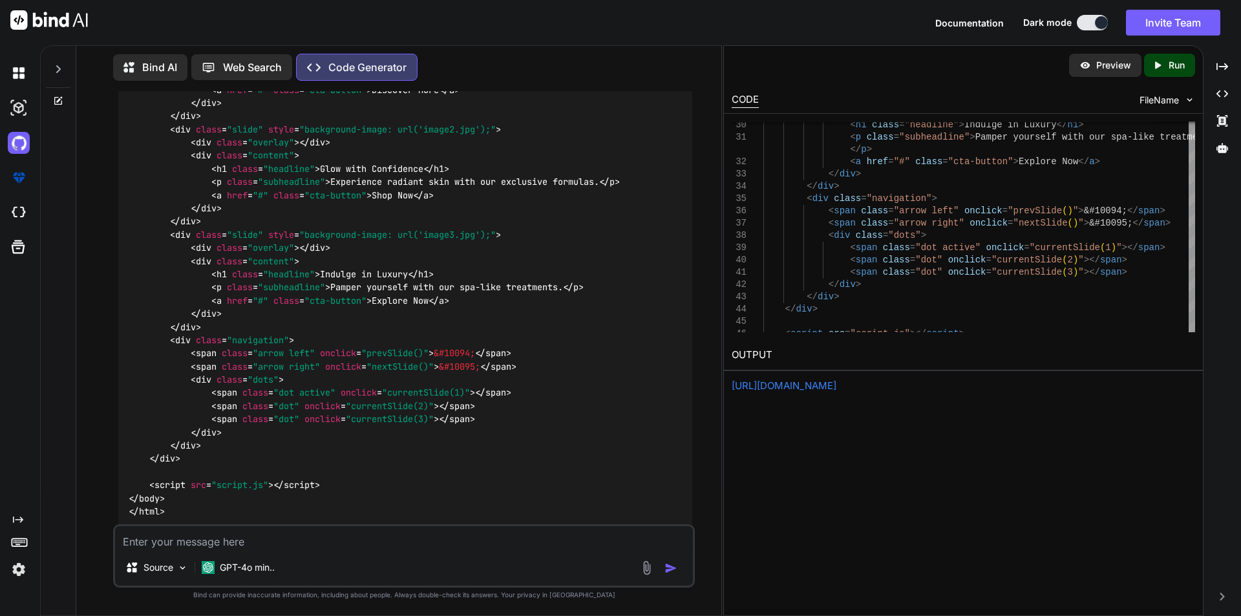
scroll to position [217, 0]
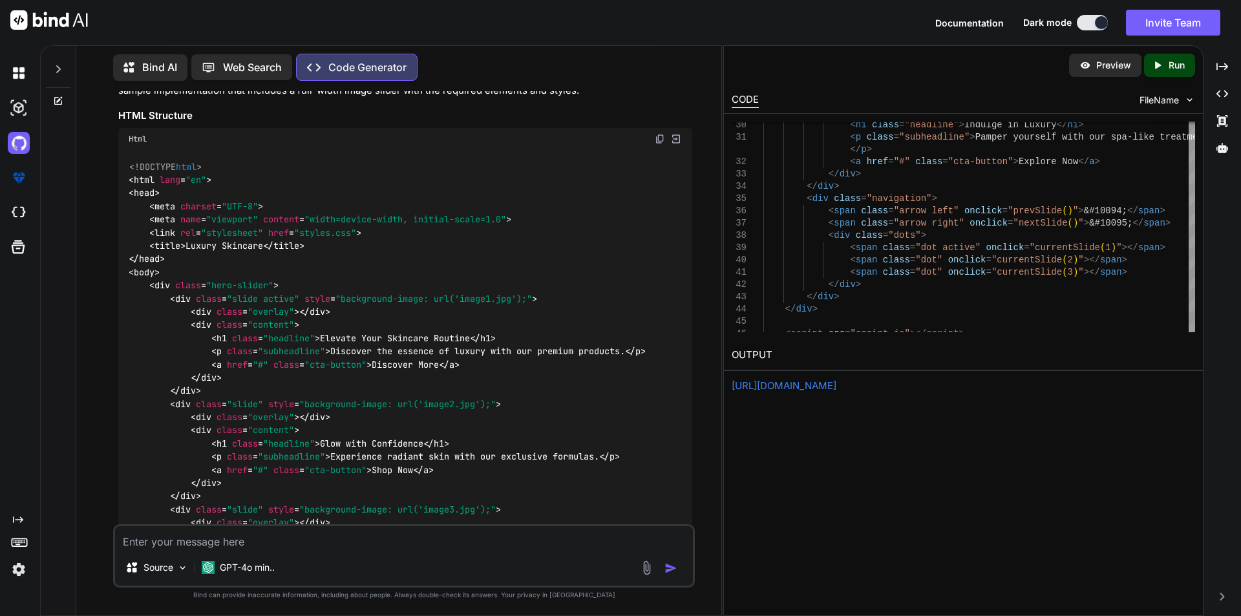
click at [662, 138] on img at bounding box center [660, 139] width 10 height 10
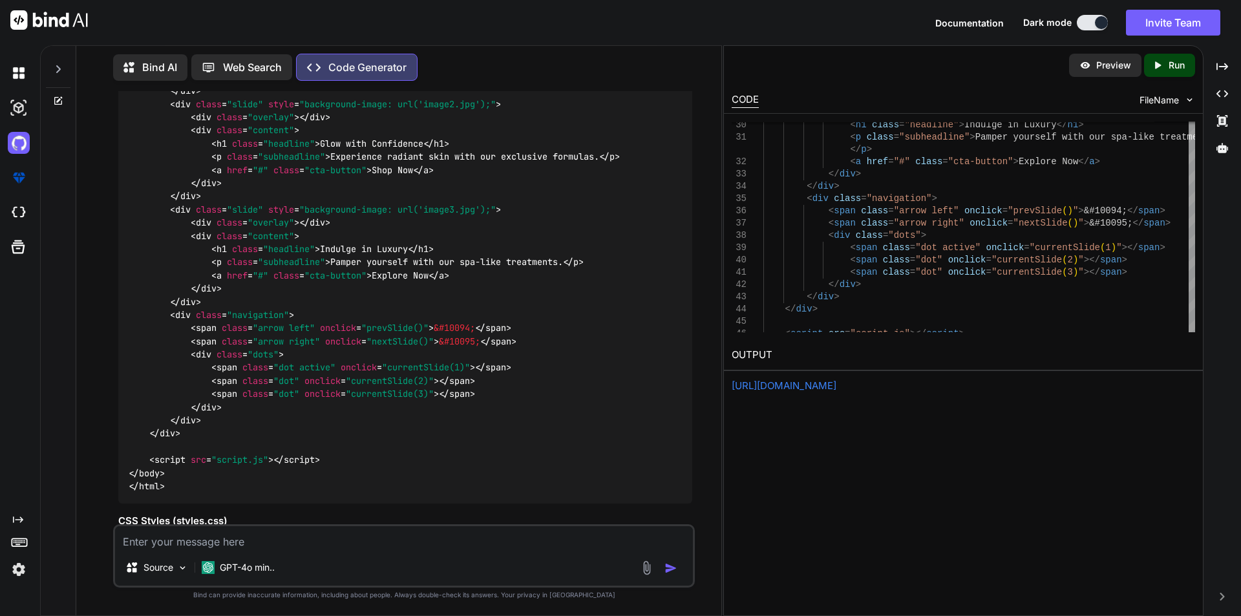
scroll to position [775, 0]
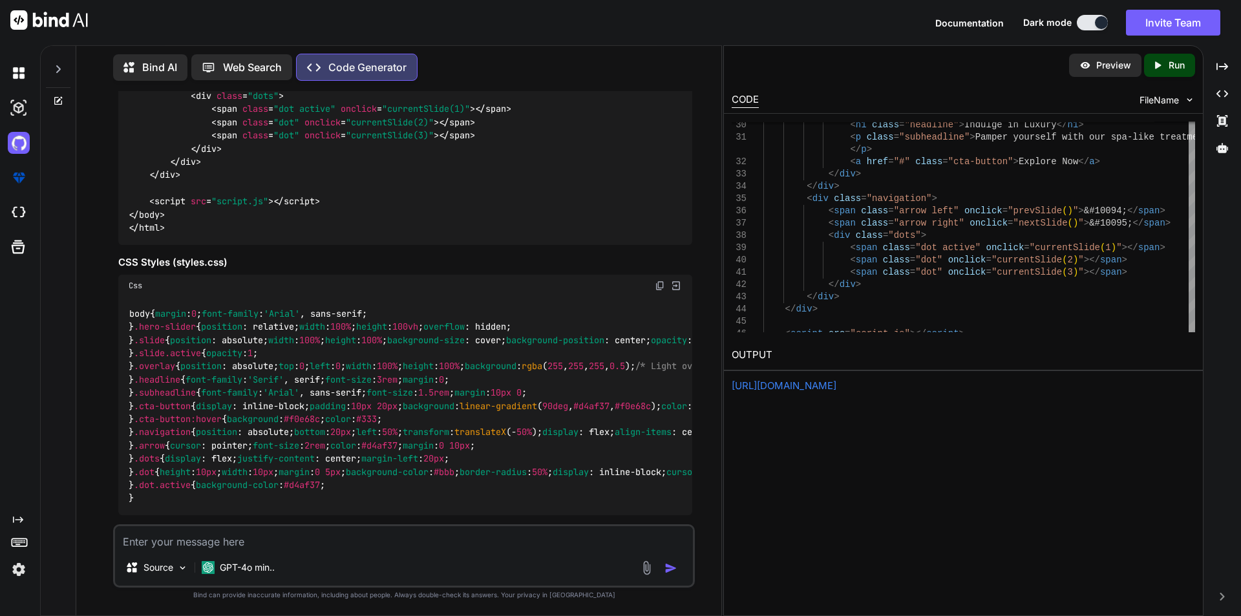
click at [655, 288] on img at bounding box center [660, 285] width 10 height 10
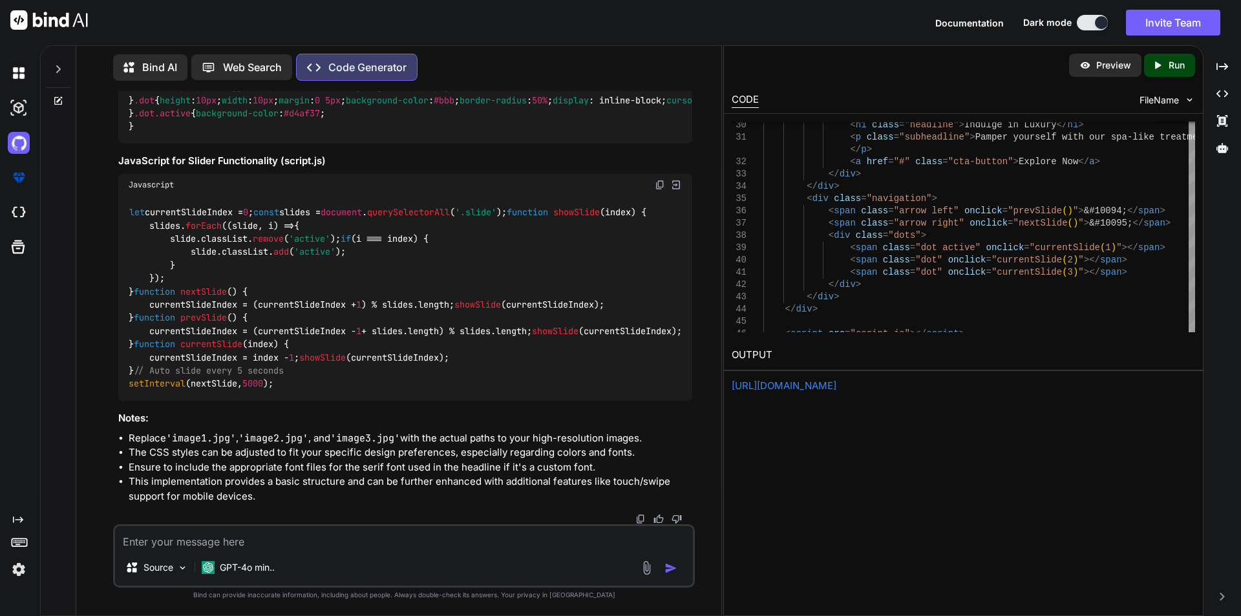
scroll to position [2326, 0]
click at [658, 190] on img at bounding box center [660, 185] width 10 height 10
click at [204, 547] on textarea at bounding box center [404, 537] width 578 height 23
type textarea "Not looking impresive. Do the changes."
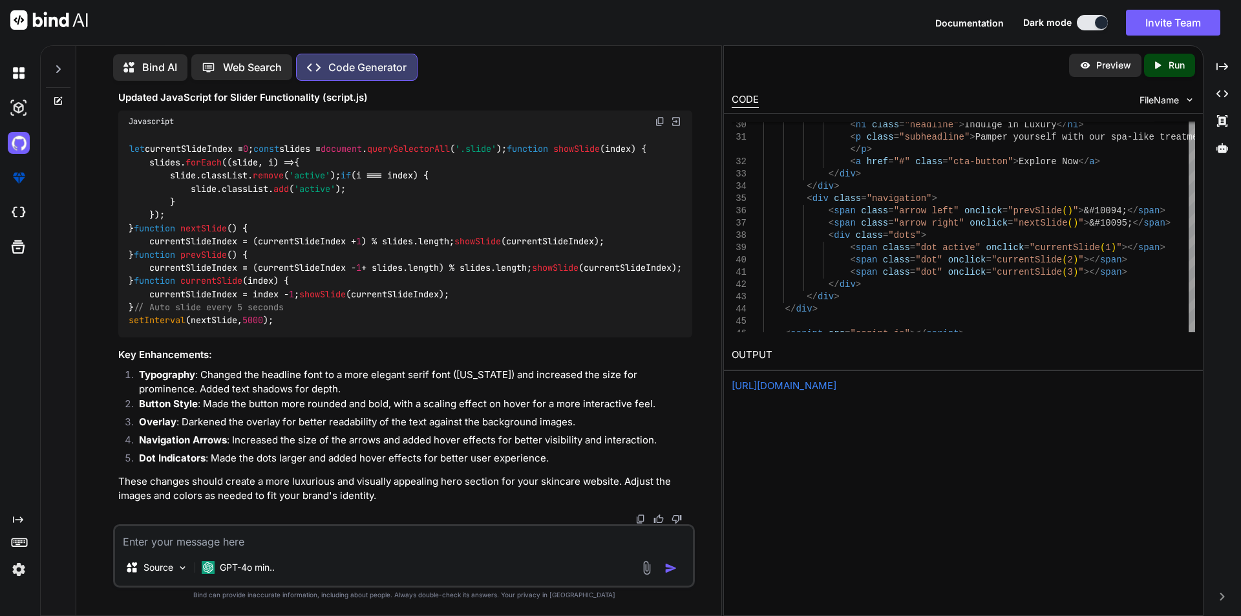
scroll to position [5665, 0]
click at [215, 316] on code "let currentSlideIndex = 0 ; const slides = document . querySelectorAll ( '.slid…" at bounding box center [405, 234] width 553 height 185
click at [166, 545] on textarea at bounding box center [404, 537] width 578 height 23
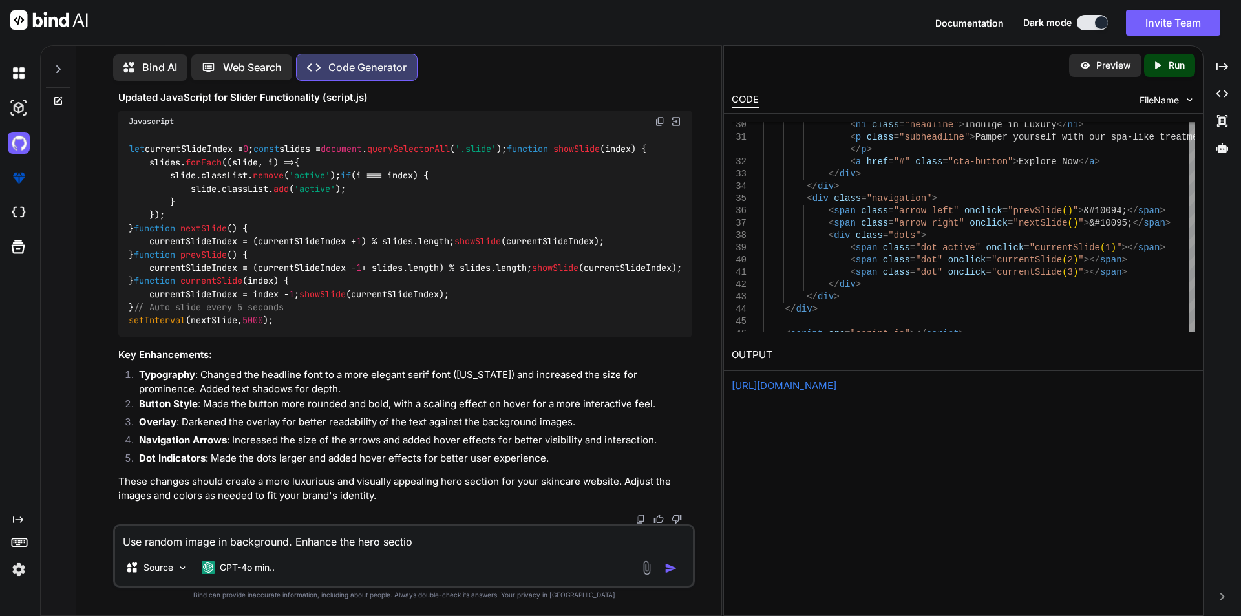
type textarea "Use random image in background. Enhance the hero section"
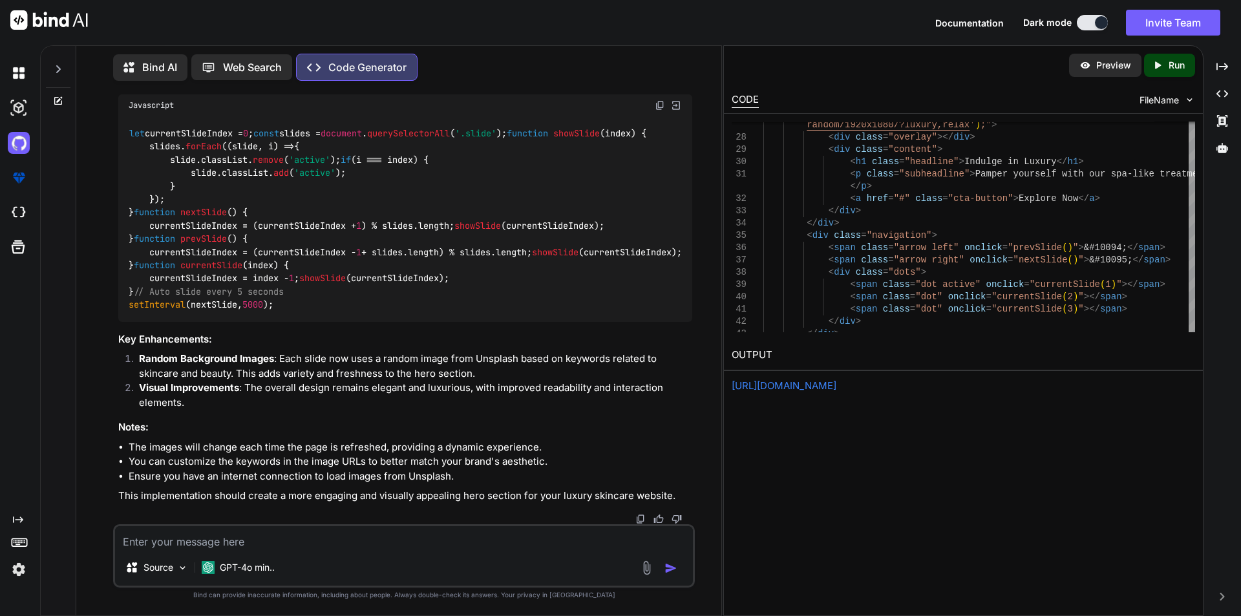
scroll to position [6061, 0]
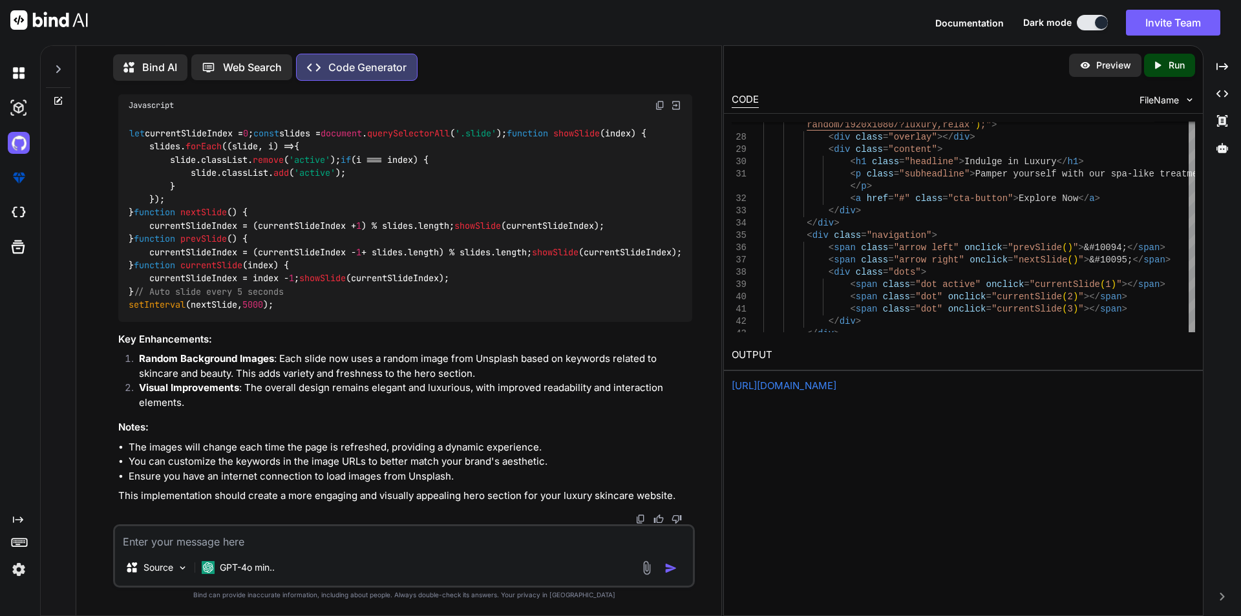
click at [658, 110] on img at bounding box center [660, 105] width 10 height 10
